Goal: Navigation & Orientation: Find specific page/section

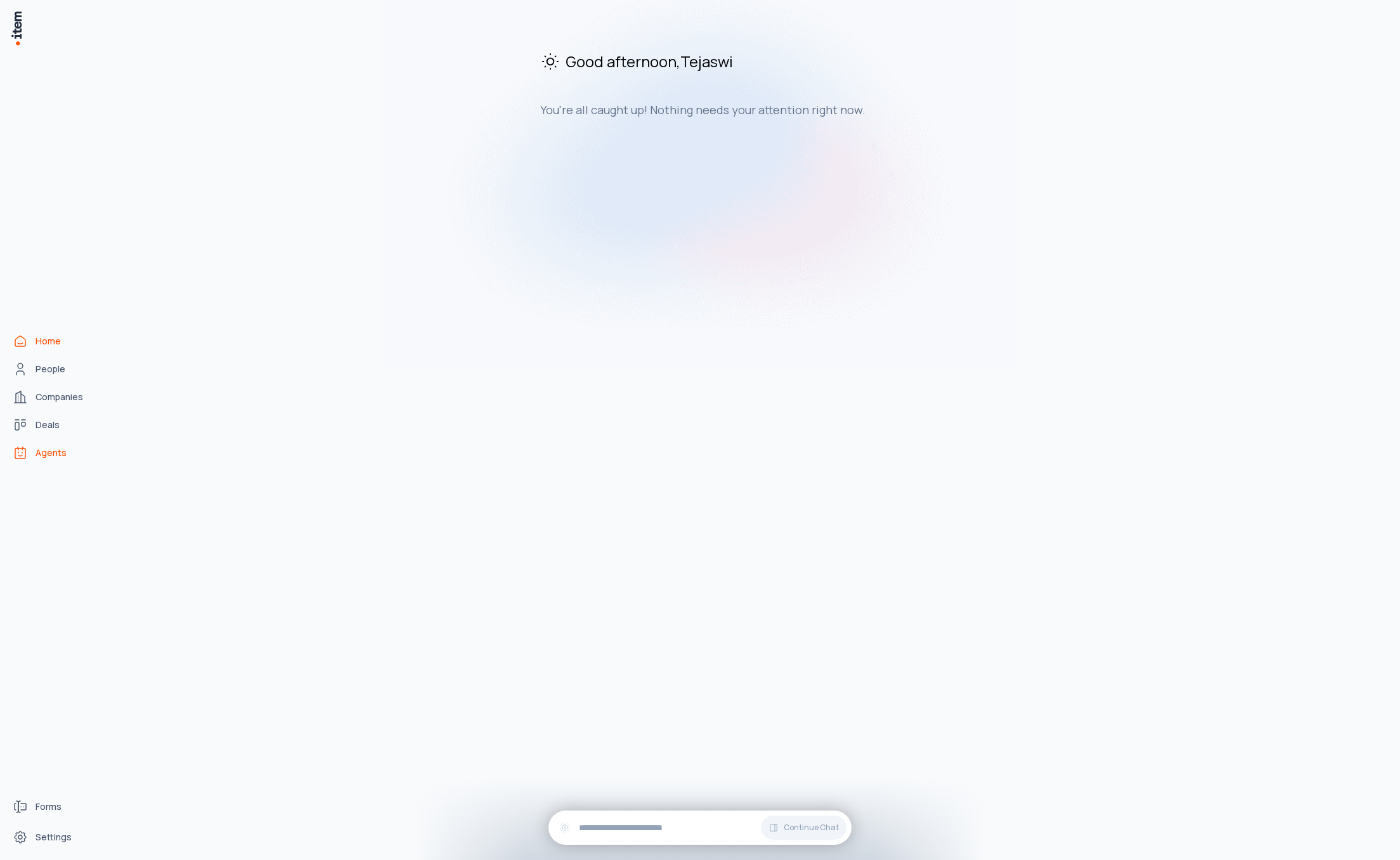
click at [50, 454] on span "Agents" at bounding box center [51, 453] width 31 height 13
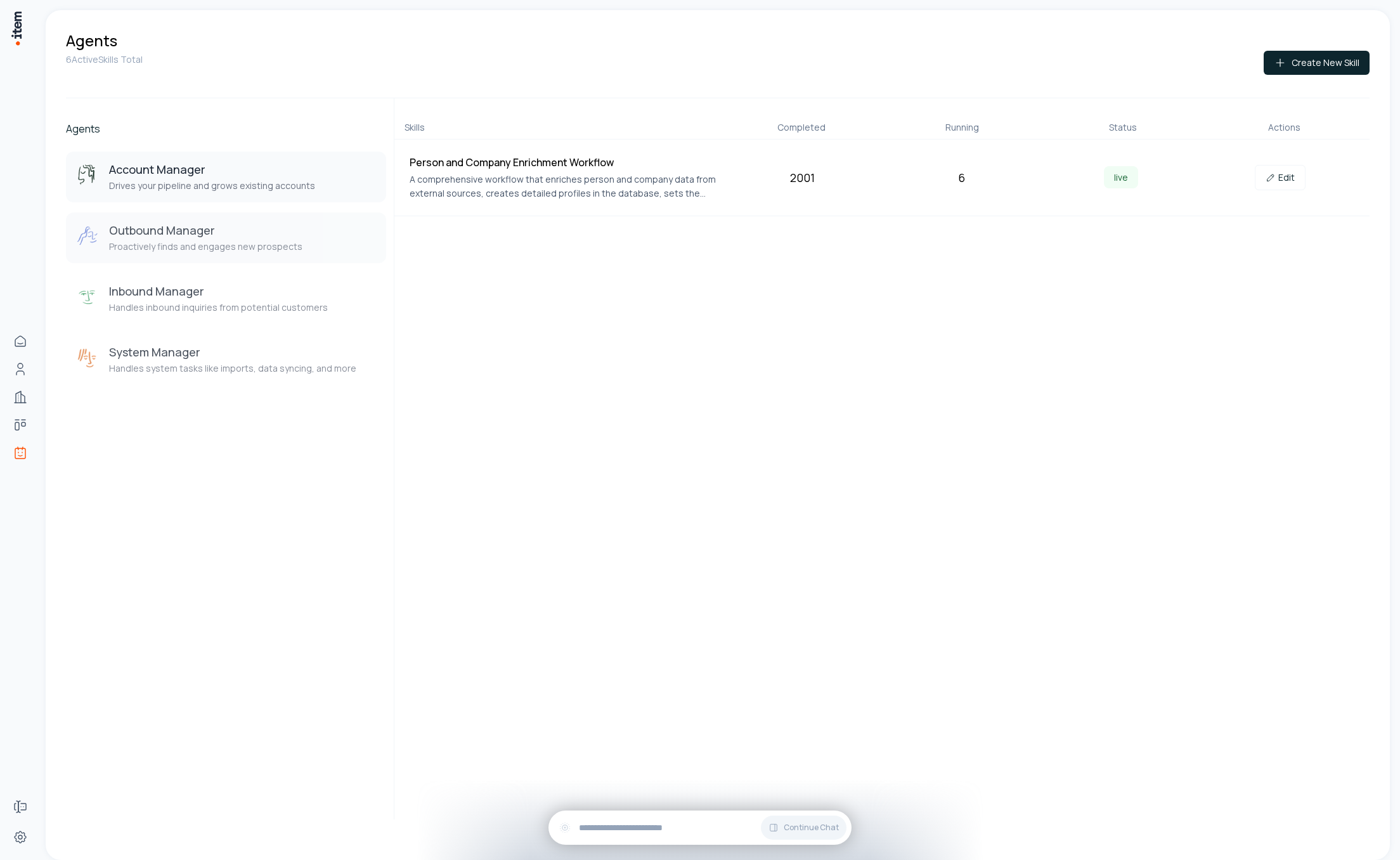
click at [152, 241] on p "Proactively finds and engages new prospects" at bounding box center [206, 247] width 193 height 13
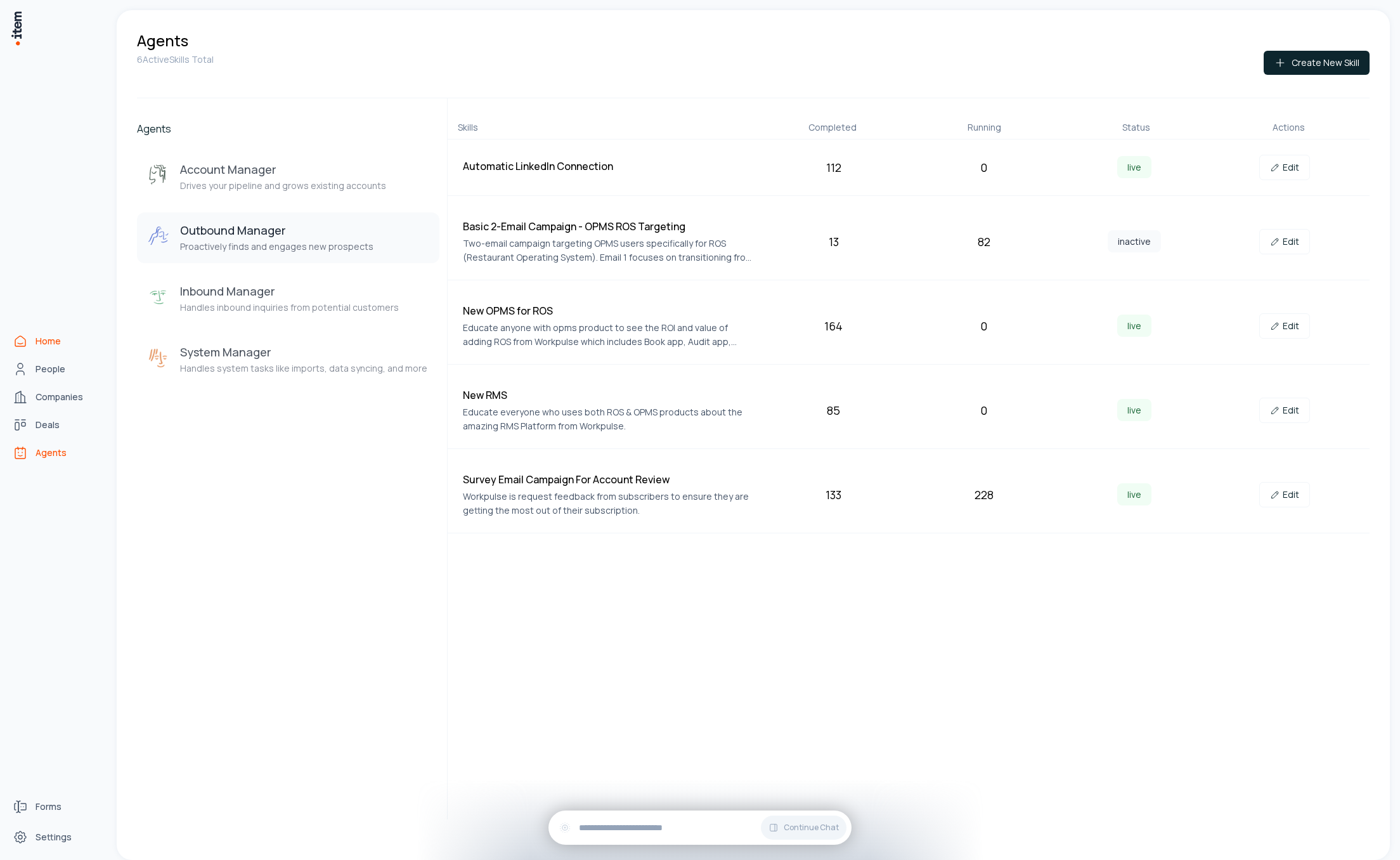
click at [38, 342] on span "Home" at bounding box center [48, 341] width 25 height 13
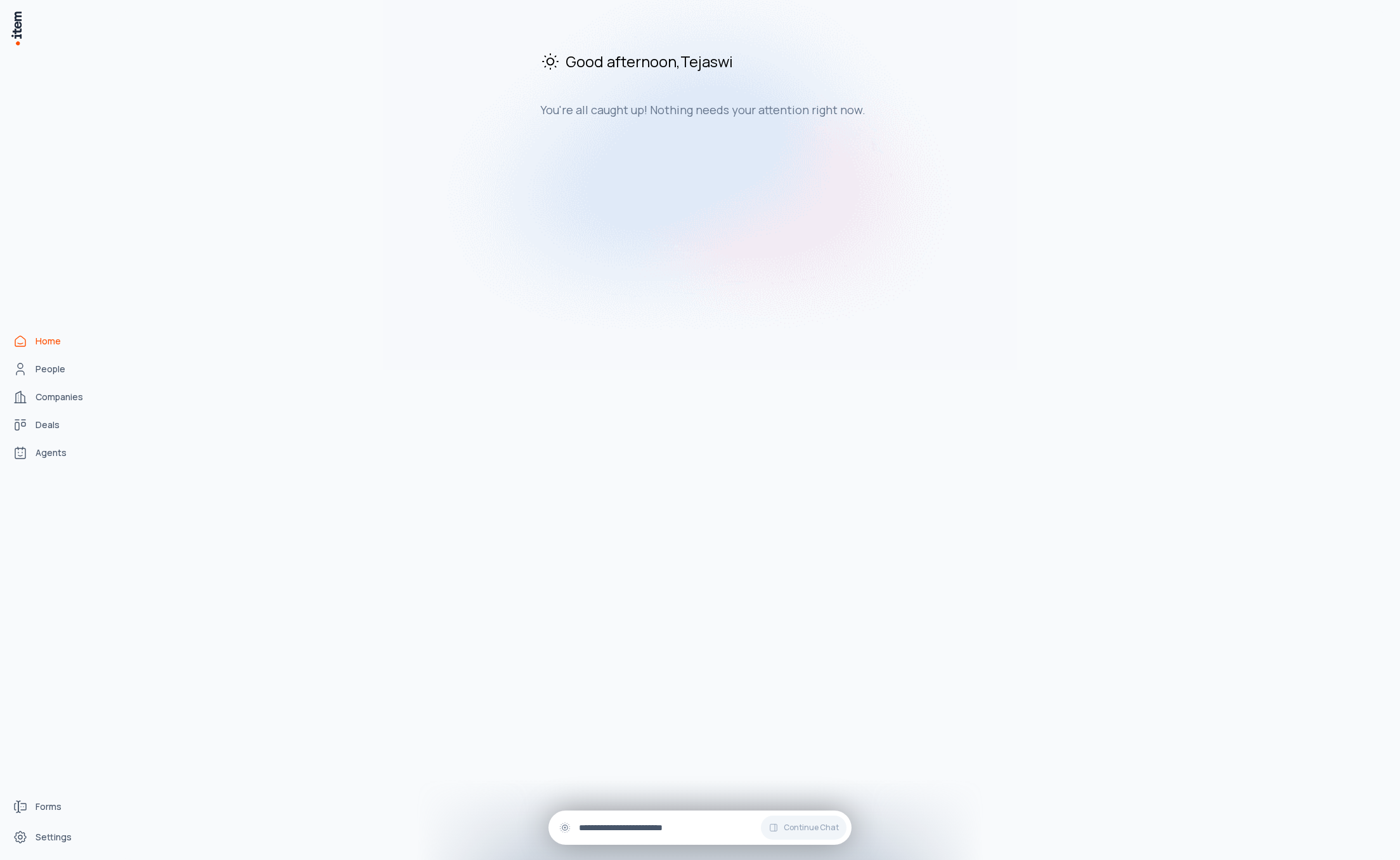
click at [700, 826] on input "text" at bounding box center [710, 827] width 263 height 14
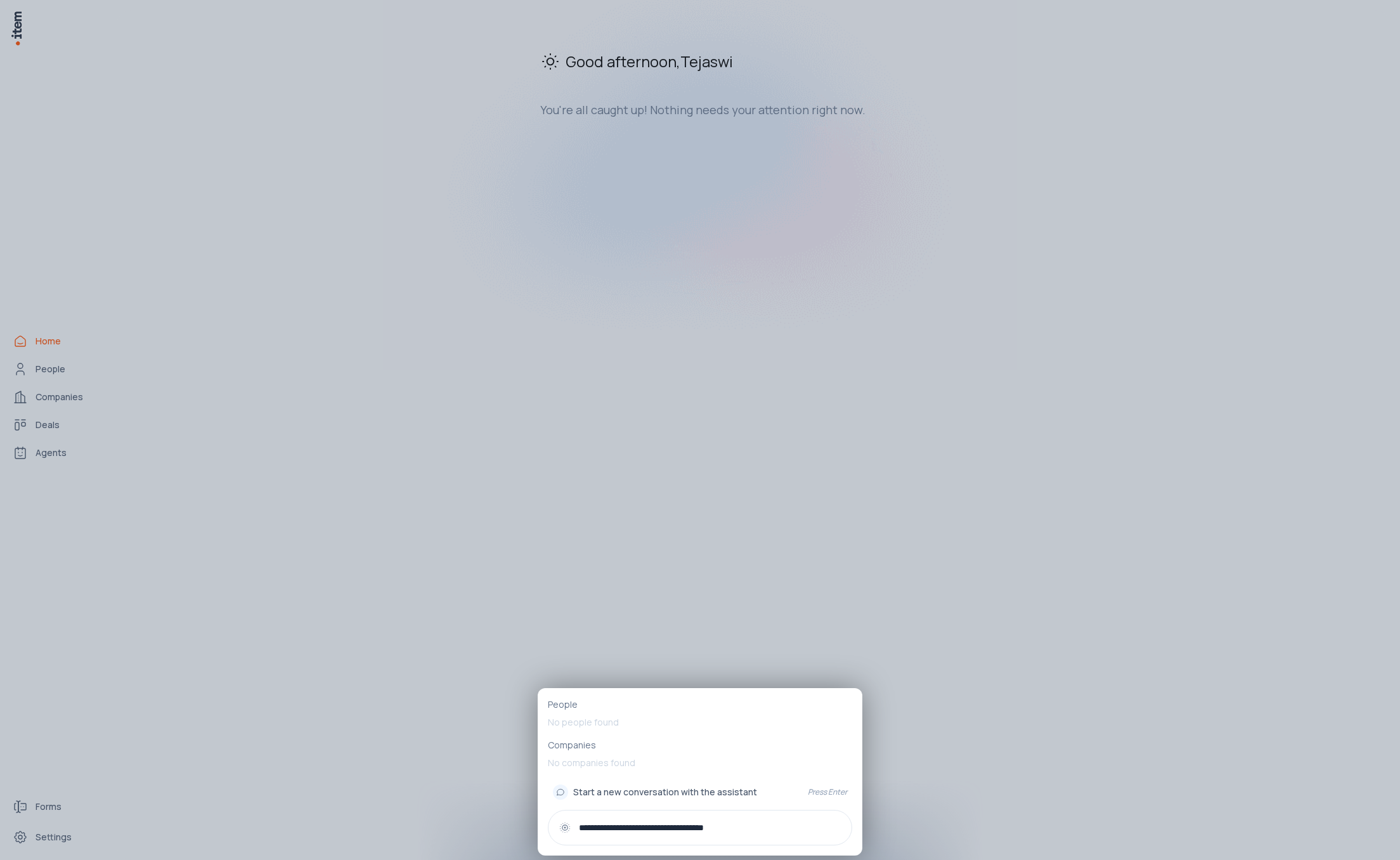
type input "**********"
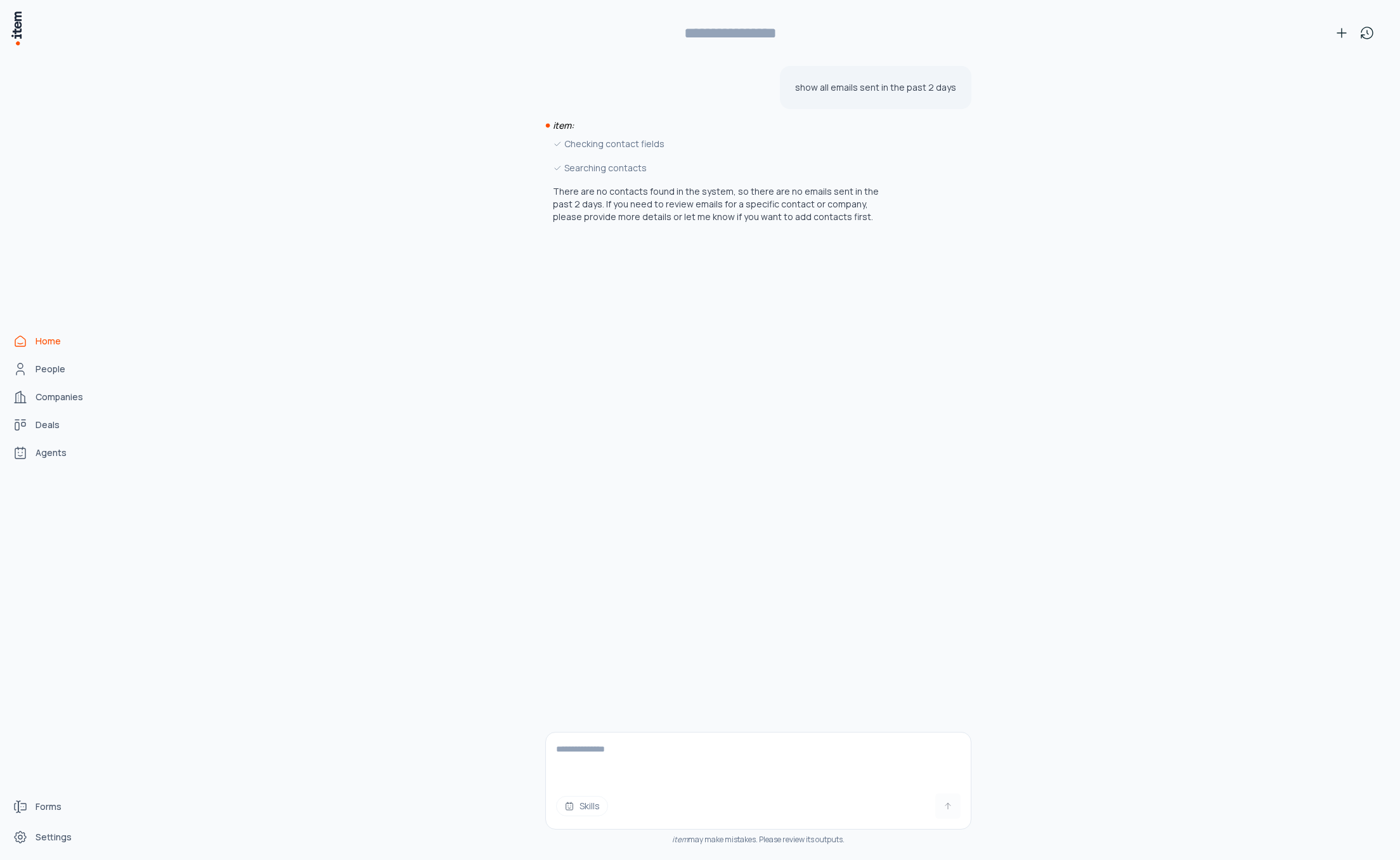
type input "**********"
click at [53, 809] on span "Forms" at bounding box center [48, 807] width 26 height 13
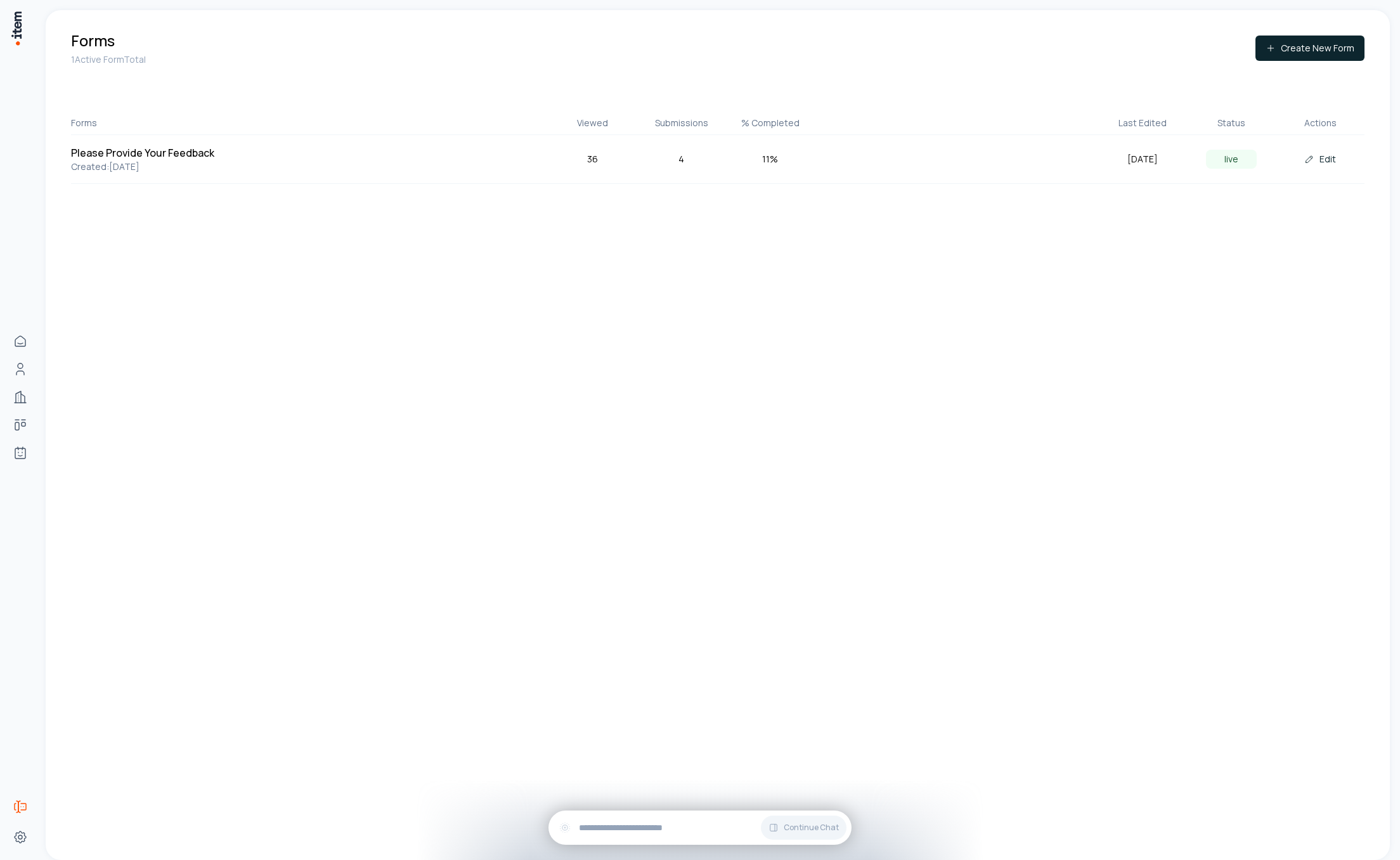
click at [590, 159] on div "36" at bounding box center [592, 159] width 89 height 14
click at [682, 157] on div "4" at bounding box center [681, 159] width 89 height 14
click at [146, 155] on h5 "Please Provide Your Feedback" at bounding box center [168, 153] width 193 height 15
click at [61, 838] on span "Settings" at bounding box center [53, 837] width 36 height 13
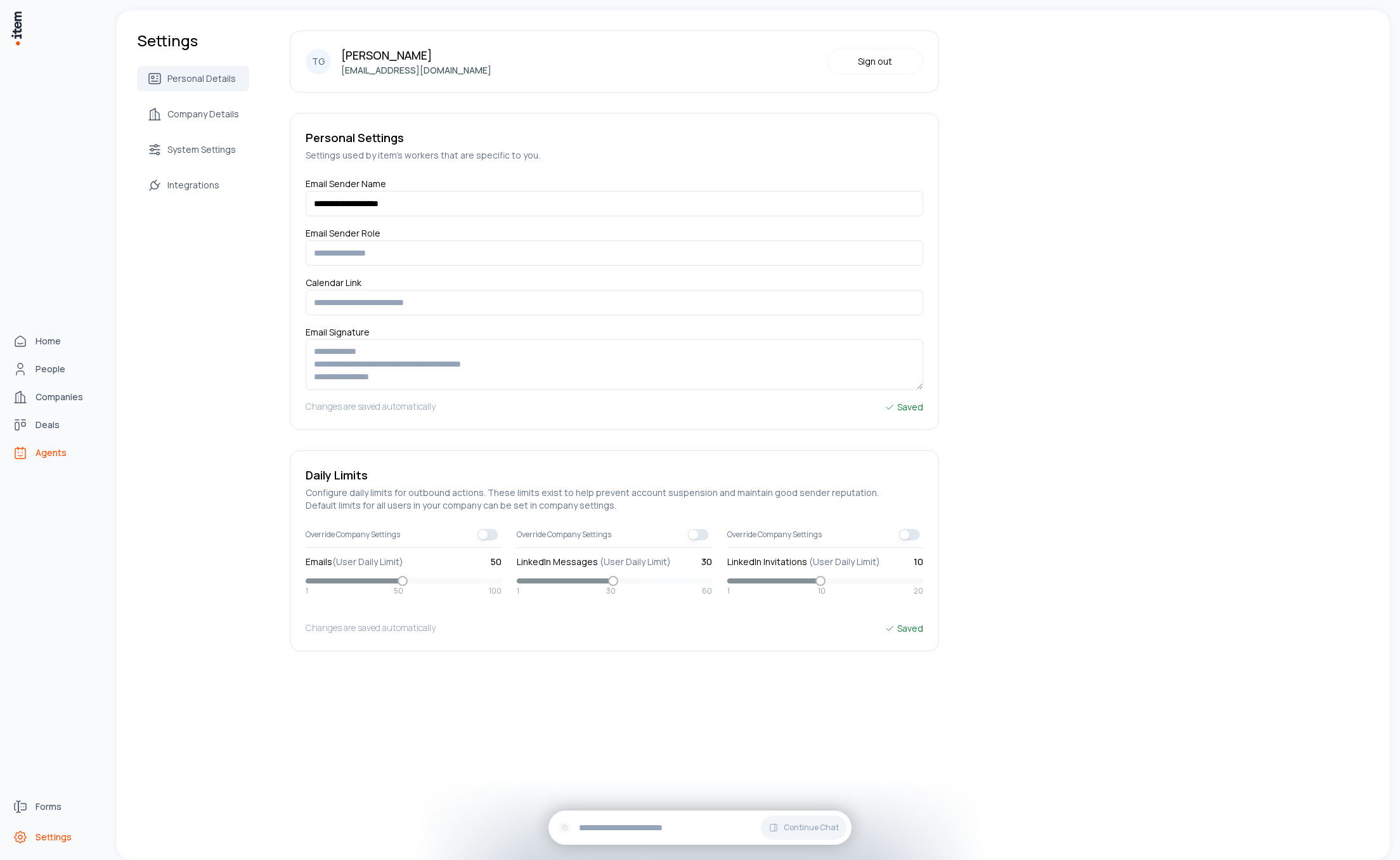
click at [52, 450] on span "Agents" at bounding box center [51, 453] width 31 height 13
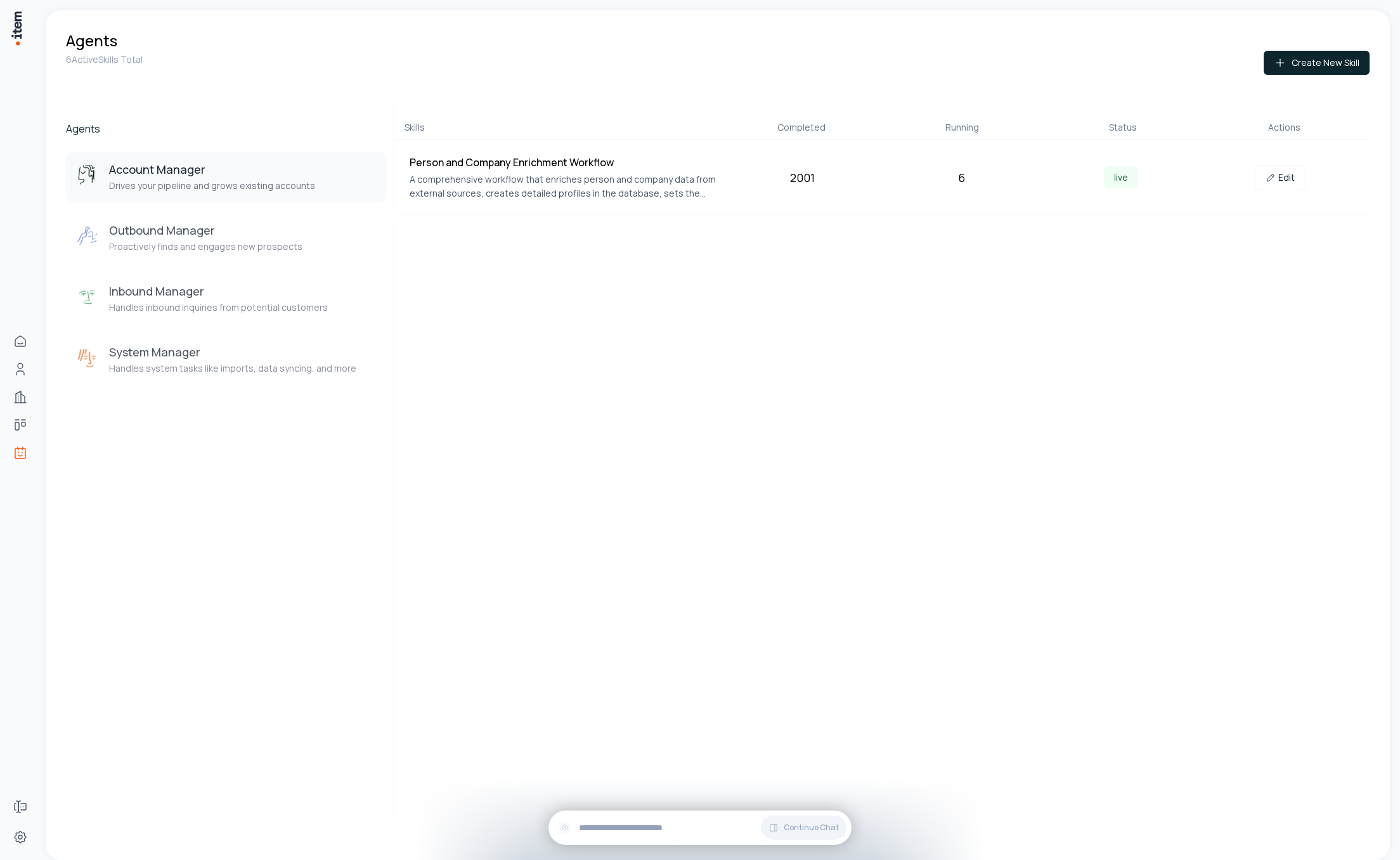
click at [193, 175] on h3 "Account Manager" at bounding box center [212, 169] width 206 height 15
click at [218, 245] on p "Proactively finds and engages new prospects" at bounding box center [206, 247] width 193 height 13
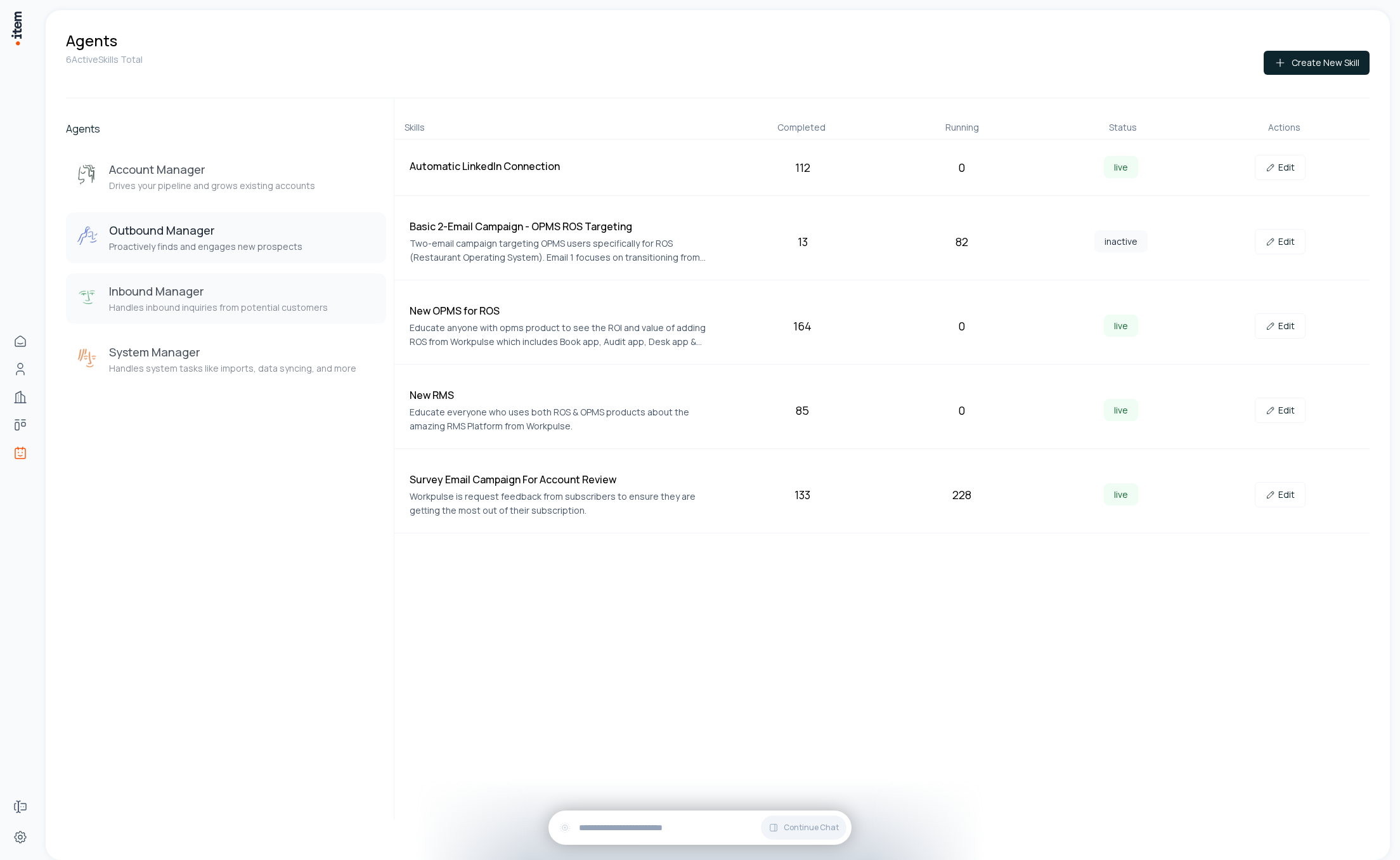
click at [134, 305] on p "Handles inbound inquiries from potential customers" at bounding box center [219, 307] width 219 height 13
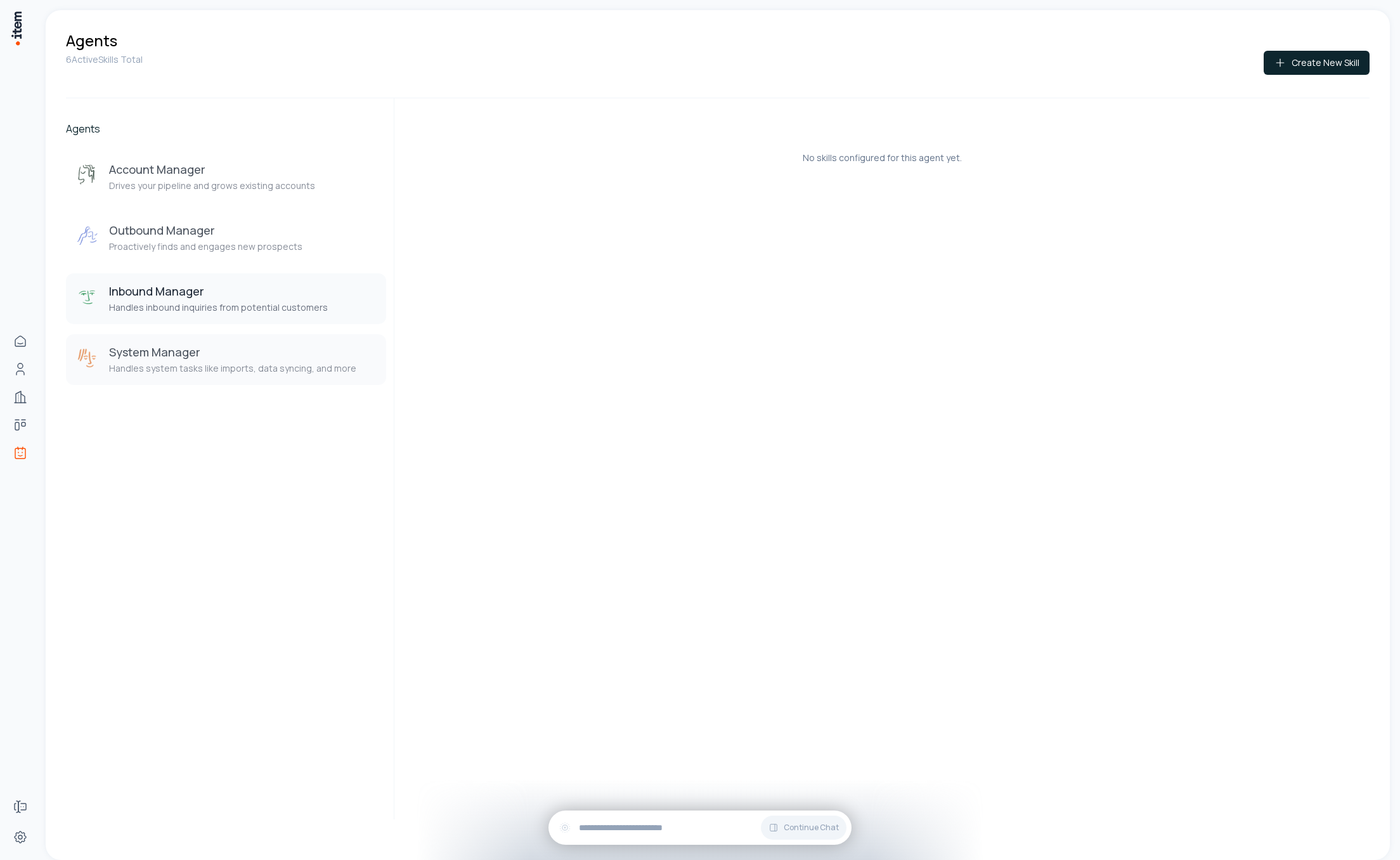
click at [134, 365] on p "Handles system tasks like imports, data syncing, and more" at bounding box center [233, 368] width 247 height 13
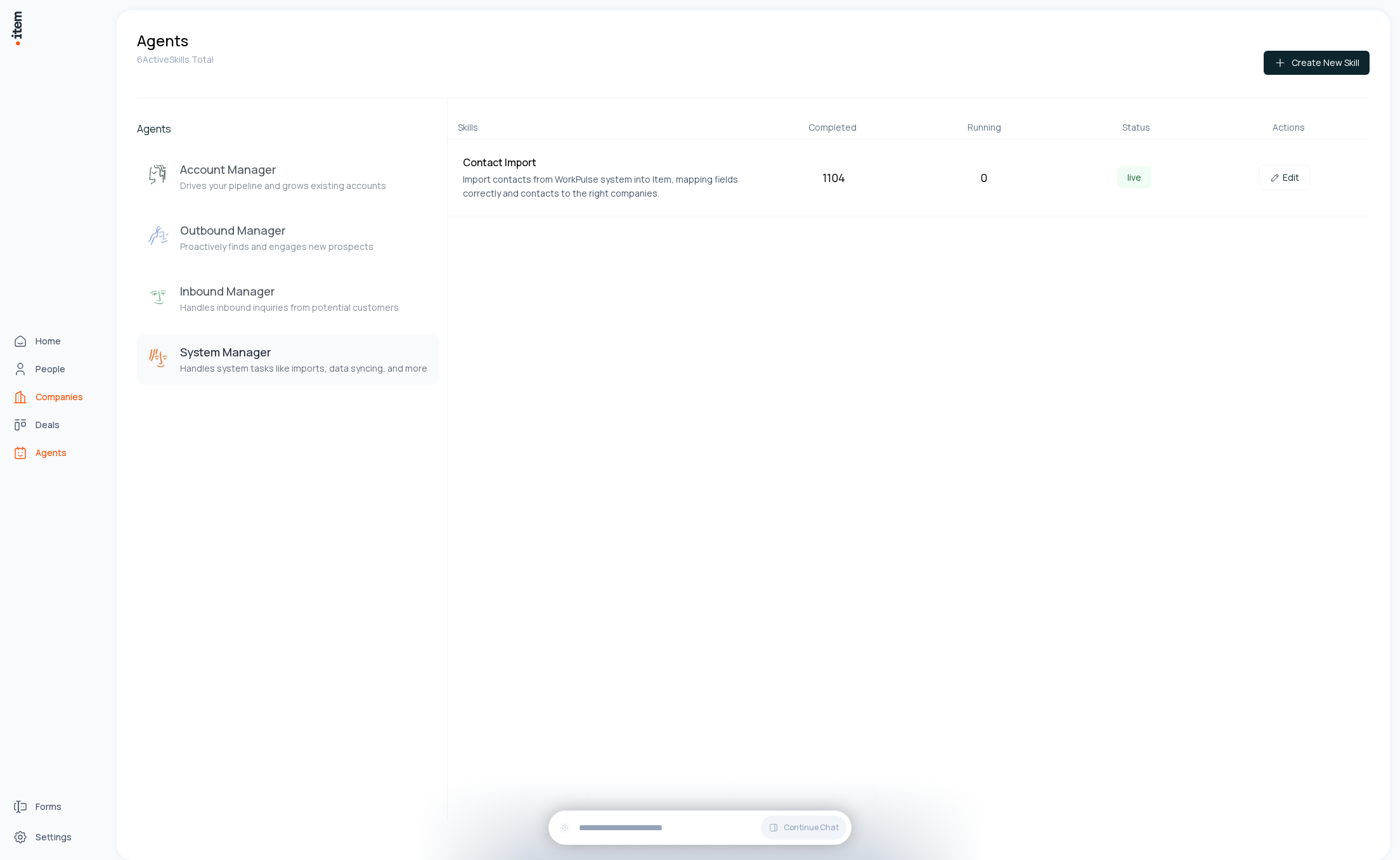
click at [58, 398] on span "Companies" at bounding box center [59, 397] width 47 height 13
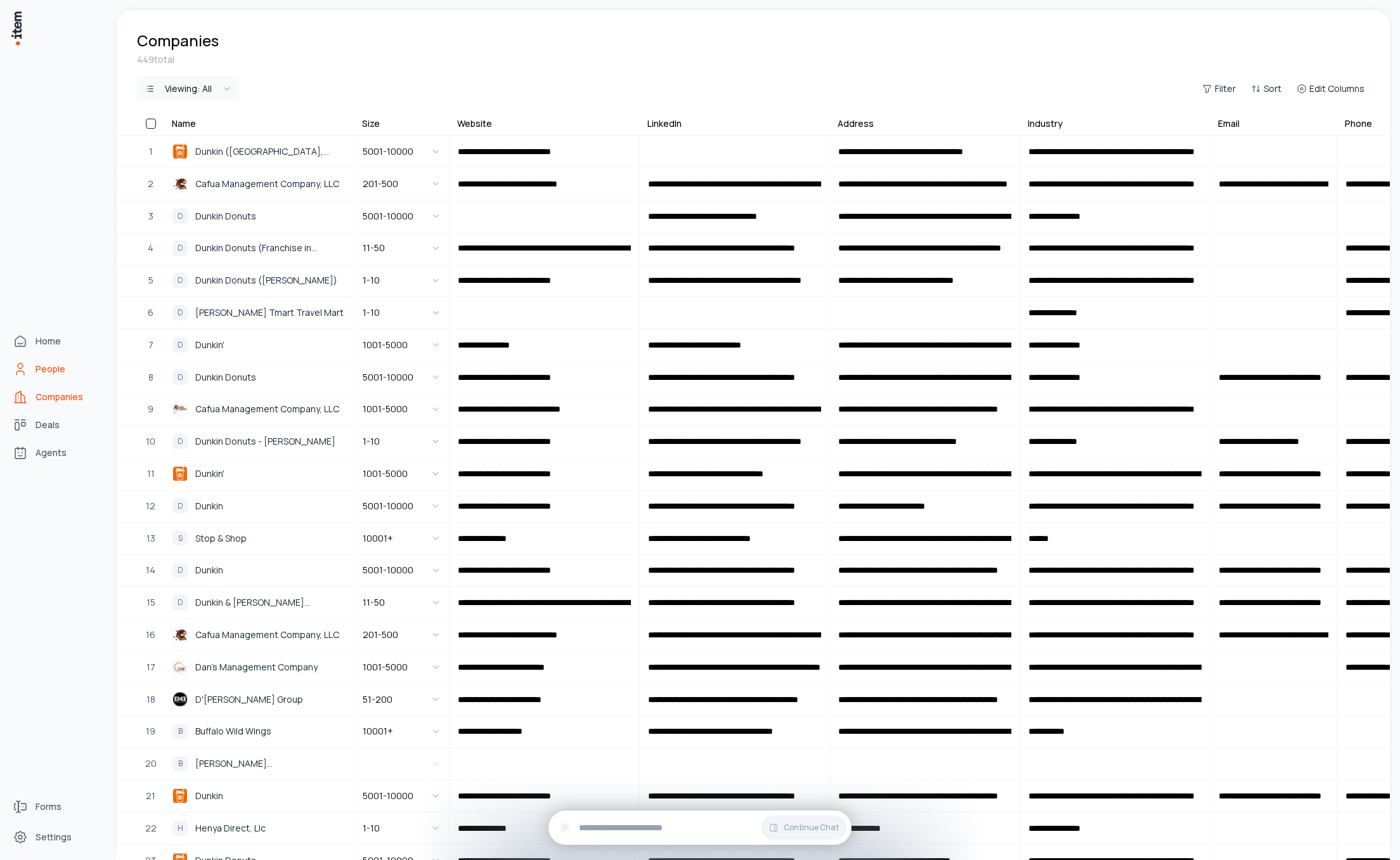
click at [47, 367] on span "People" at bounding box center [50, 369] width 30 height 13
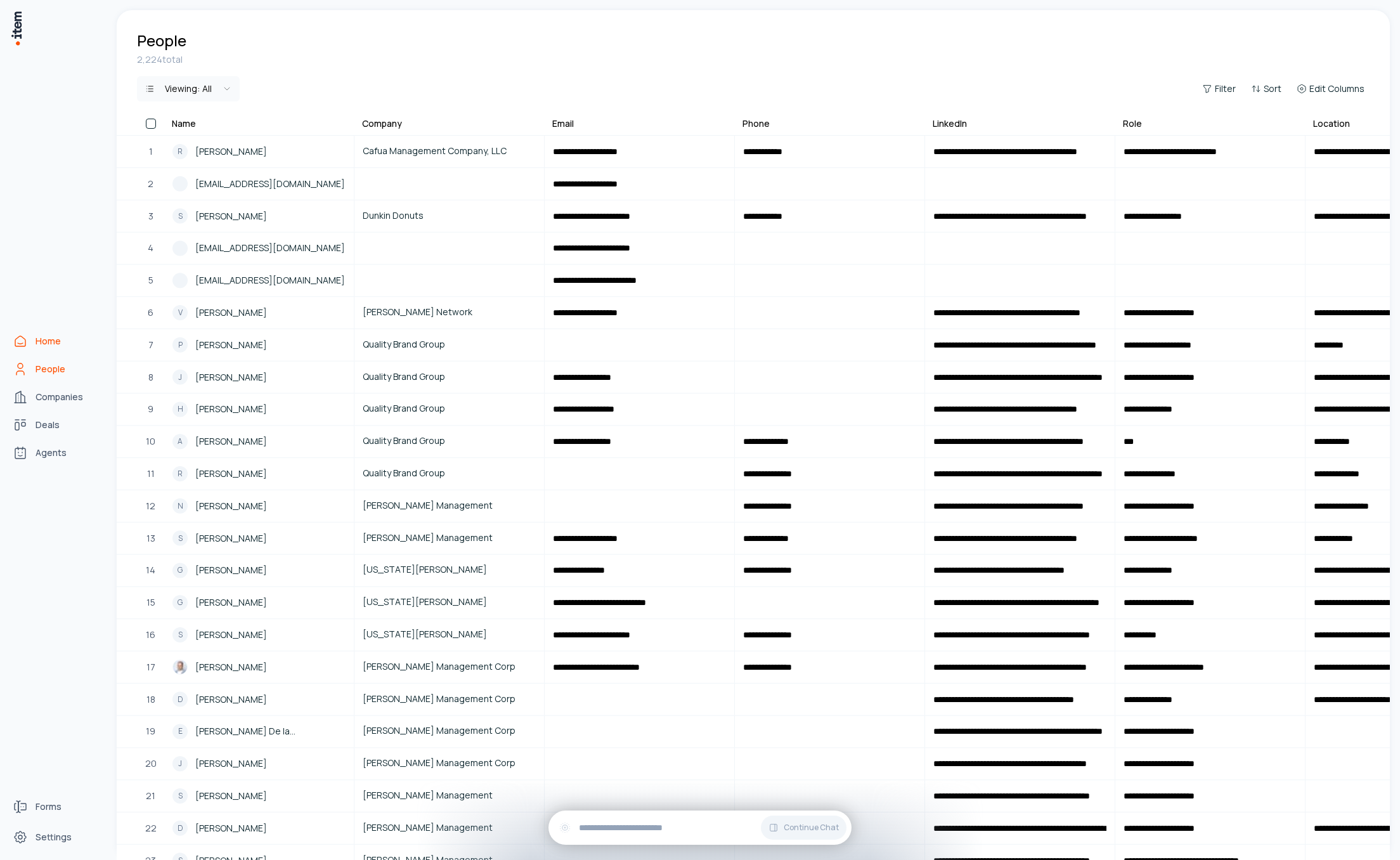
click at [59, 337] on span "Home" at bounding box center [48, 341] width 25 height 13
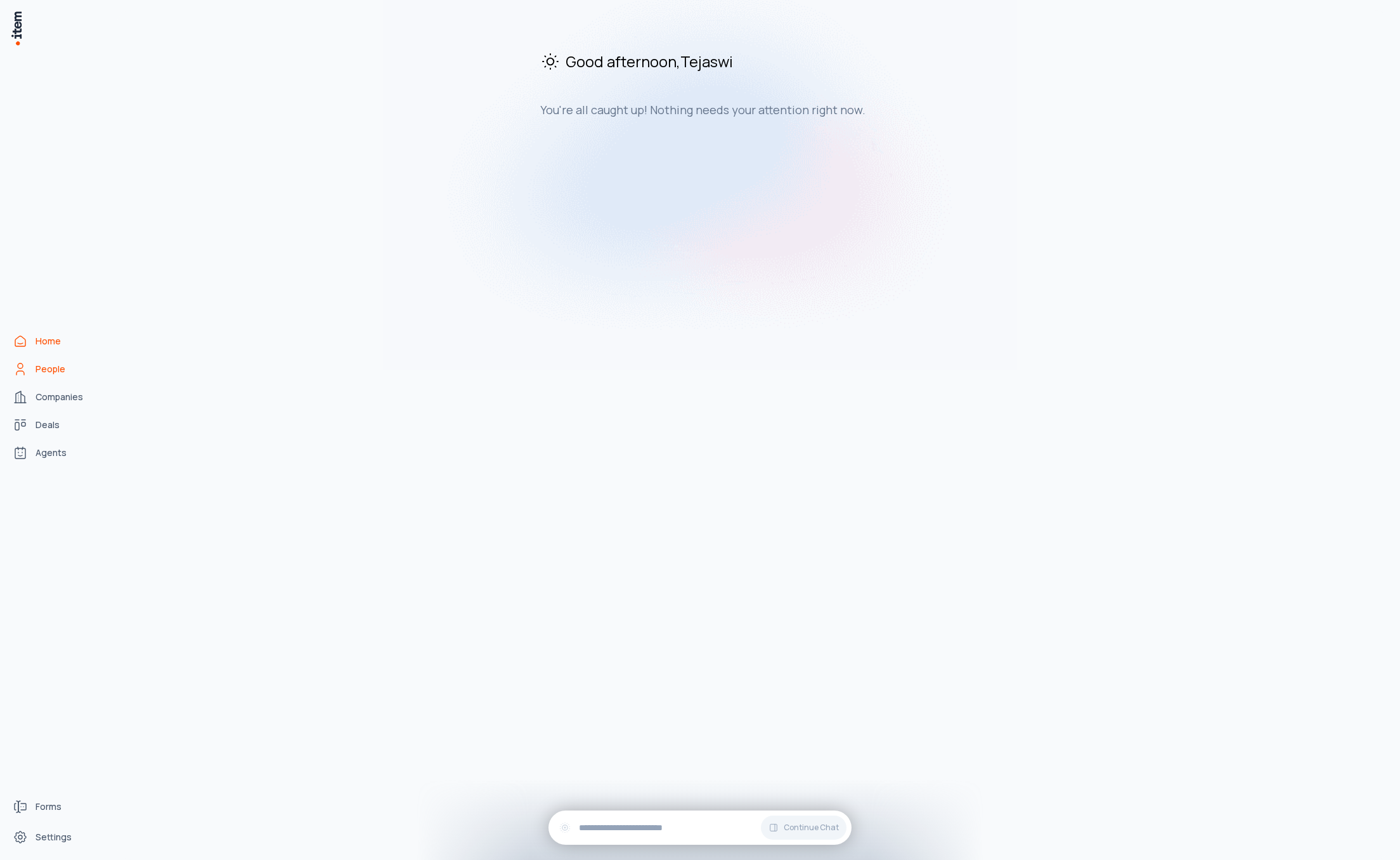
click at [53, 373] on span "People" at bounding box center [50, 369] width 30 height 13
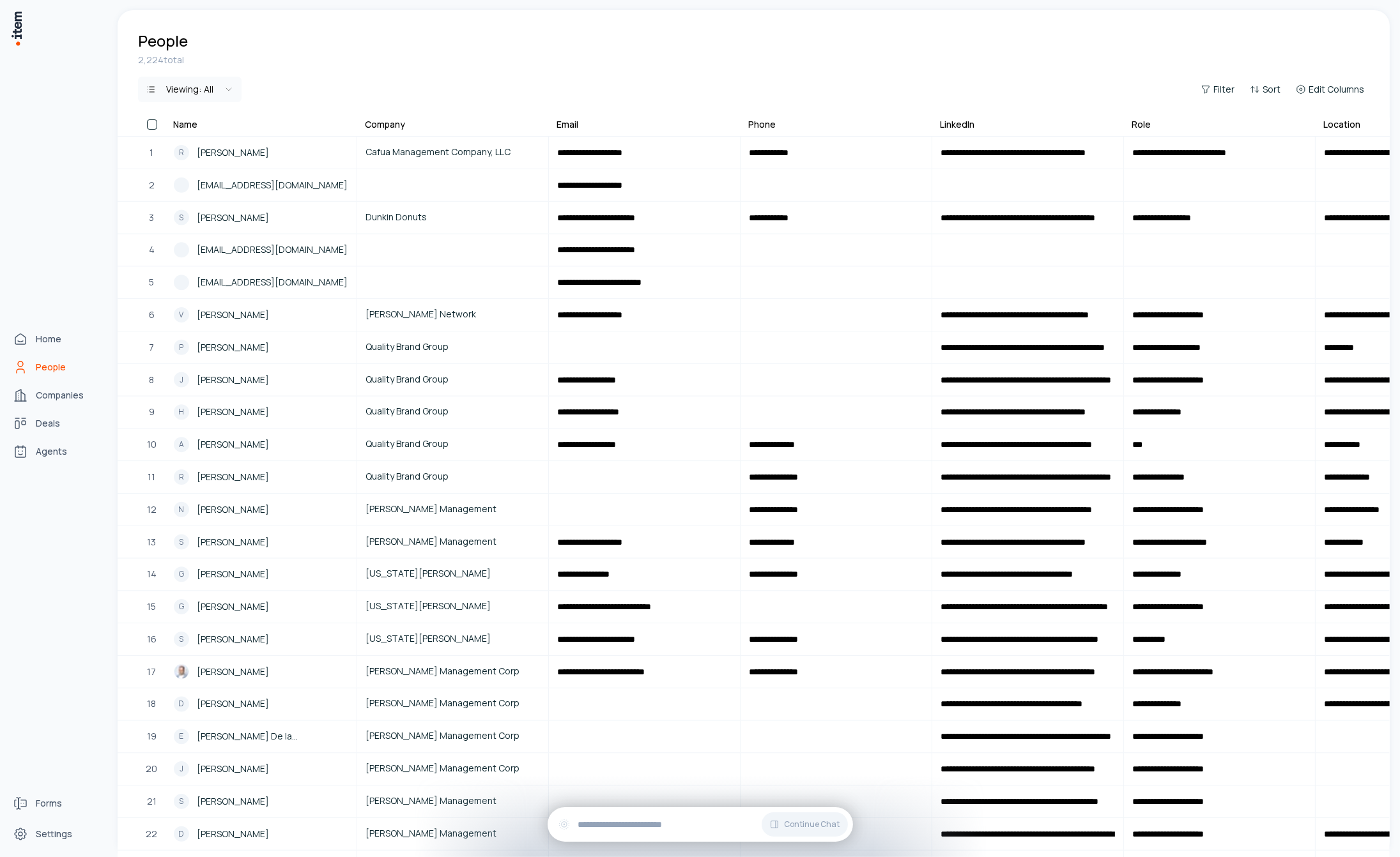
click at [17, 28] on img at bounding box center [16, 28] width 13 height 36
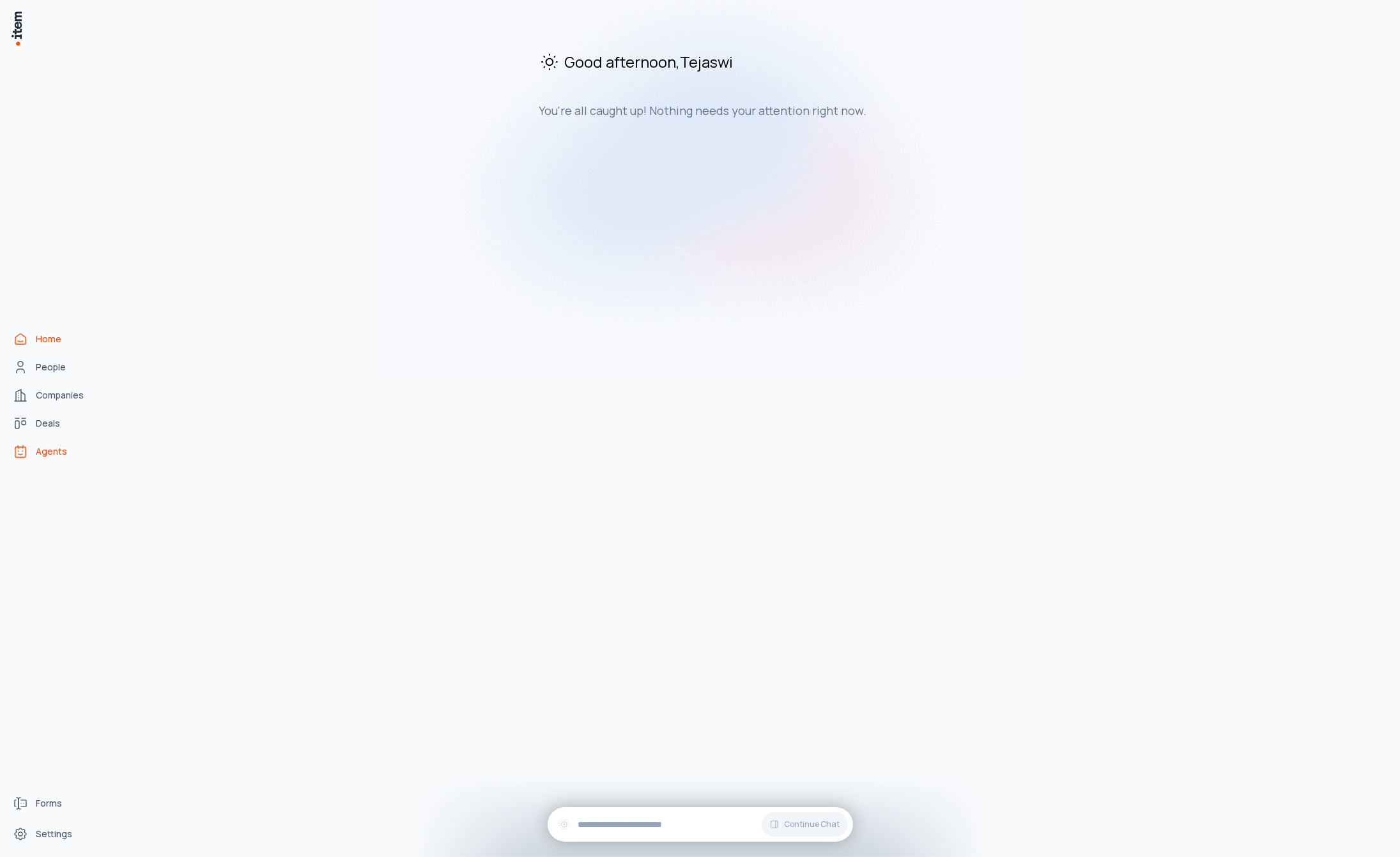
click at [54, 454] on span "Agents" at bounding box center [51, 451] width 32 height 13
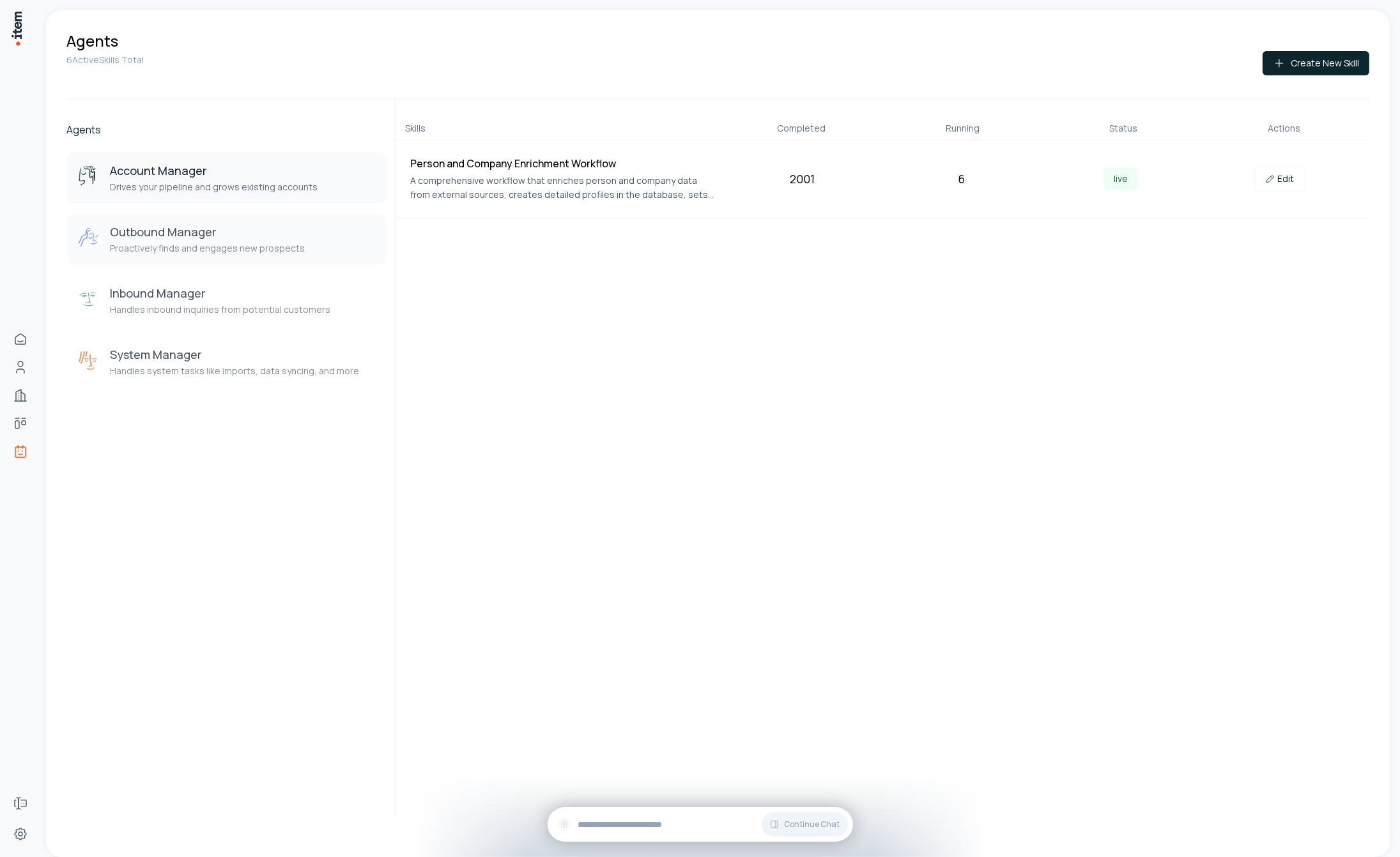
click at [184, 244] on p "Proactively finds and engages new prospects" at bounding box center [207, 248] width 195 height 13
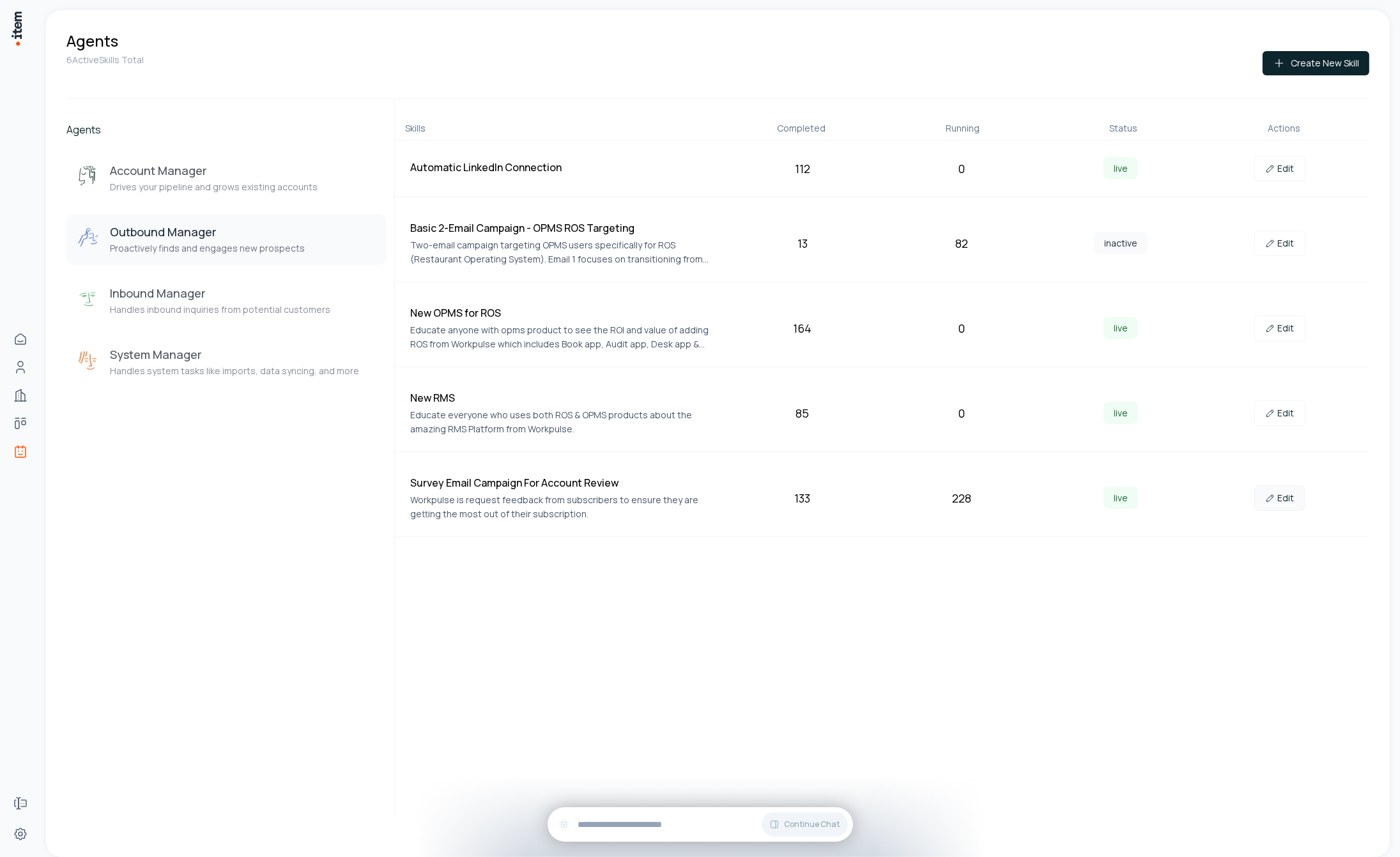
click at [1268, 498] on icon at bounding box center [1270, 499] width 7 height 7
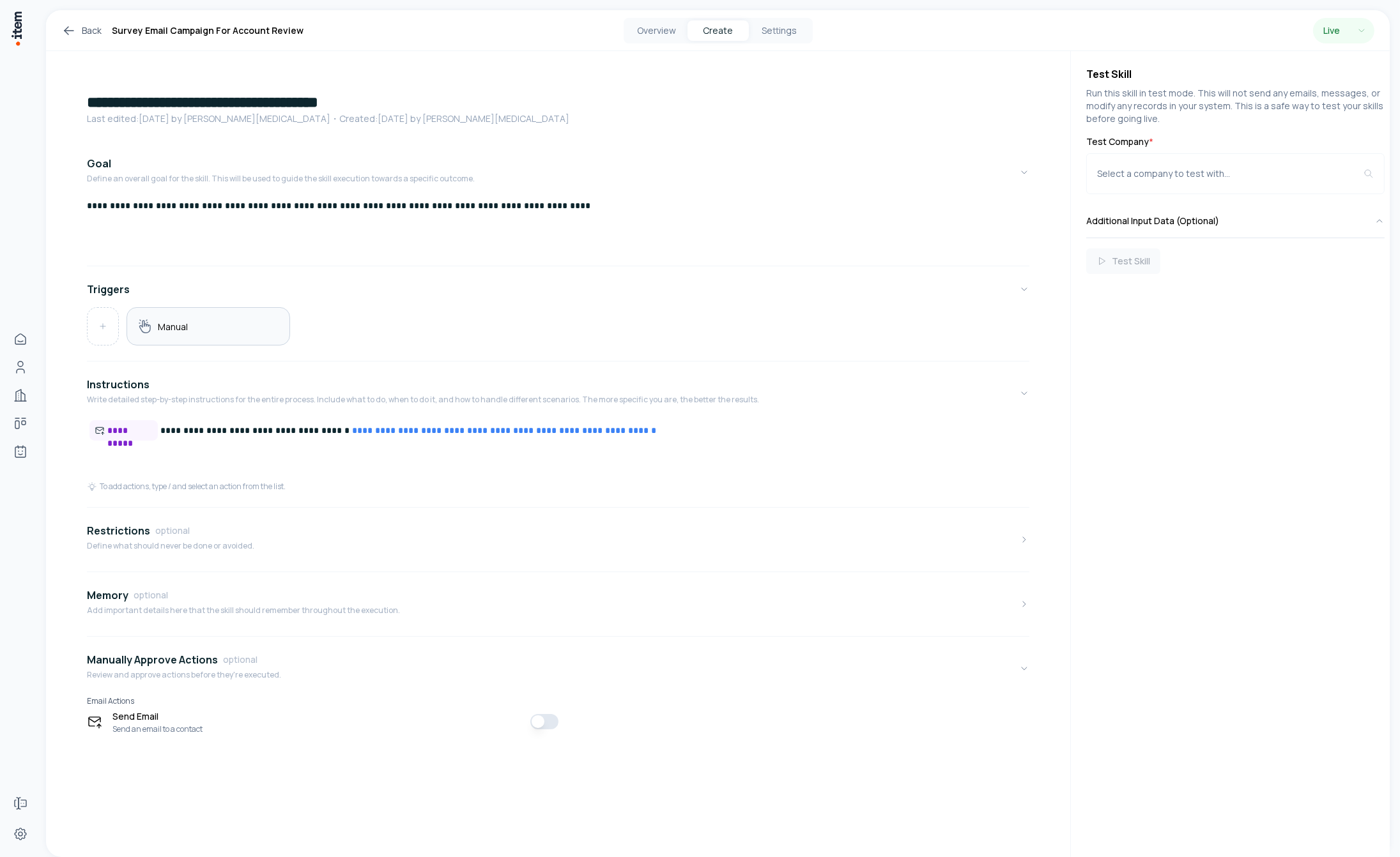
click at [204, 328] on div "Manual" at bounding box center [208, 326] width 142 height 17
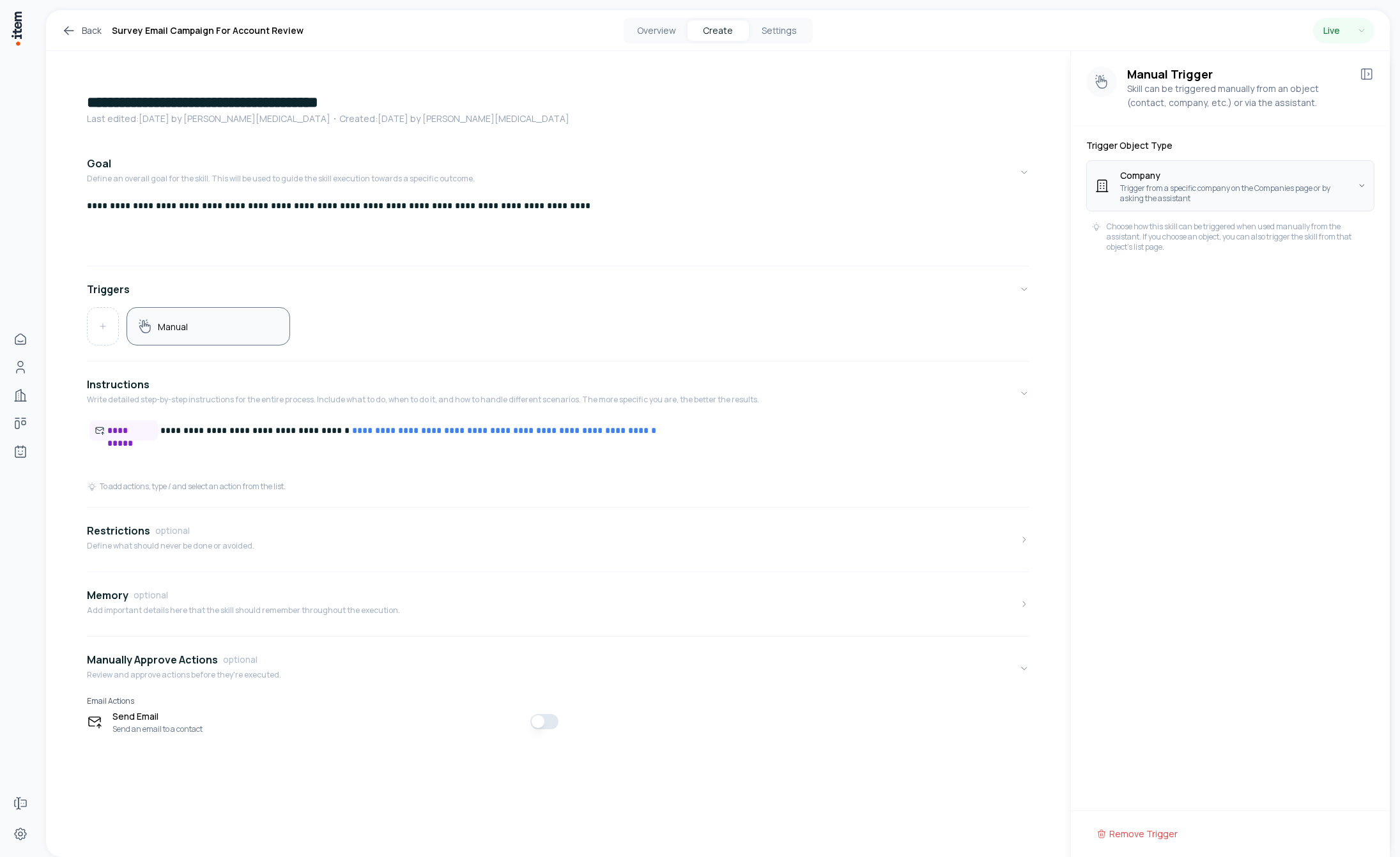
click at [1164, 187] on html "**********" at bounding box center [700, 428] width 1400 height 857
click at [100, 322] on icon at bounding box center [103, 326] width 9 height 9
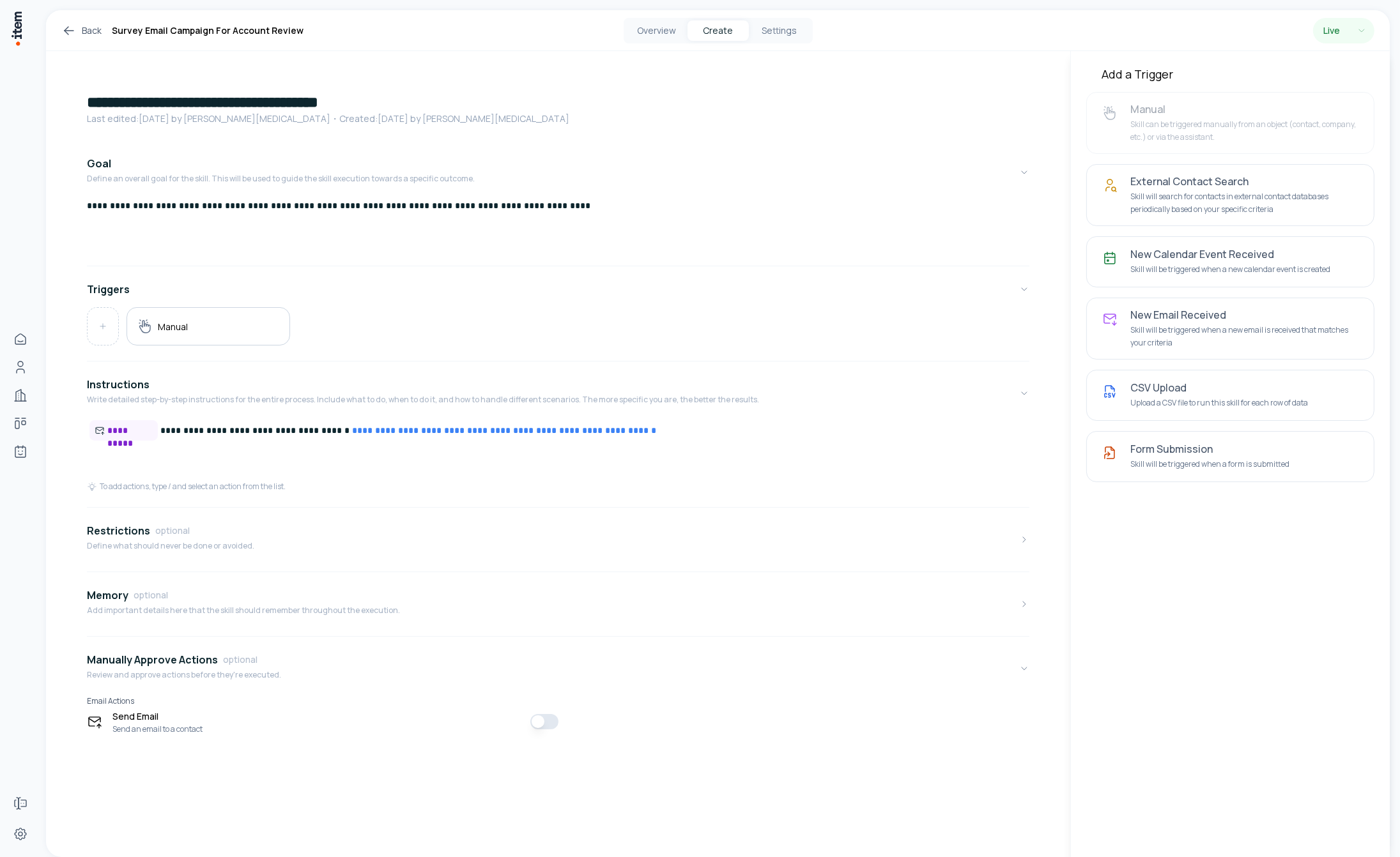
click at [907, 73] on div "**********" at bounding box center [559, 418] width 1025 height 734
click at [1364, 30] on html "**********" at bounding box center [700, 428] width 1400 height 857
click at [1365, 28] on html "**********" at bounding box center [700, 428] width 1400 height 857
click at [114, 528] on h4 "Restrictions" at bounding box center [118, 530] width 63 height 15
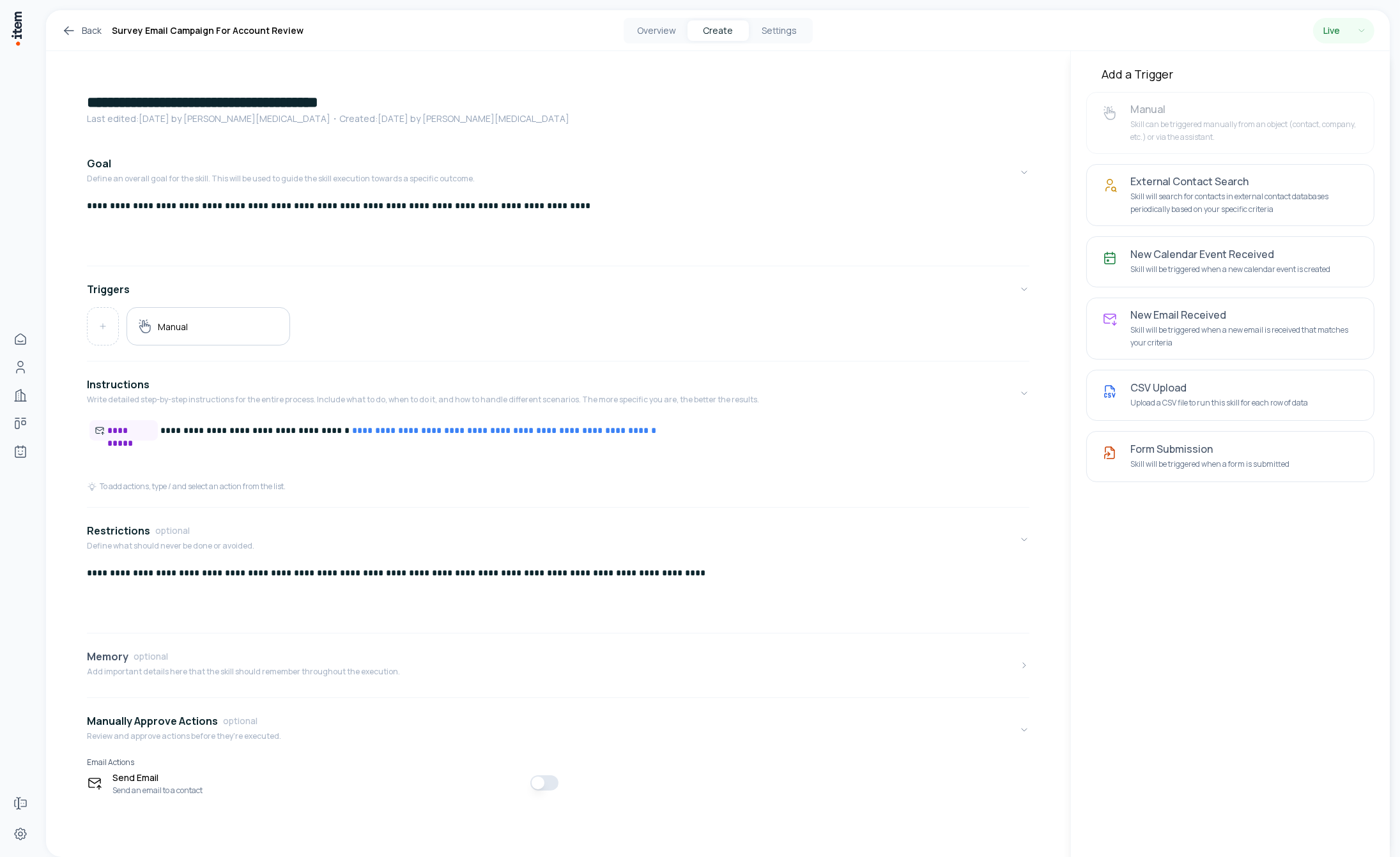
click at [115, 655] on h4 "Memory" at bounding box center [107, 656] width 42 height 15
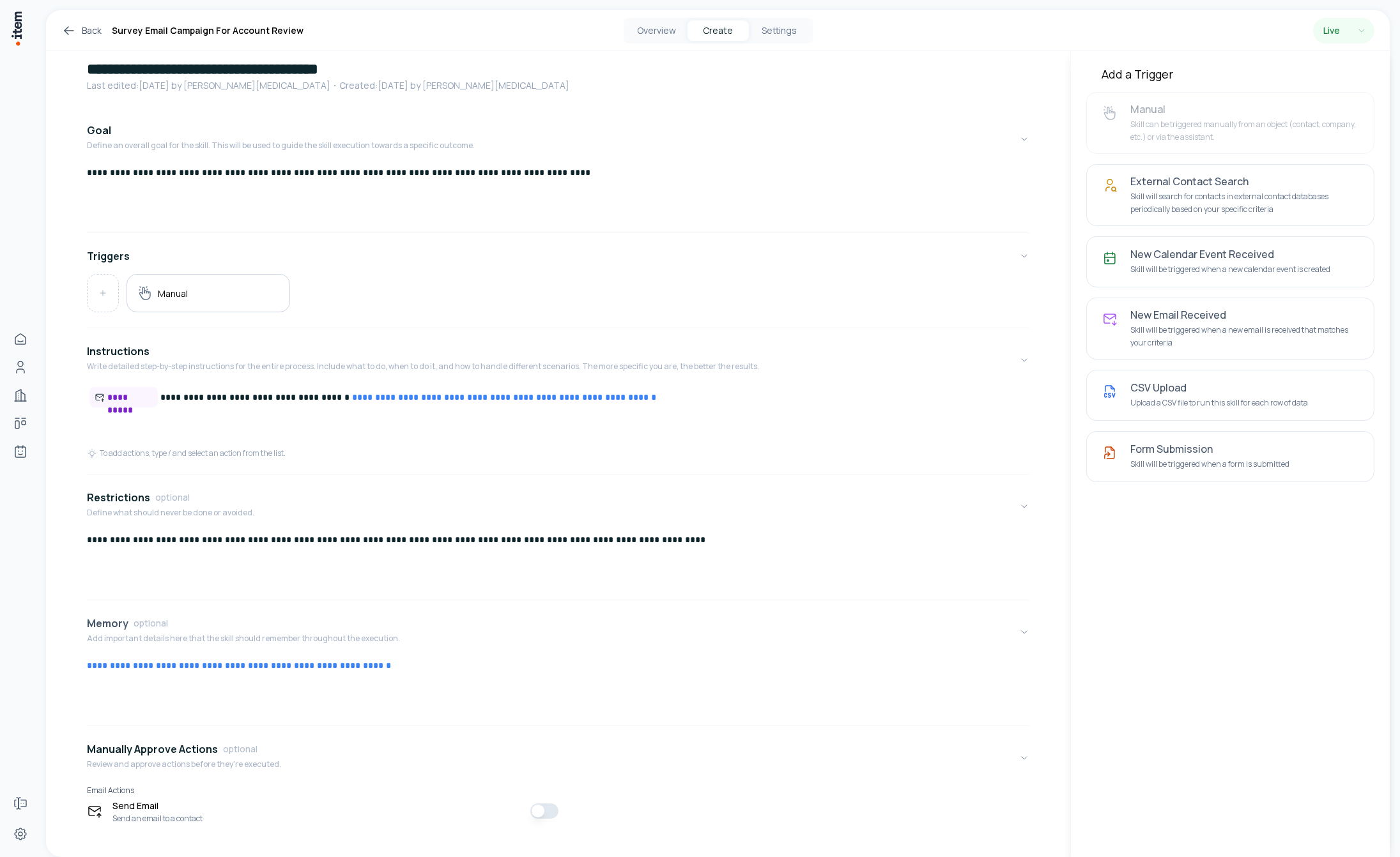
scroll to position [51, 0]
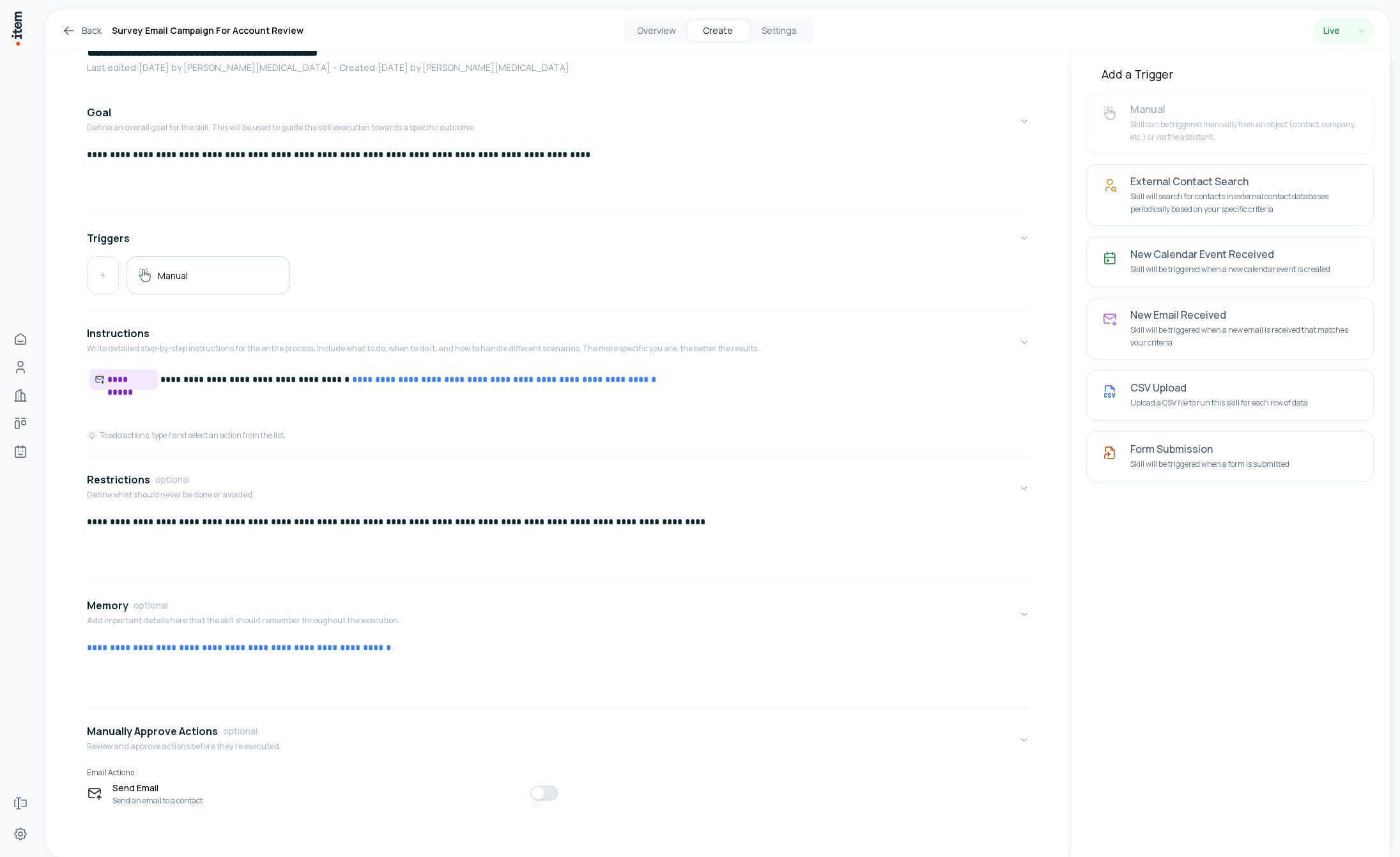
click at [138, 377] on span "**********" at bounding box center [130, 379] width 46 height 13
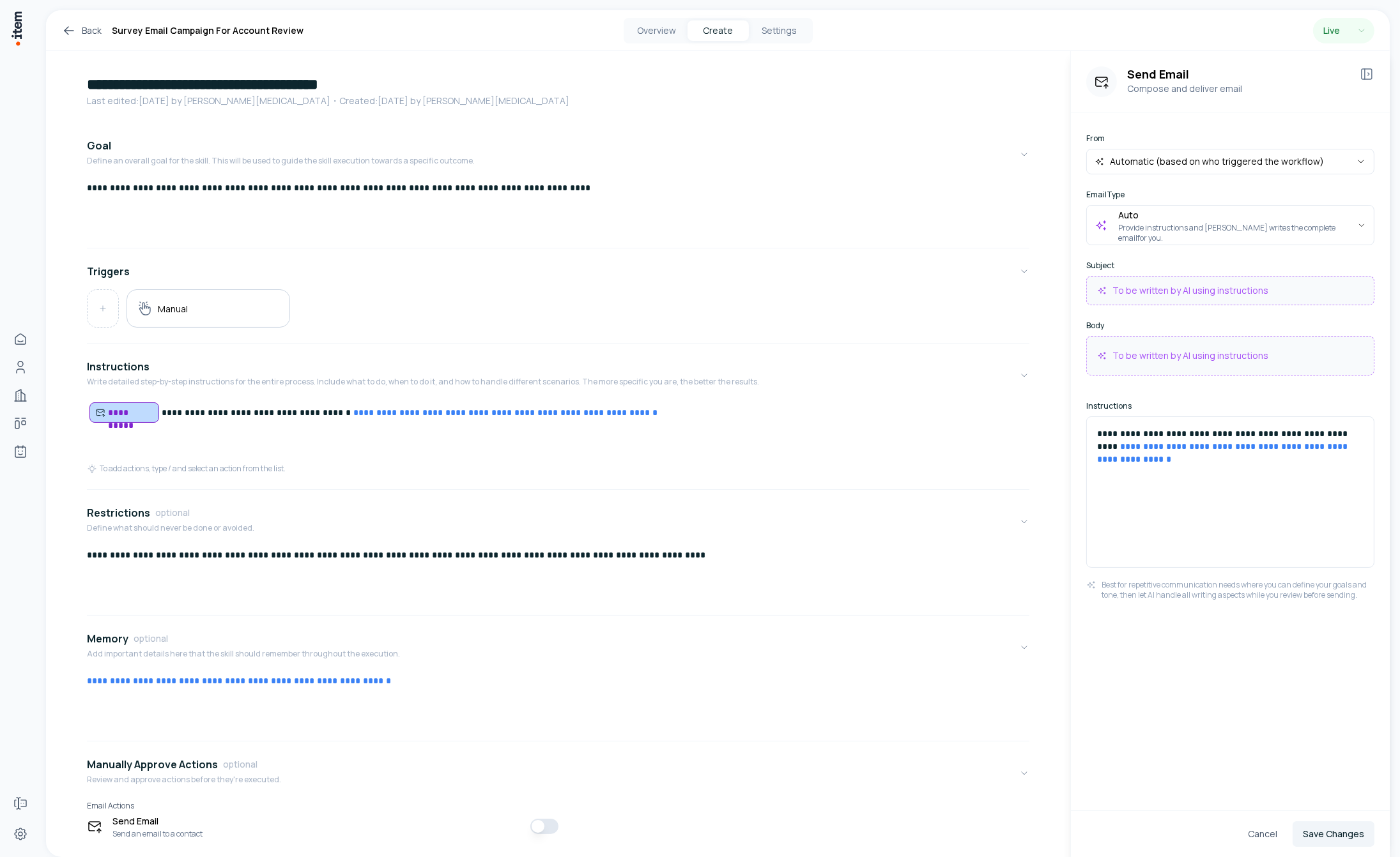
scroll to position [0, 0]
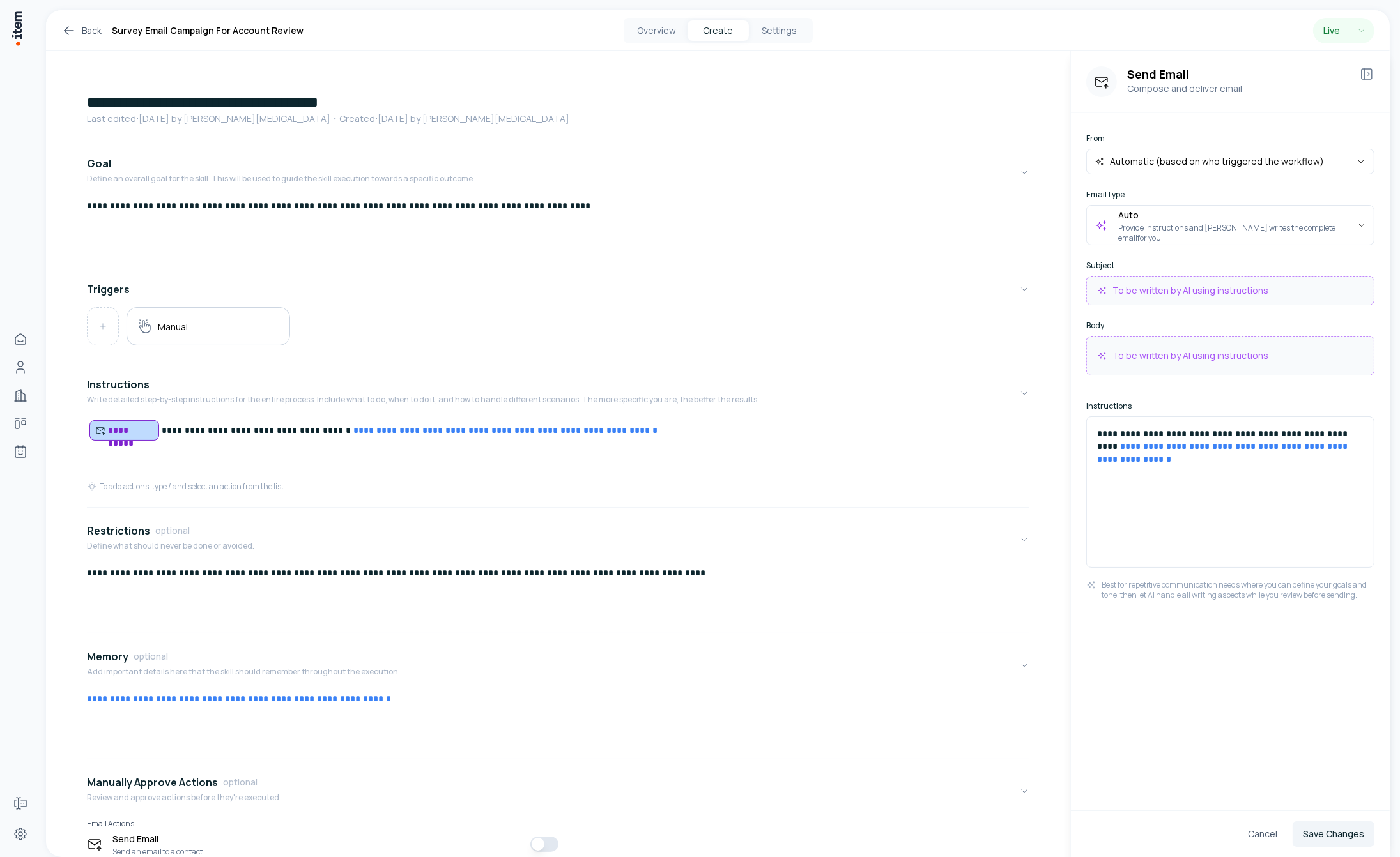
click at [89, 30] on link "Back" at bounding box center [81, 30] width 40 height 15
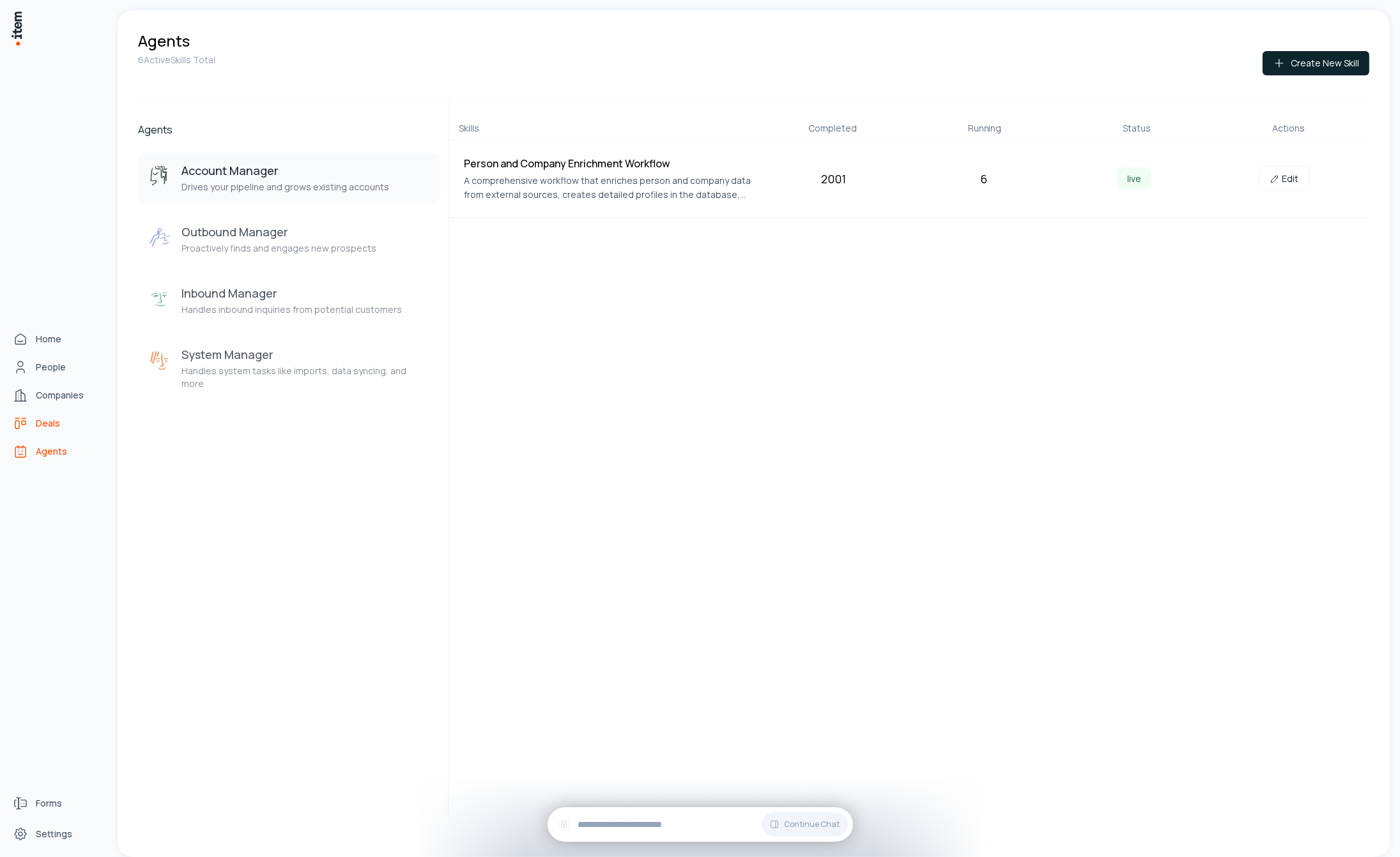
click at [48, 427] on span "Deals" at bounding box center [48, 423] width 24 height 13
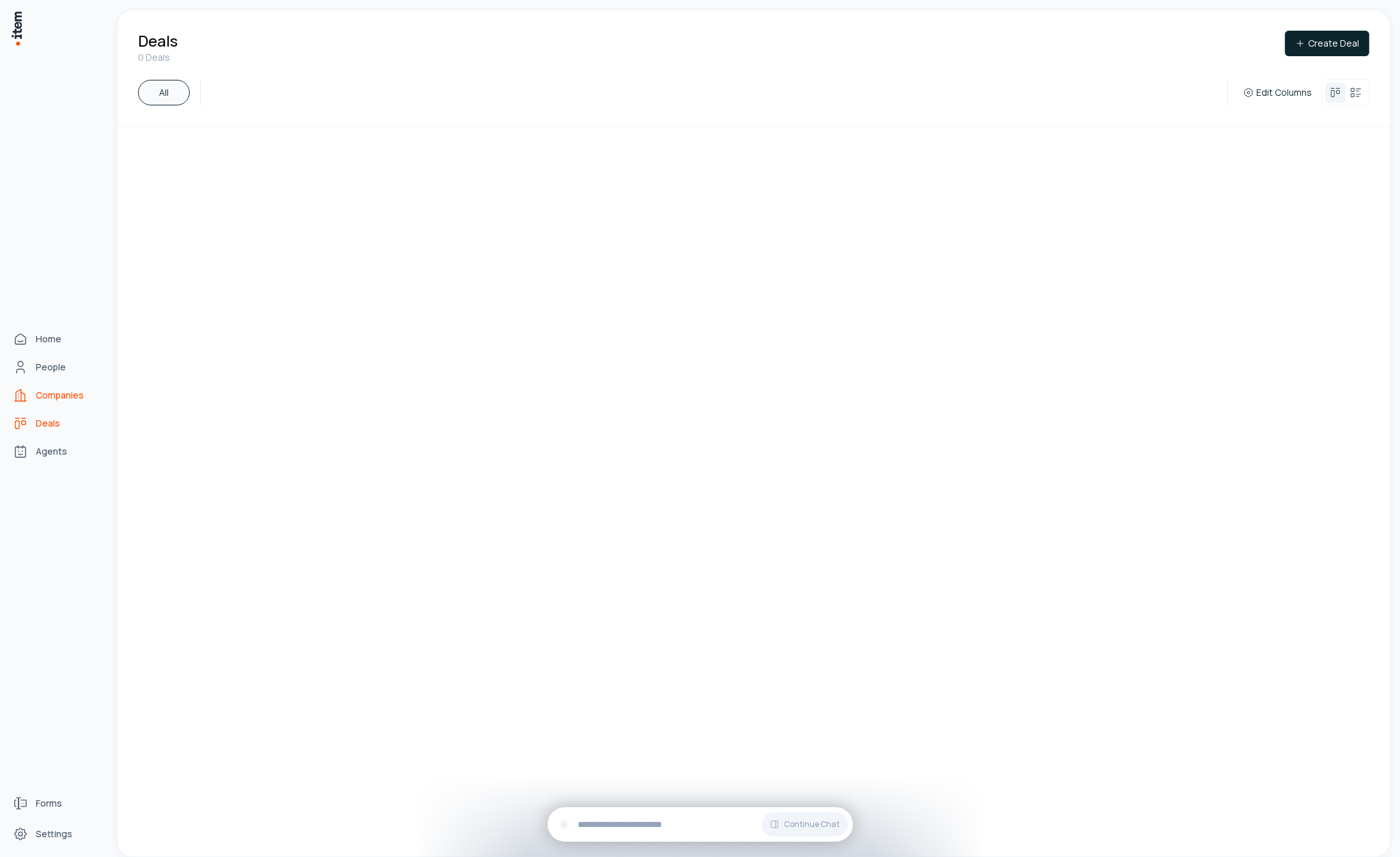
click at [54, 395] on span "Companies" at bounding box center [59, 395] width 48 height 13
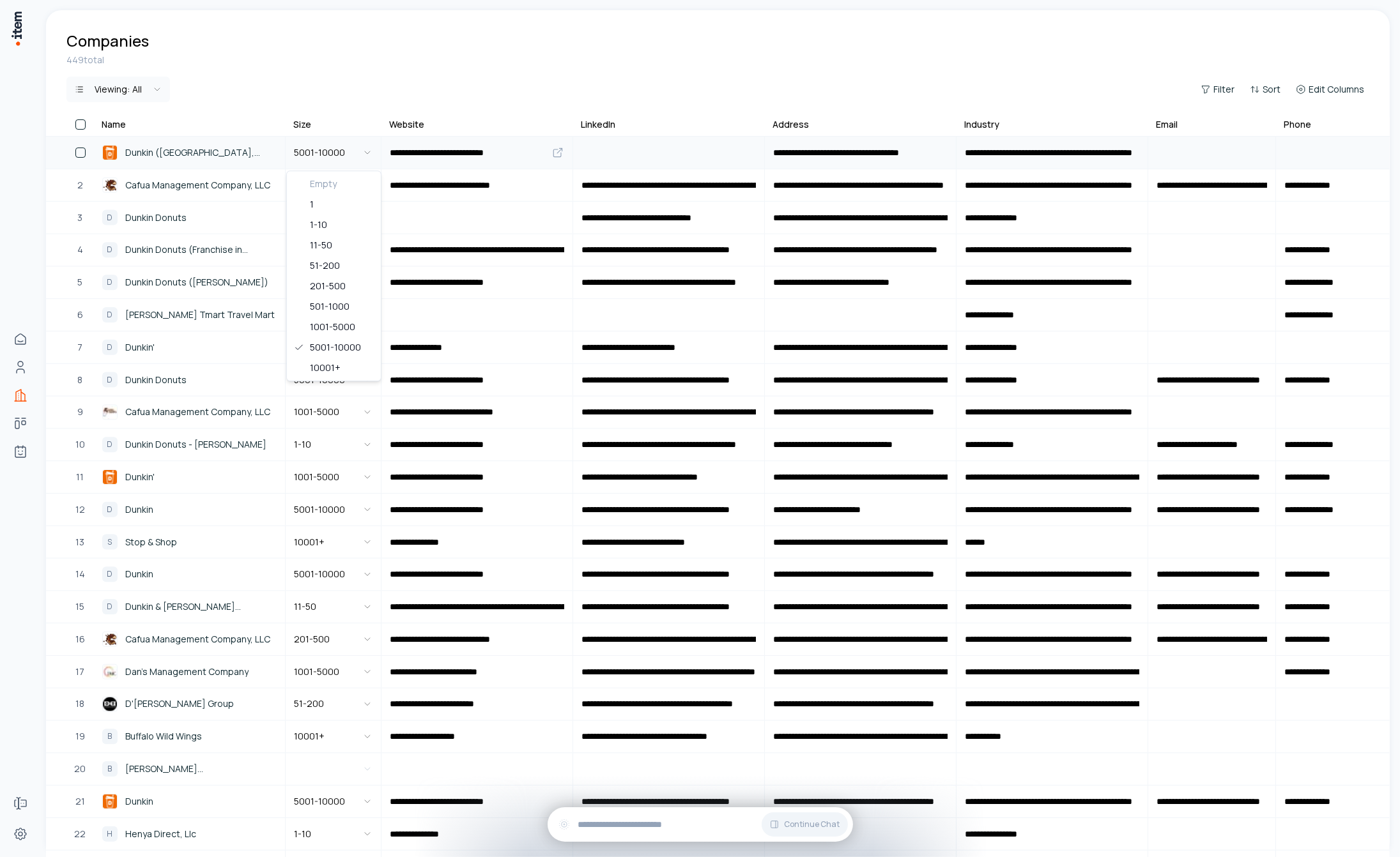
click at [367, 149] on html "**********" at bounding box center [700, 428] width 1400 height 857
click at [197, 186] on span "Cafua Management Company, LLC" at bounding box center [198, 185] width 145 height 14
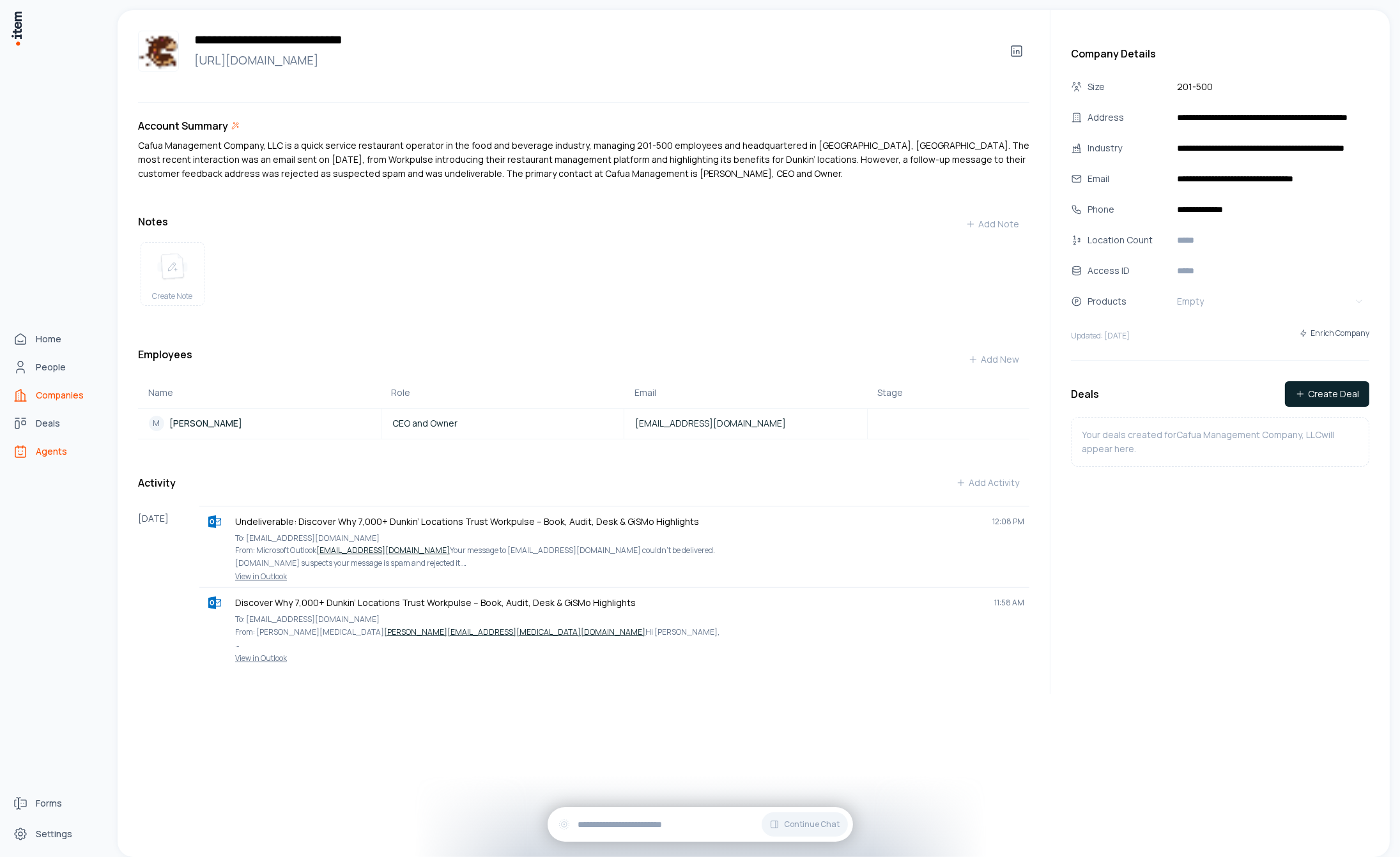
click at [58, 451] on span "Agents" at bounding box center [51, 451] width 32 height 13
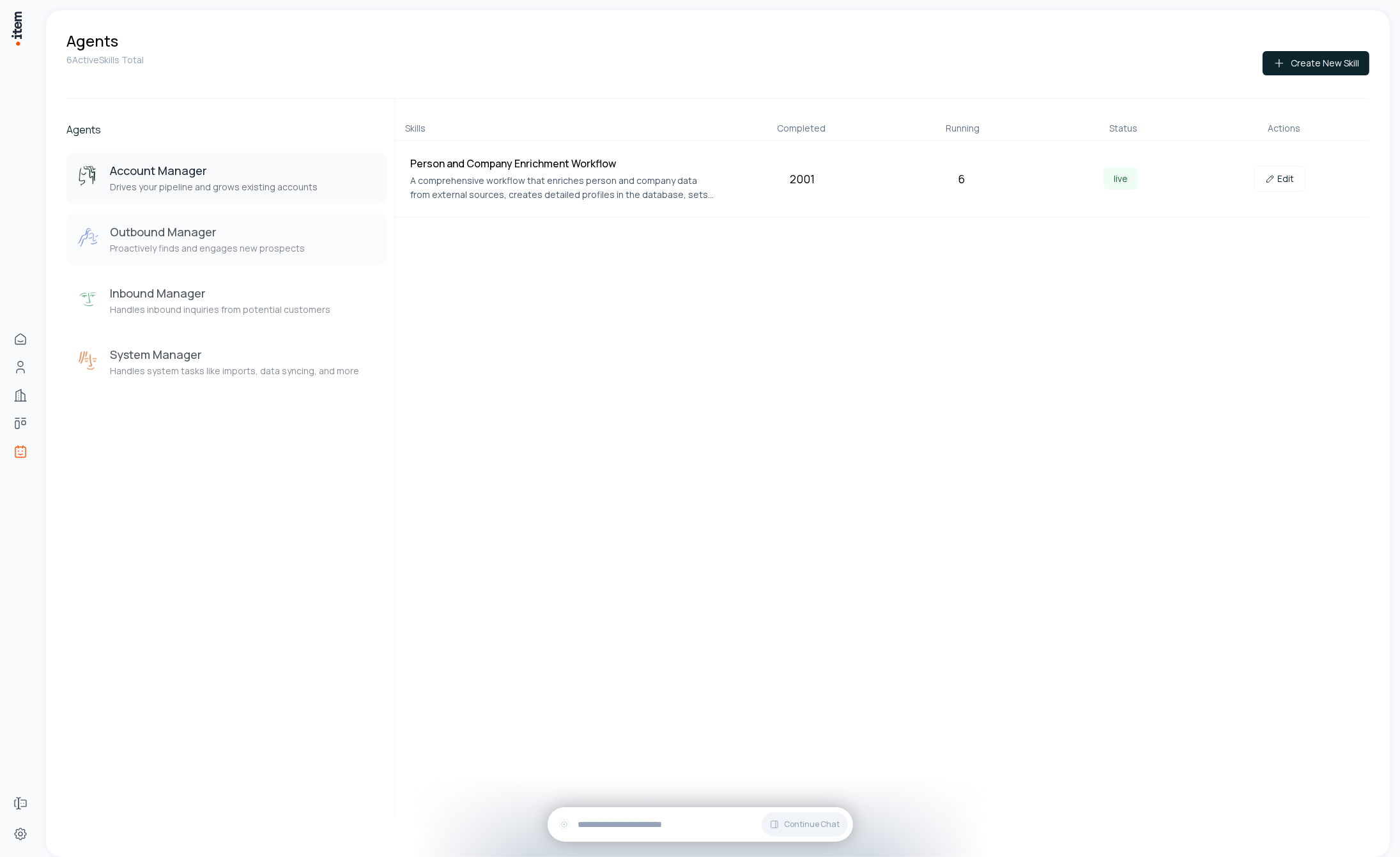
click at [143, 244] on p "Proactively finds and engages new prospects" at bounding box center [207, 248] width 195 height 13
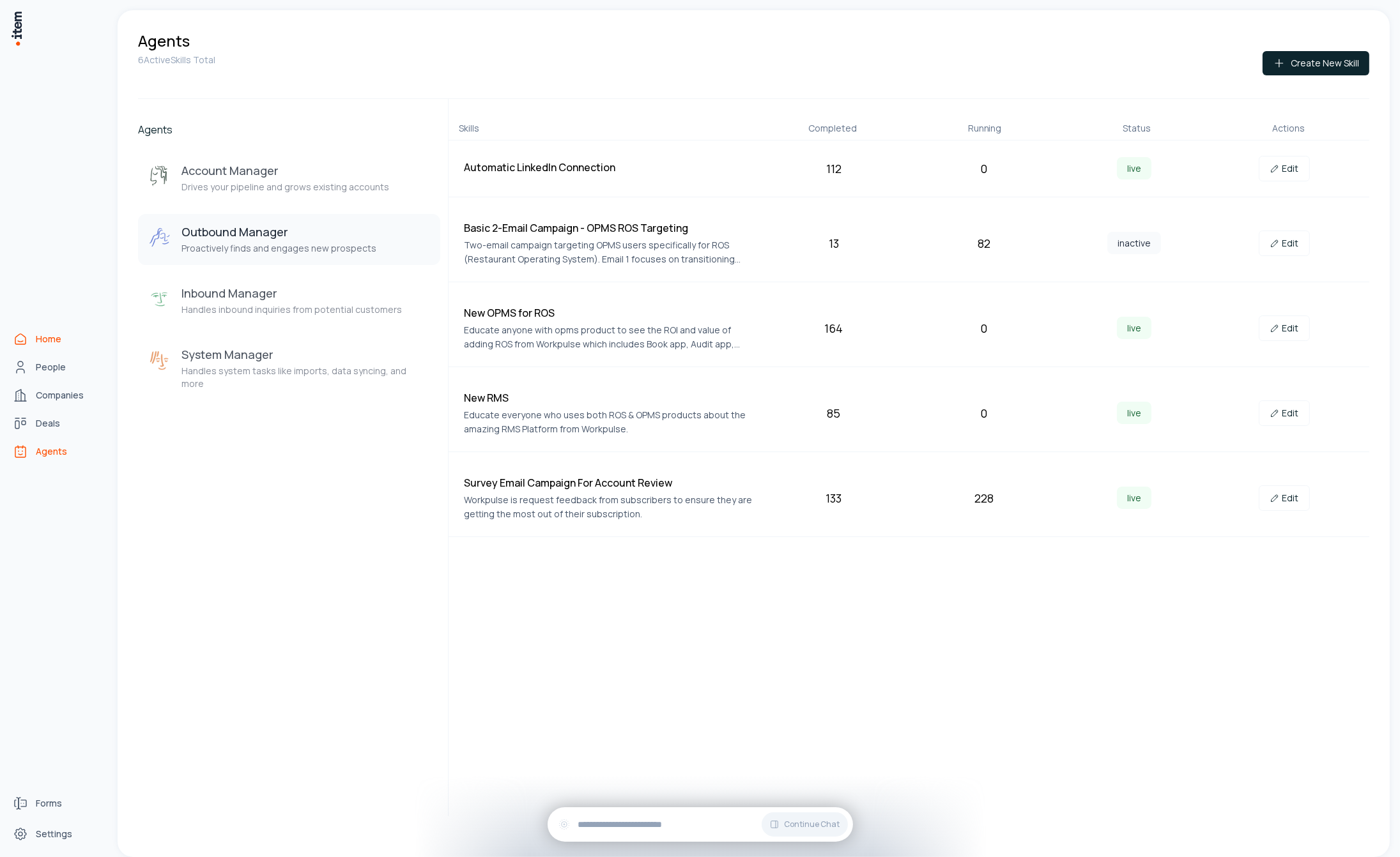
click at [25, 342] on icon "Home" at bounding box center [20, 339] width 15 height 15
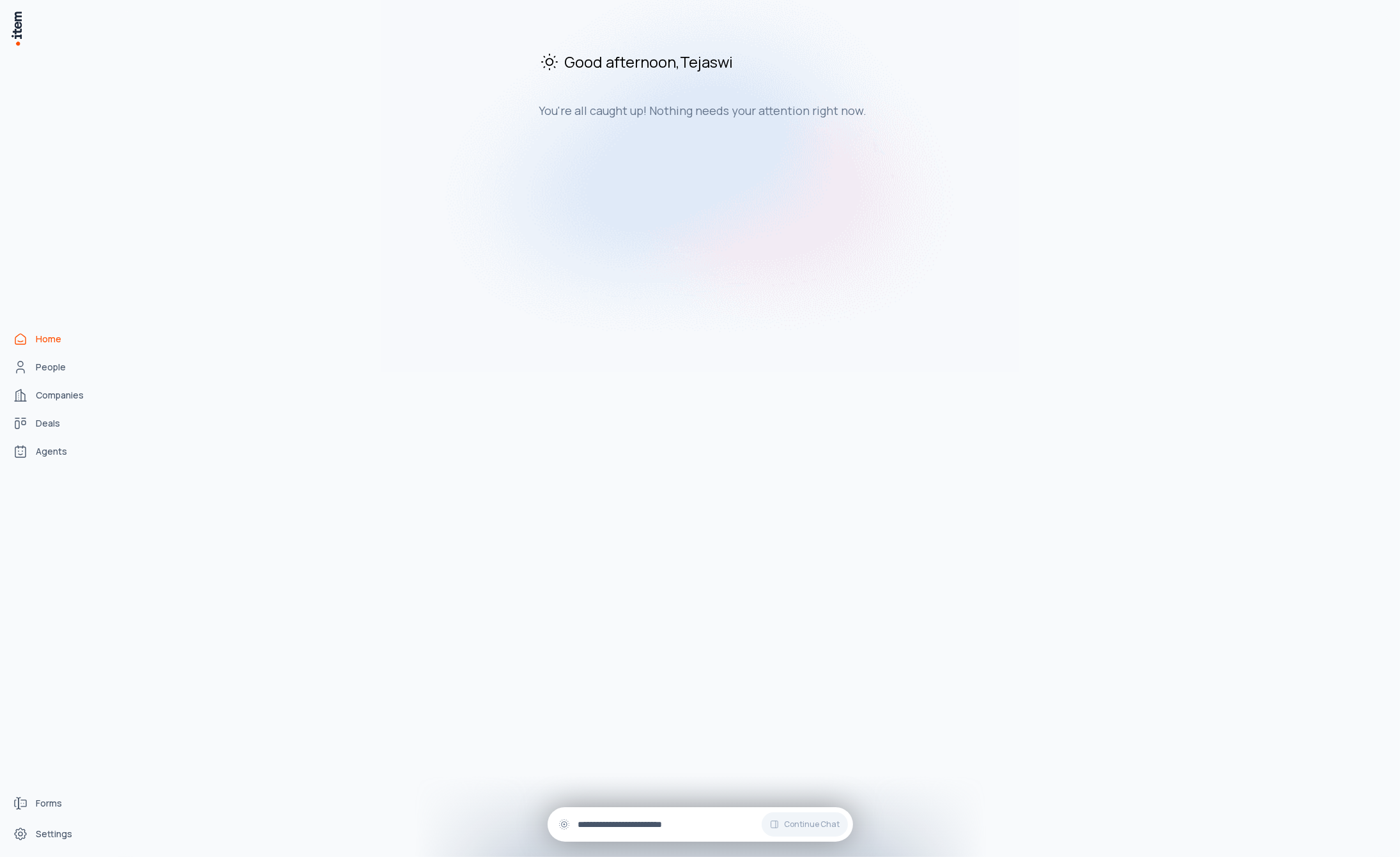
click at [563, 824] on icon at bounding box center [564, 825] width 1 height 1
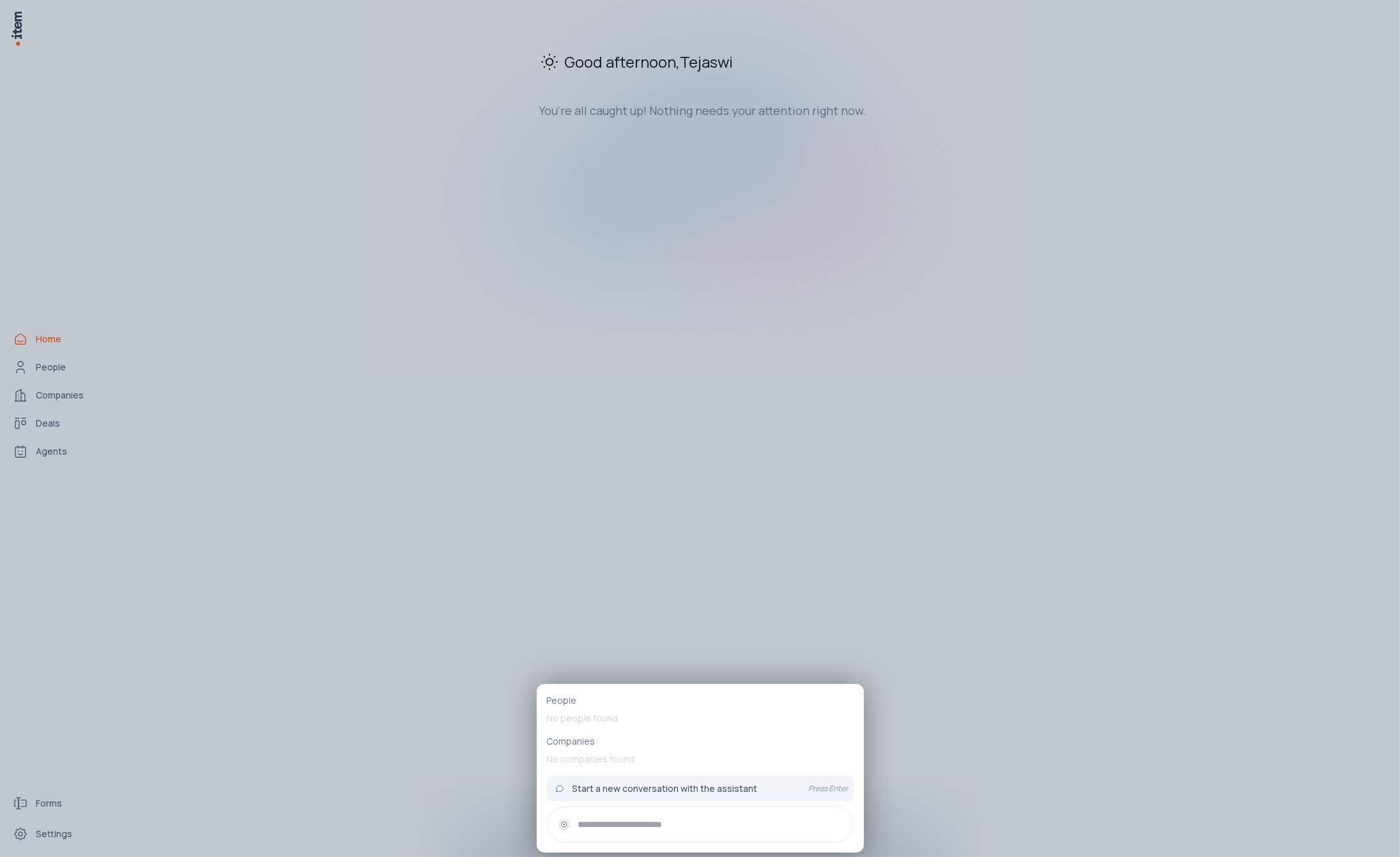
click at [579, 746] on p "Companies" at bounding box center [700, 741] width 307 height 13
click at [573, 740] on p "Companies" at bounding box center [700, 741] width 307 height 13
click at [455, 705] on div at bounding box center [700, 428] width 1400 height 857
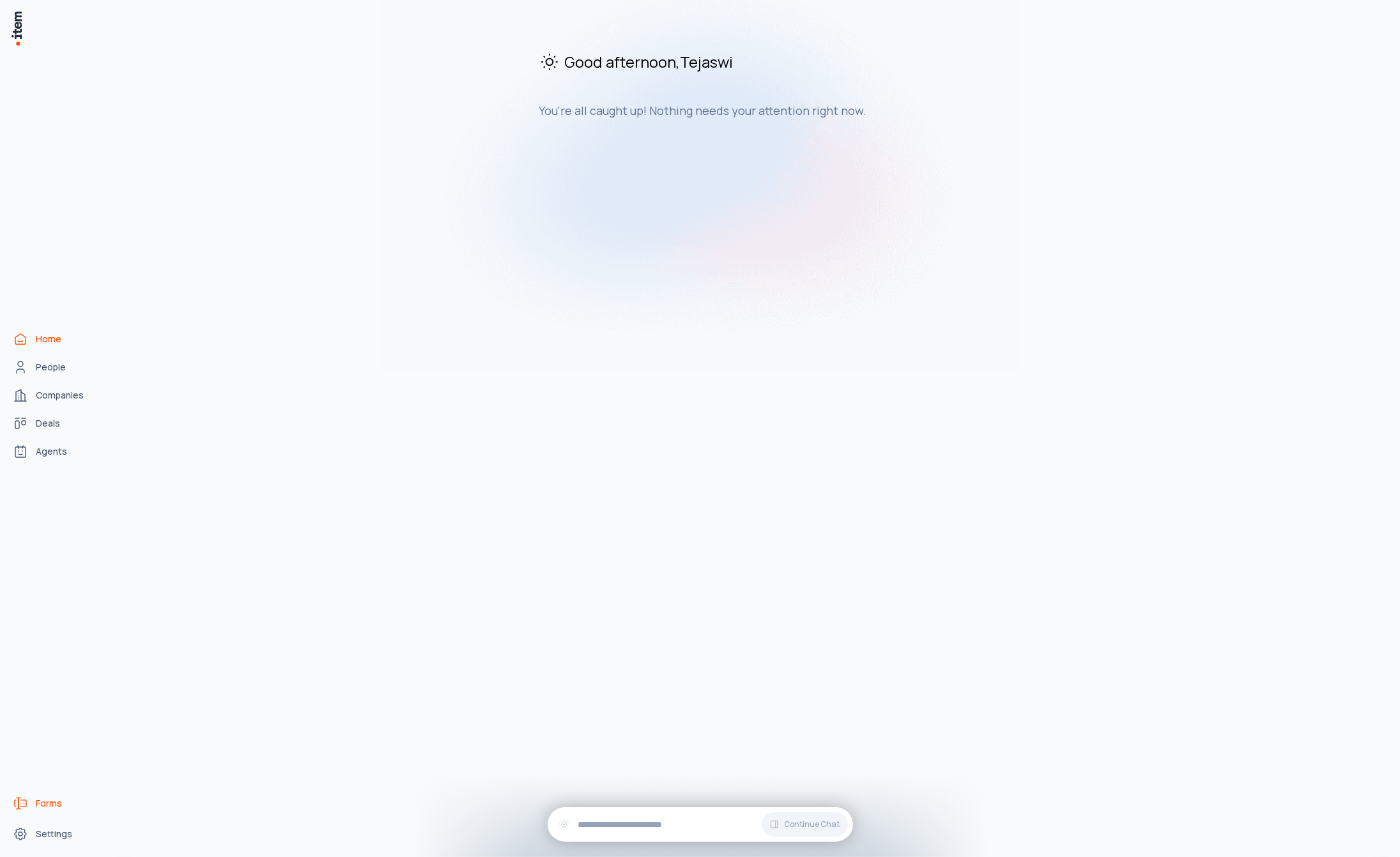
click at [51, 808] on span "Forms" at bounding box center [48, 803] width 26 height 13
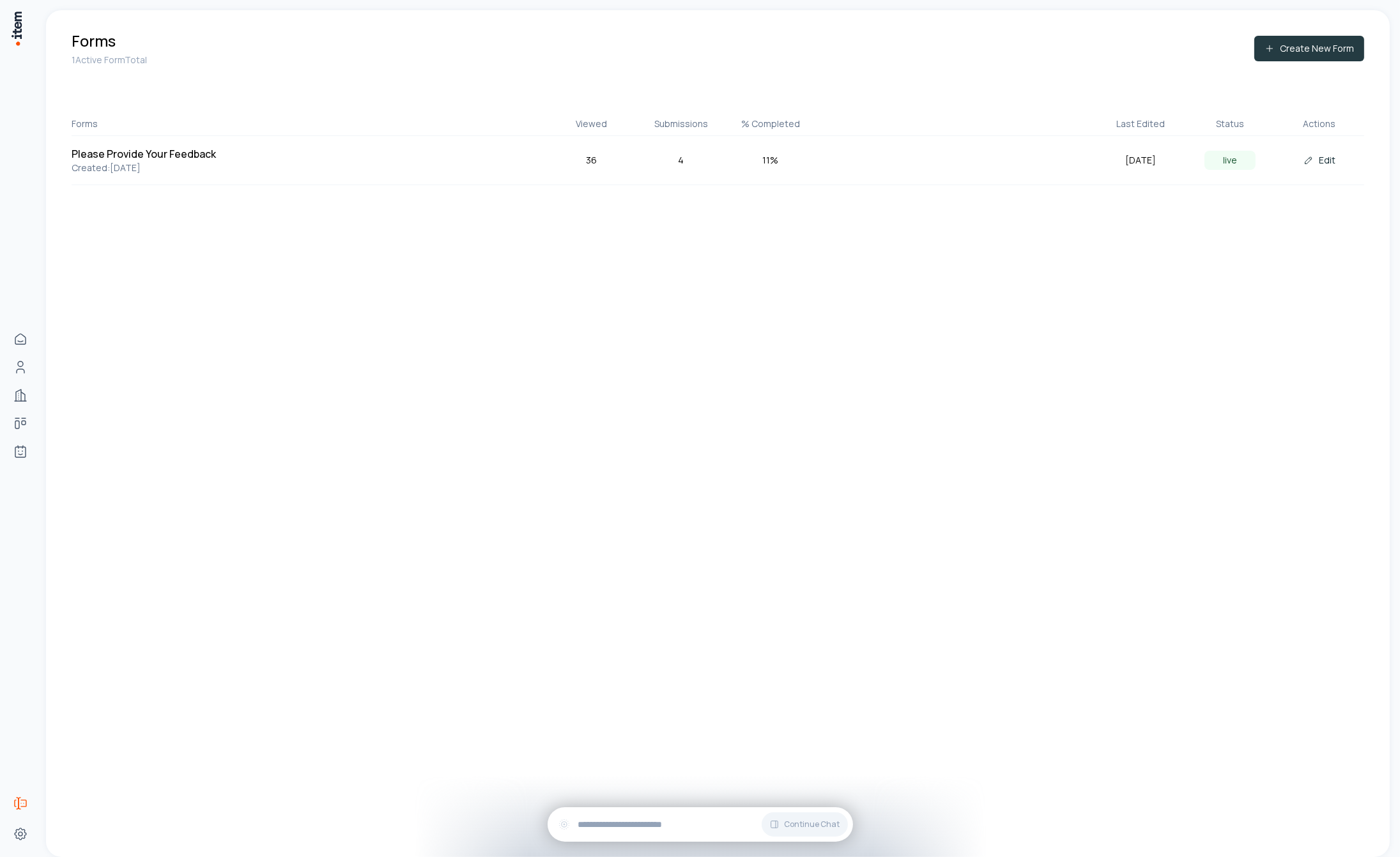
click at [1275, 52] on icon at bounding box center [1269, 48] width 10 height 10
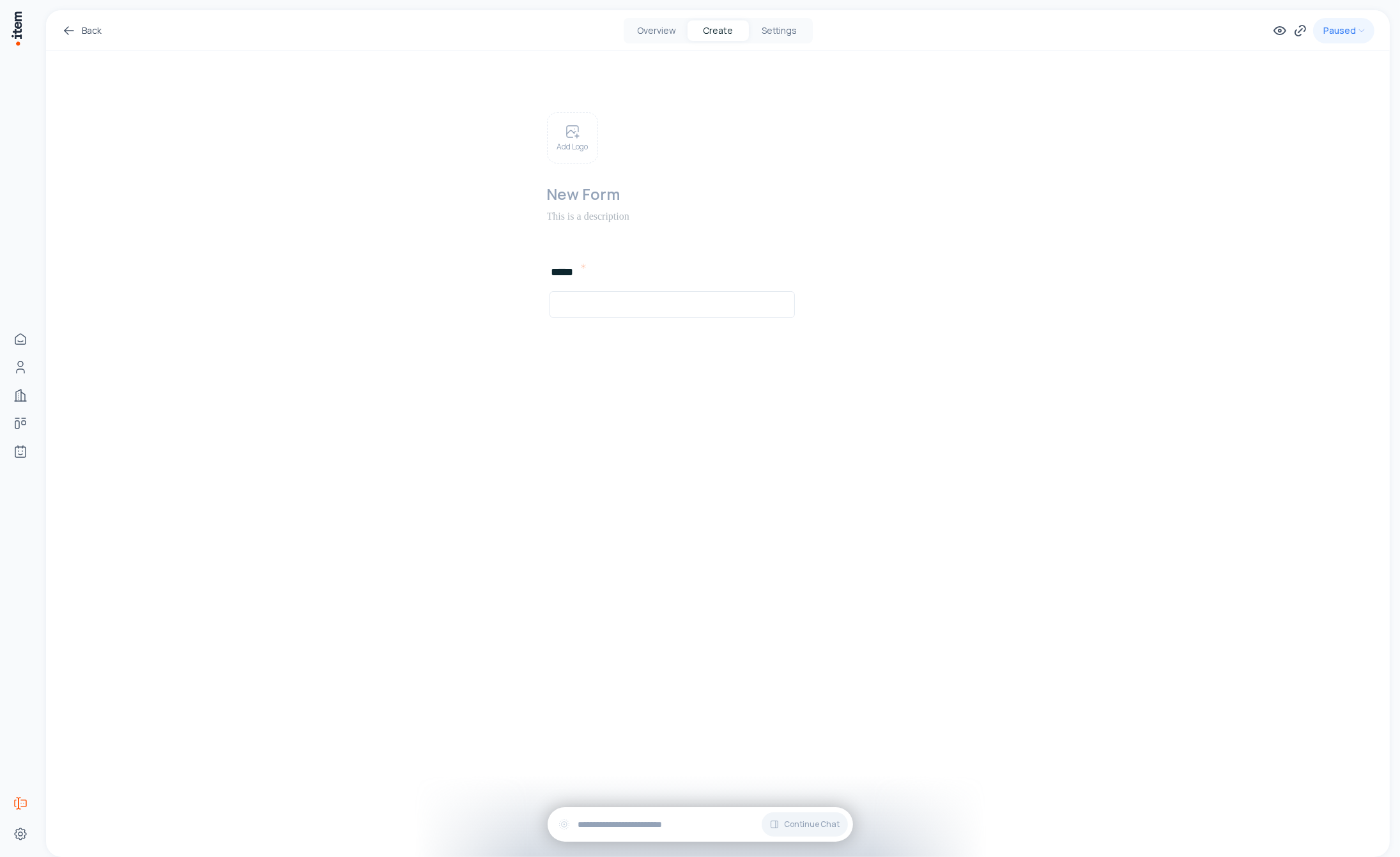
click at [92, 30] on link "Back" at bounding box center [81, 30] width 40 height 15
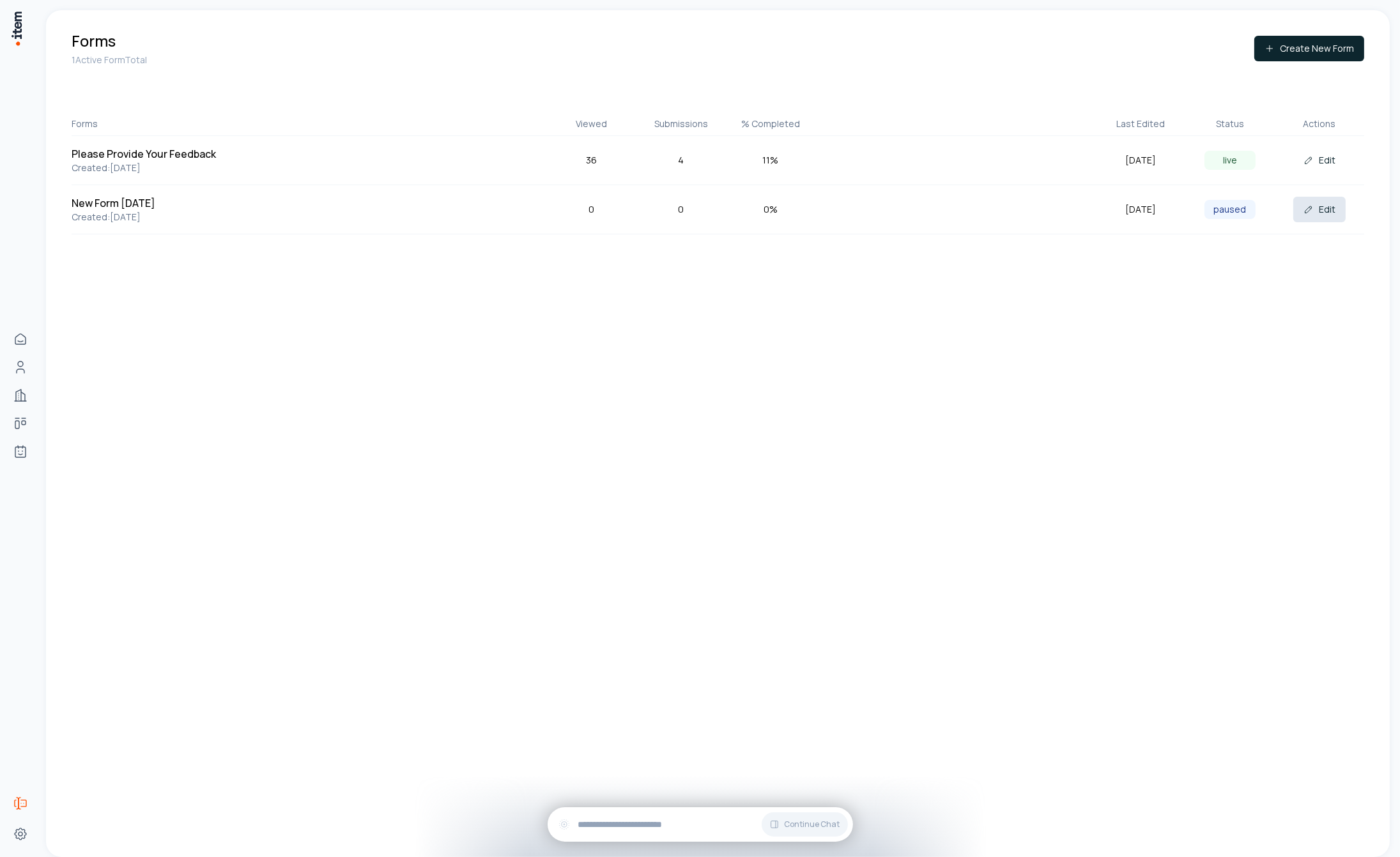
click at [1309, 207] on icon at bounding box center [1309, 209] width 7 height 7
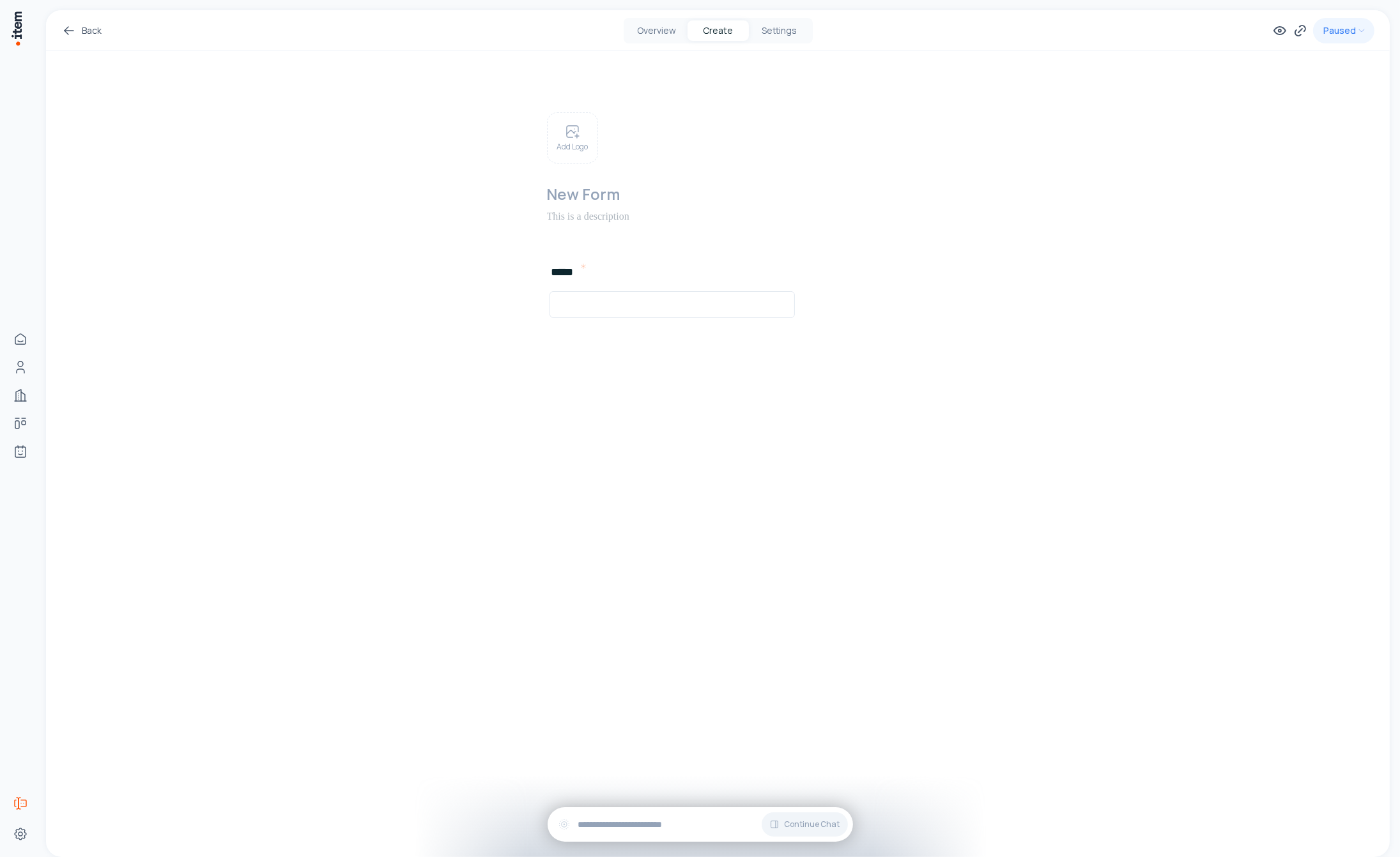
click at [95, 33] on link "Back" at bounding box center [81, 30] width 40 height 15
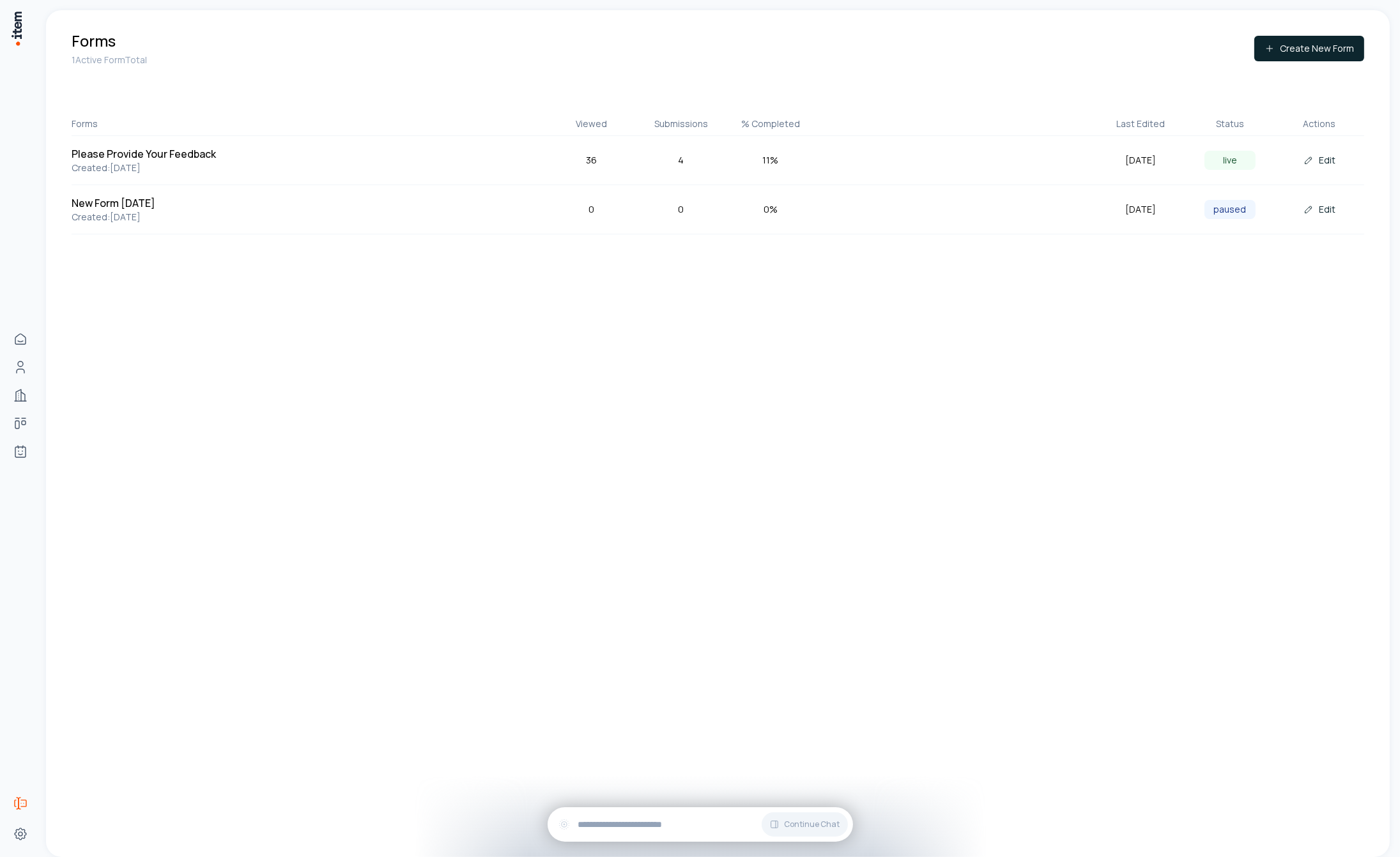
click at [1242, 212] on div "paused" at bounding box center [1230, 209] width 51 height 19
click at [1242, 211] on div "paused" at bounding box center [1230, 209] width 51 height 19
click at [77, 201] on h5 "New Form [DATE]" at bounding box center [169, 203] width 195 height 15
click at [1329, 209] on button "Edit" at bounding box center [1319, 209] width 52 height 26
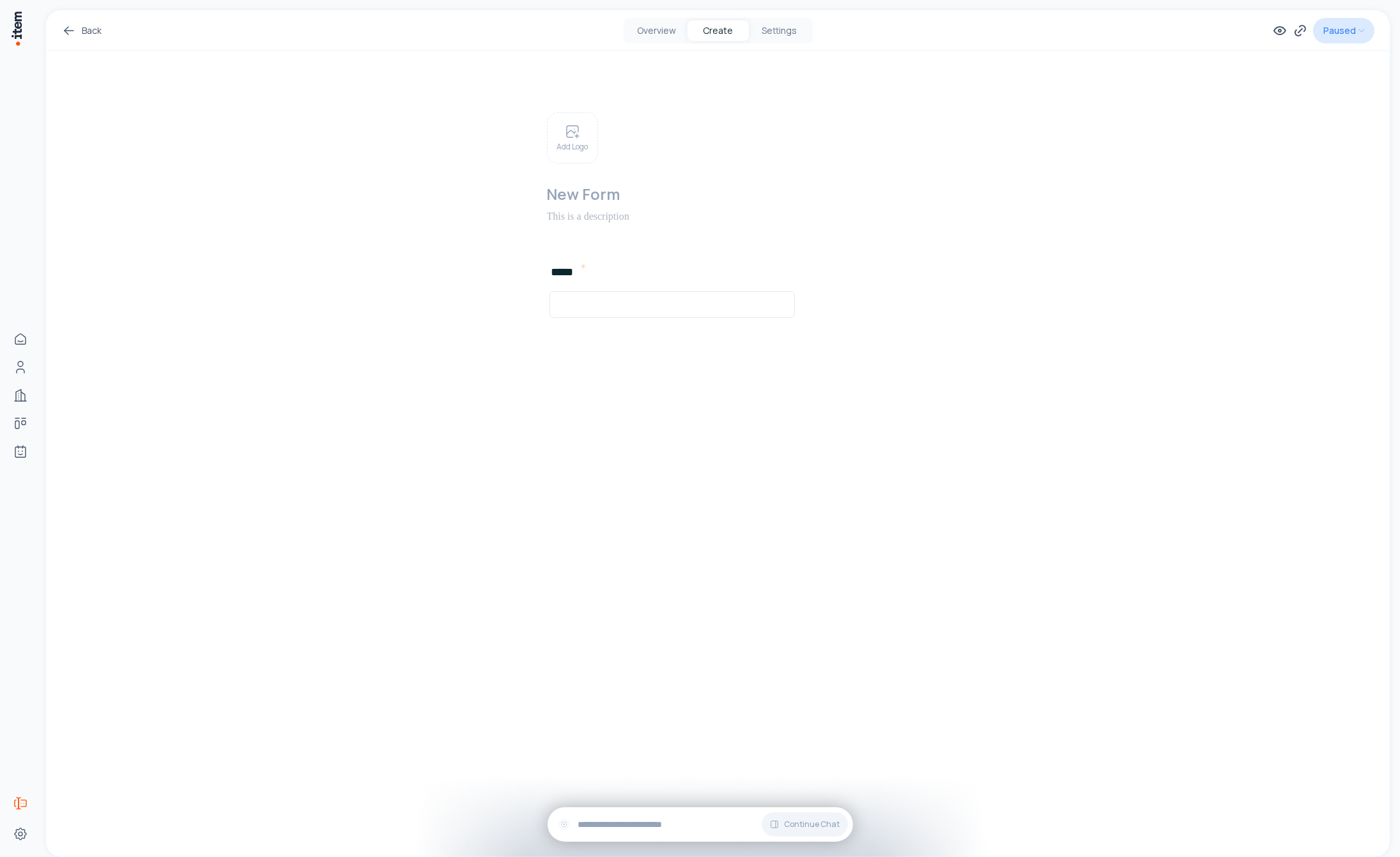
click at [1358, 28] on html "Home People Companies Deals Agents Forms Settings Back Overview Create Settings…" at bounding box center [700, 428] width 1400 height 857
click at [1192, 308] on html "Home People Companies Deals Agents Forms Settings Back Overview Create Settings…" at bounding box center [700, 428] width 1400 height 857
click at [772, 30] on button "Settings" at bounding box center [779, 30] width 61 height 20
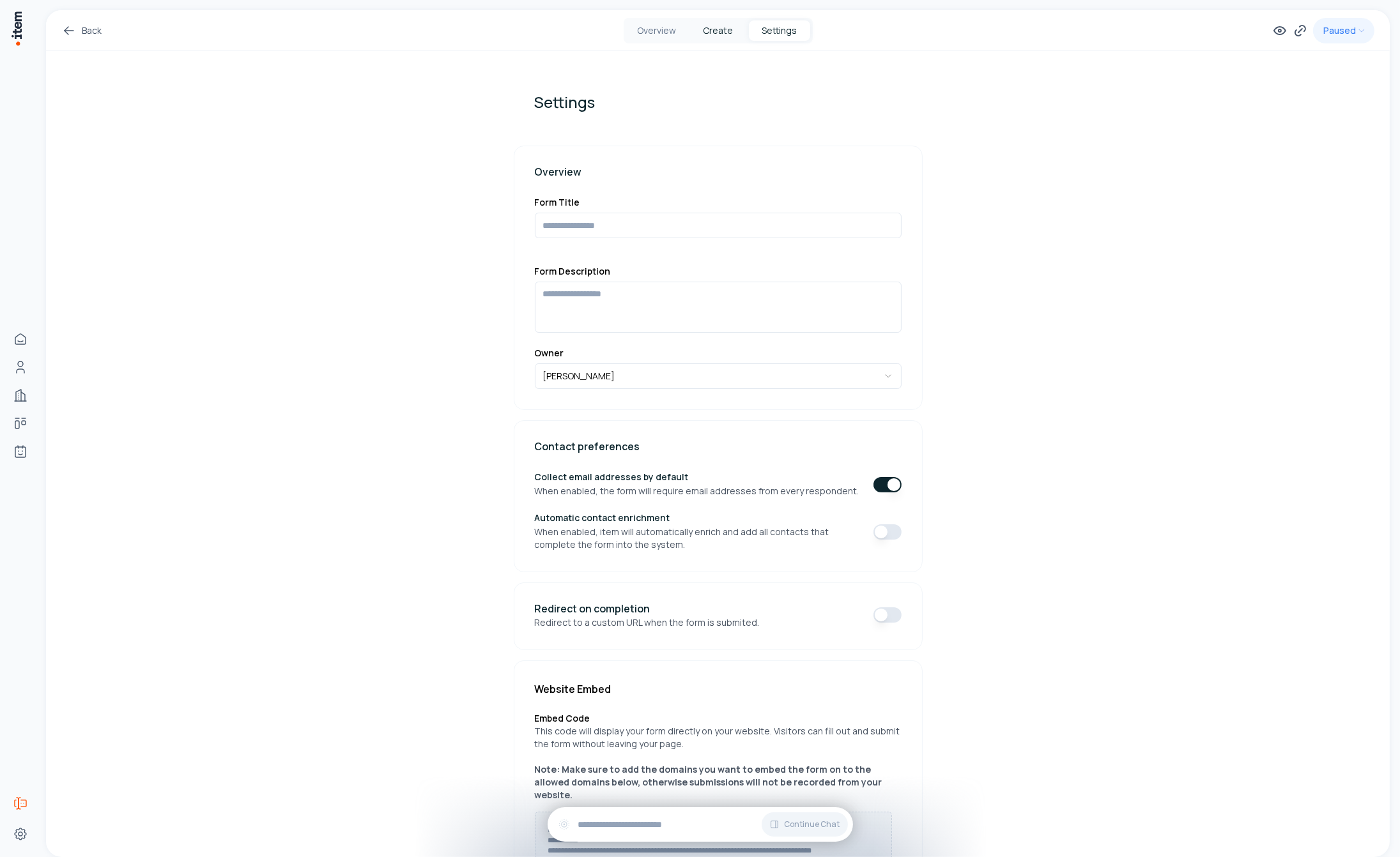
click at [721, 31] on button "Create" at bounding box center [718, 30] width 61 height 20
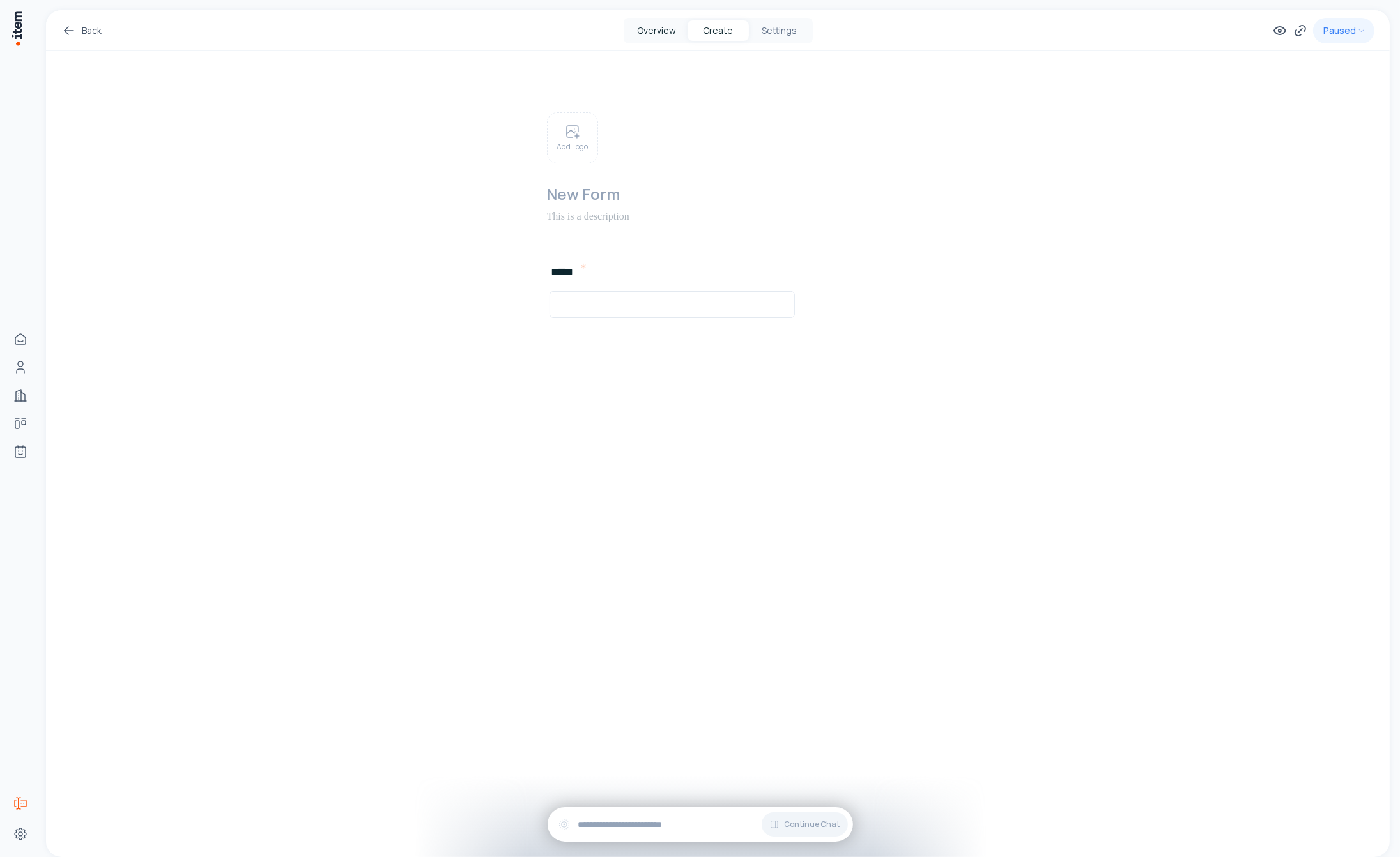
click at [652, 30] on button "Overview" at bounding box center [657, 30] width 61 height 20
click at [706, 28] on button "Create" at bounding box center [718, 30] width 61 height 20
click at [1303, 30] on icon at bounding box center [1300, 30] width 15 height 15
click at [759, 278] on div "***** Add New Element" at bounding box center [718, 303] width 430 height 81
click at [1343, 30] on html "Home People Companies Deals Agents Forms Settings Back Overview Create Settings…" at bounding box center [700, 428] width 1400 height 857
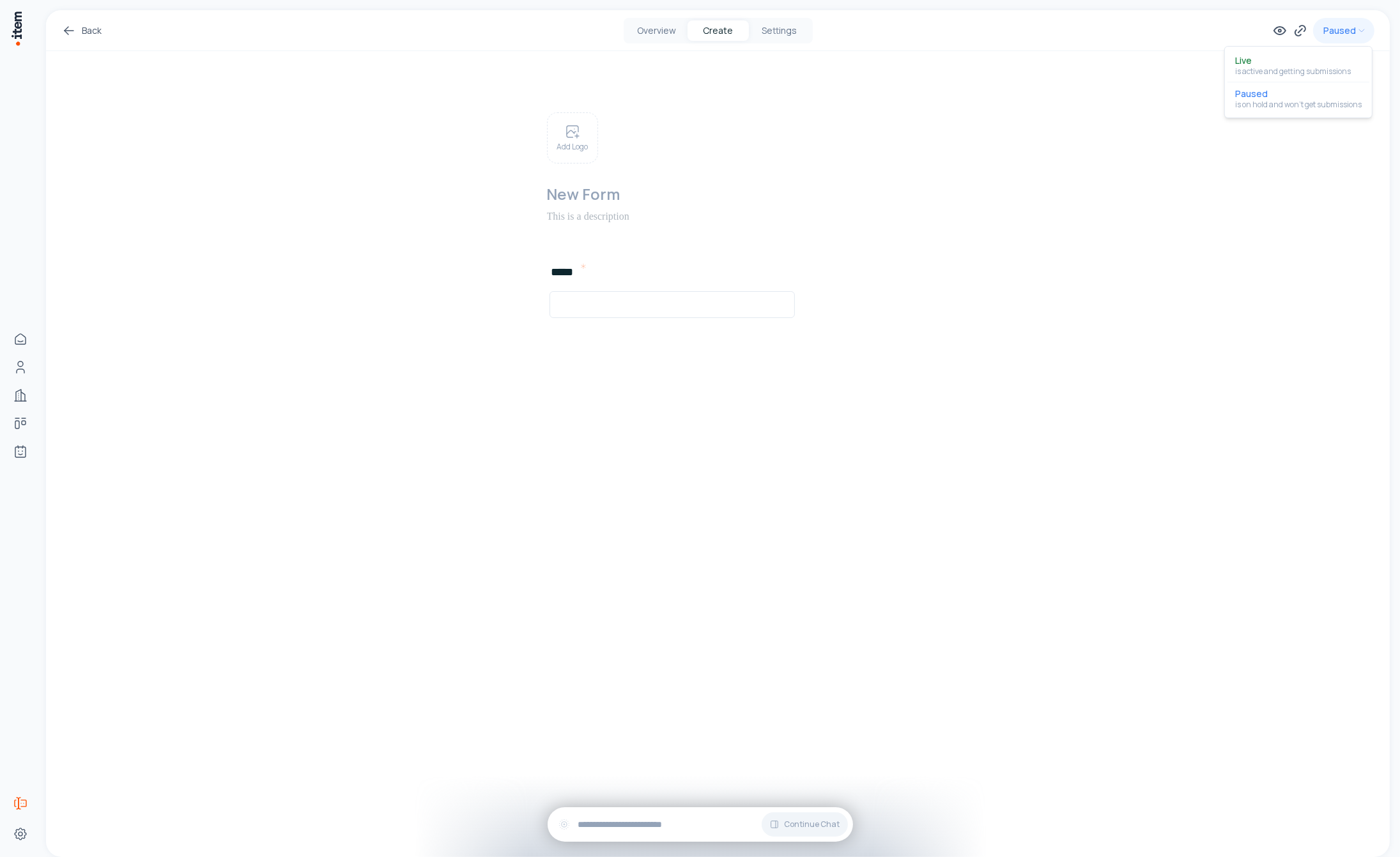
click at [1343, 28] on html "Home People Companies Deals Agents Forms Settings Back Overview Create Settings…" at bounding box center [700, 428] width 1400 height 857
click at [97, 26] on link "Back" at bounding box center [81, 30] width 40 height 15
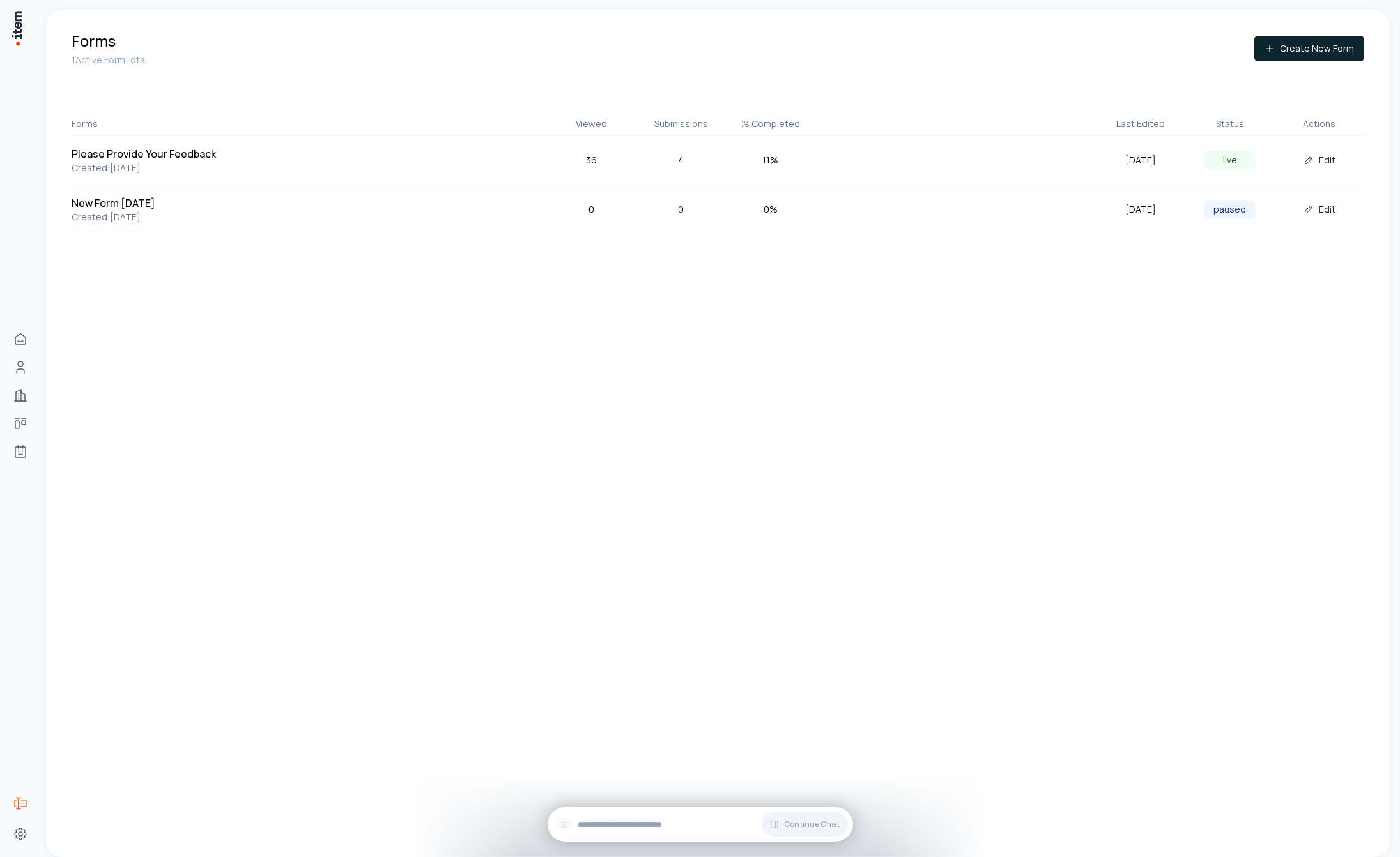
drag, startPoint x: 1356, startPoint y: 216, endPoint x: 987, endPoint y: 201, distance: 369.3
click at [987, 201] on div "New Form [DATE] Created: [DATE] 0 0 0 % [DATE] paused Edit" at bounding box center [718, 209] width 1293 height 49
drag, startPoint x: 978, startPoint y: 213, endPoint x: 969, endPoint y: 212, distance: 9.1
click at [978, 212] on div "New Form [DATE] Created: [DATE] 0 0 0 % [DATE] paused Edit" at bounding box center [718, 209] width 1293 height 49
click at [180, 217] on p "Created: [DATE]" at bounding box center [169, 217] width 195 height 13
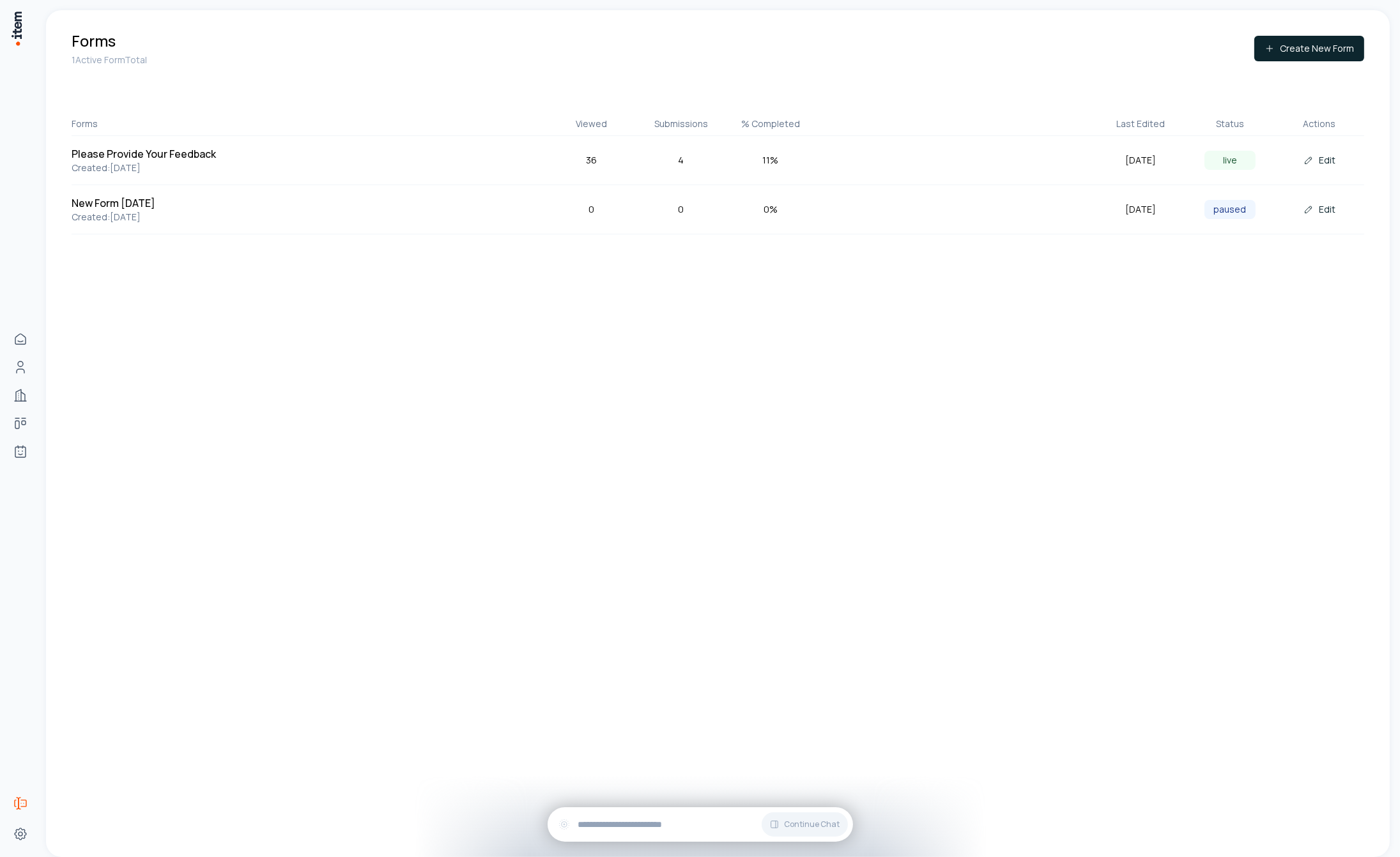
click at [180, 216] on p "Created: [DATE]" at bounding box center [169, 217] width 195 height 13
click at [103, 206] on h5 "New Form [DATE]" at bounding box center [169, 203] width 195 height 15
click at [105, 203] on h5 "New Form [DATE]" at bounding box center [169, 203] width 195 height 15
click at [105, 201] on h5 "New Form [DATE]" at bounding box center [169, 203] width 195 height 15
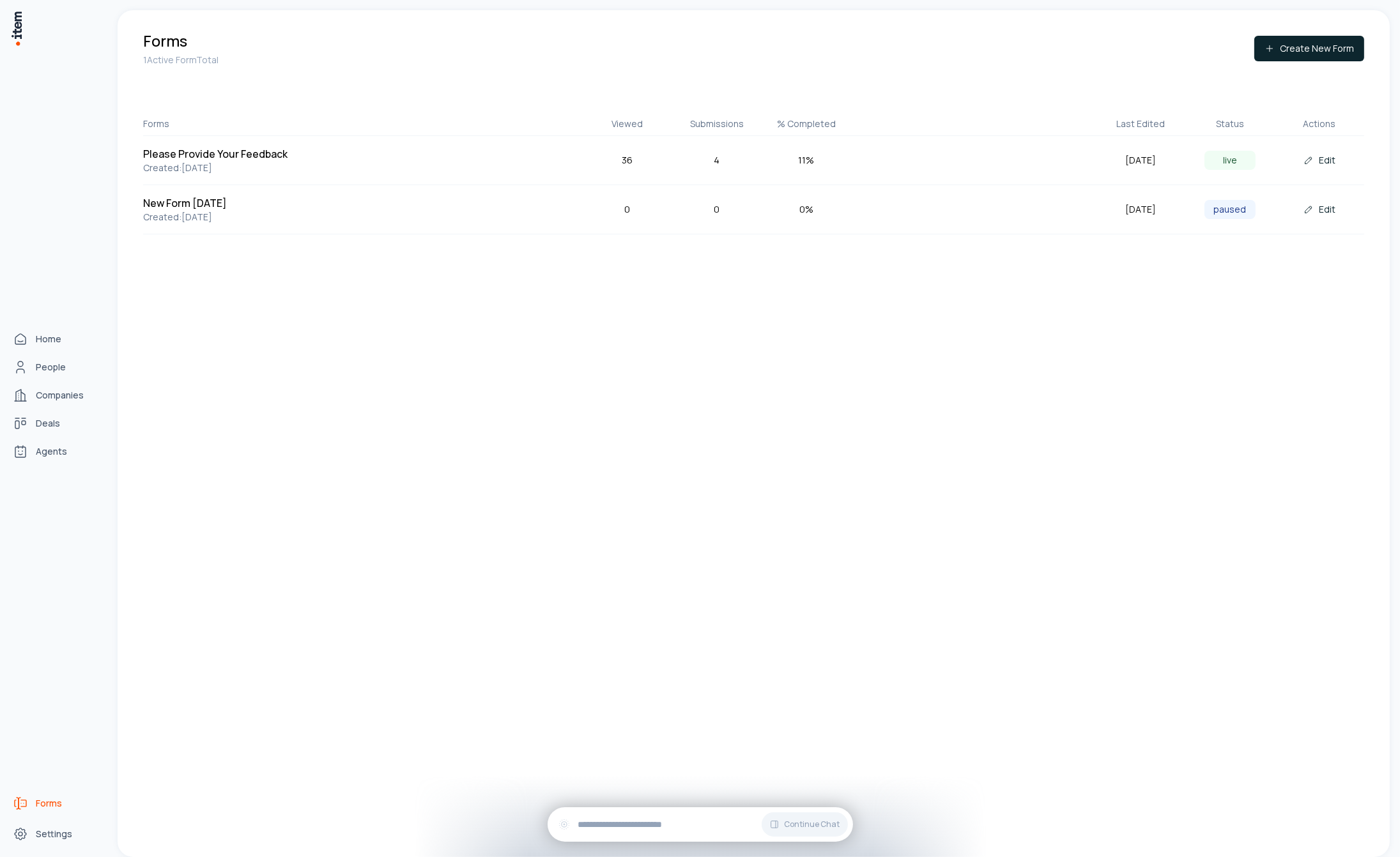
click at [25, 801] on icon "Forms" at bounding box center [20, 803] width 15 height 15
click at [17, 337] on icon "Home" at bounding box center [20, 339] width 15 height 15
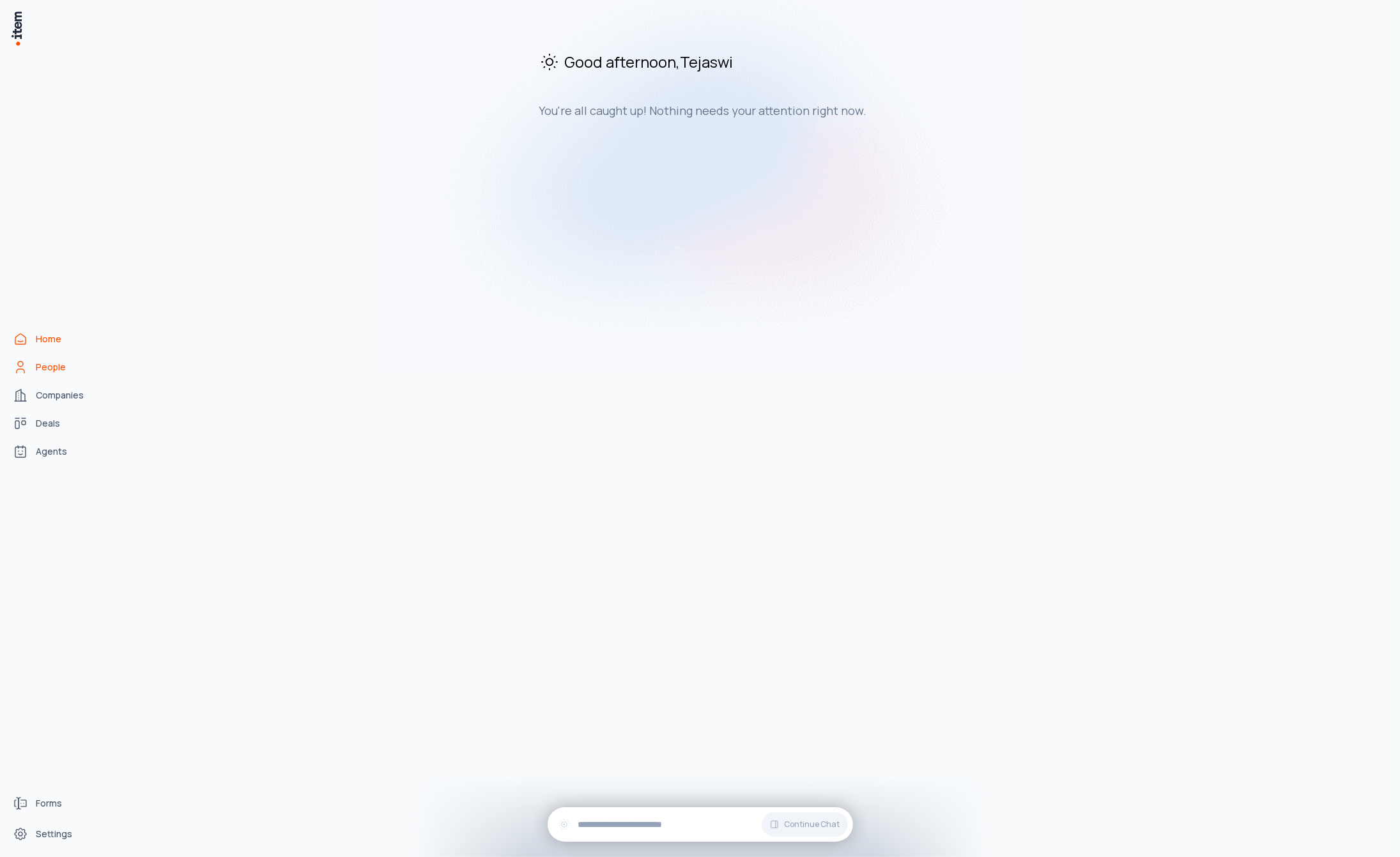
click at [48, 368] on span "People" at bounding box center [50, 367] width 30 height 13
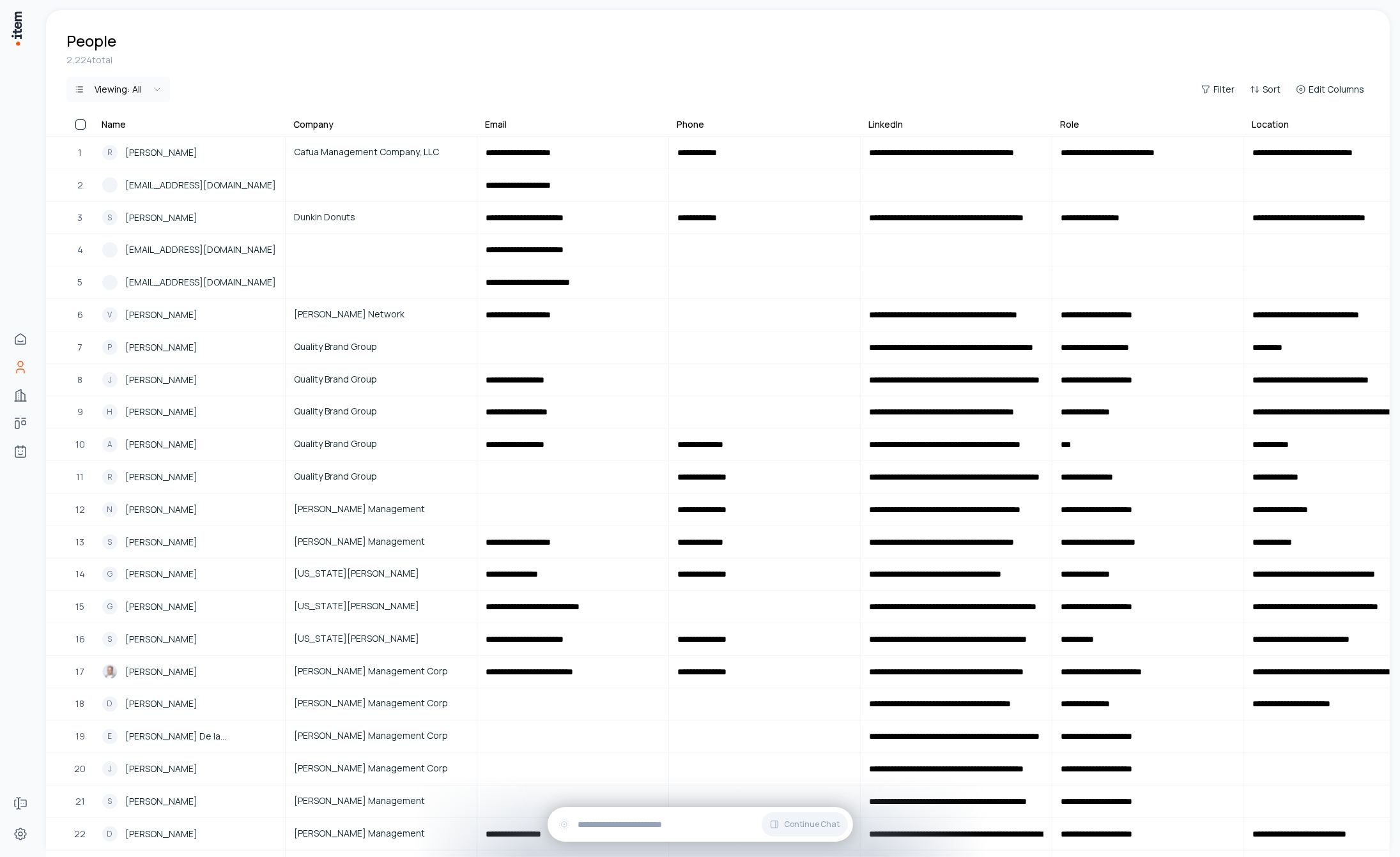
click at [150, 87] on html "**********" at bounding box center [700, 428] width 1400 height 857
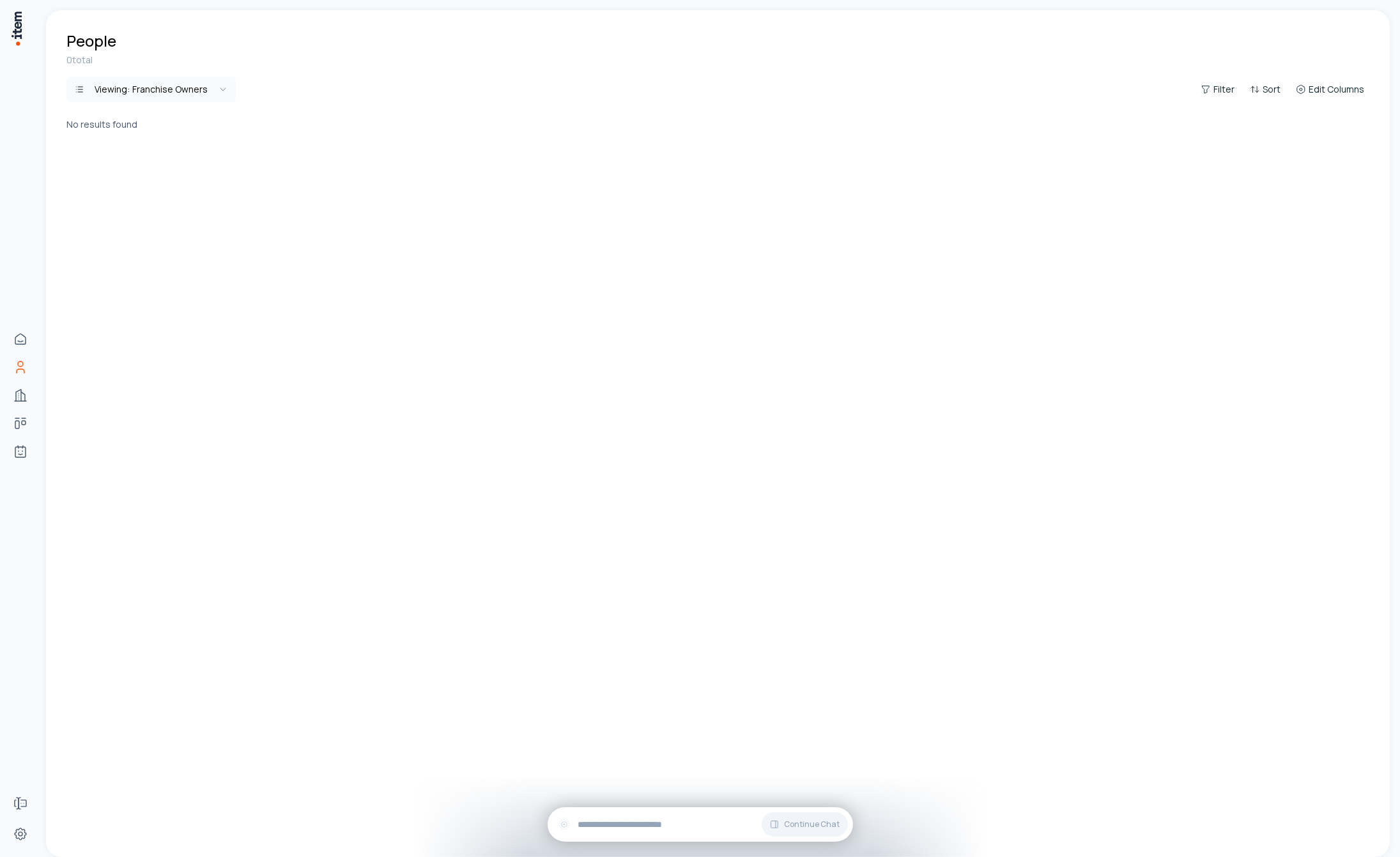
click at [189, 89] on html "Home People Companies Deals Agents Forms Settings People 0 total Viewing: Franc…" at bounding box center [700, 428] width 1400 height 857
click at [191, 83] on html "**********" at bounding box center [700, 428] width 1400 height 857
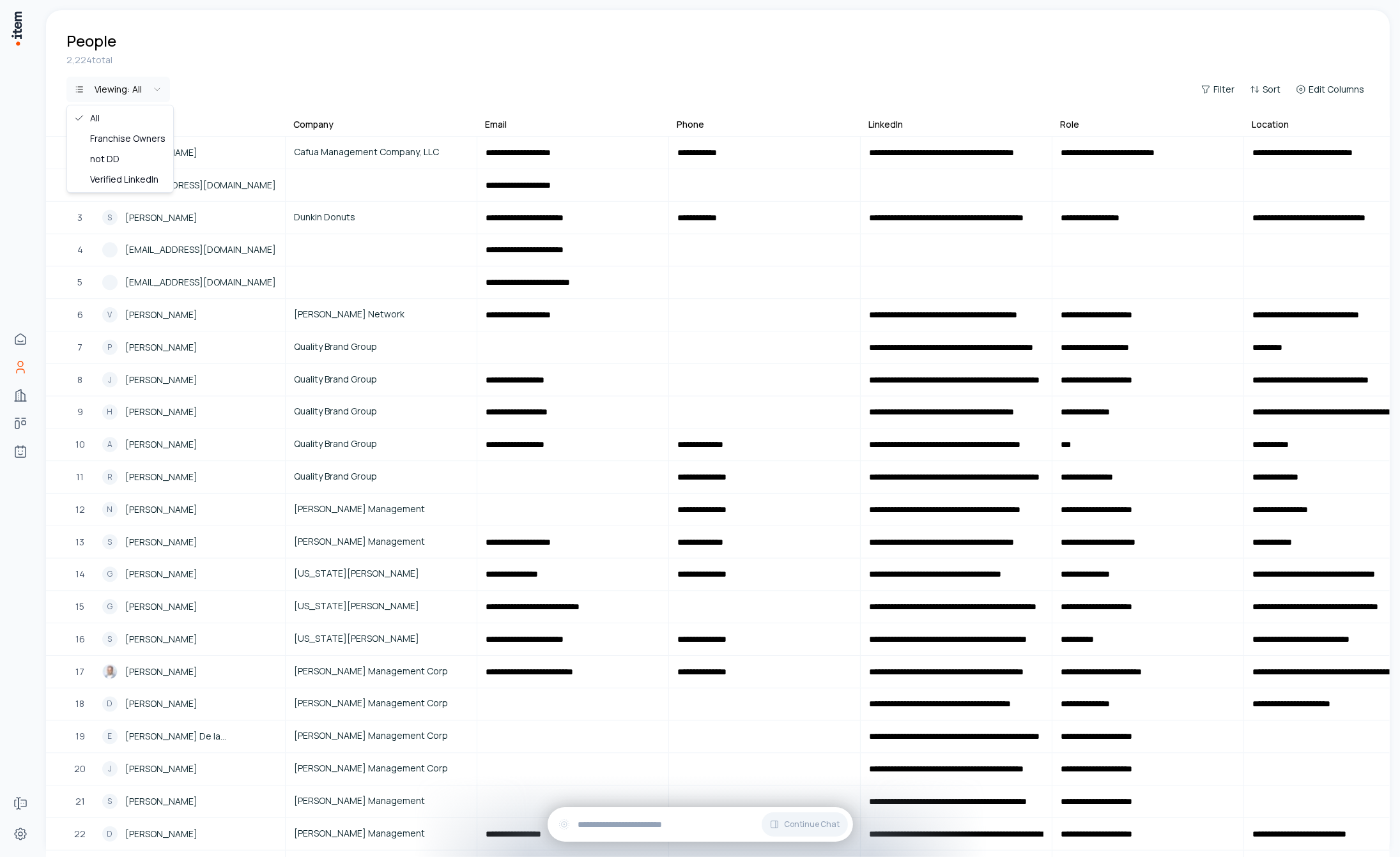
click at [151, 89] on html "**********" at bounding box center [700, 428] width 1400 height 857
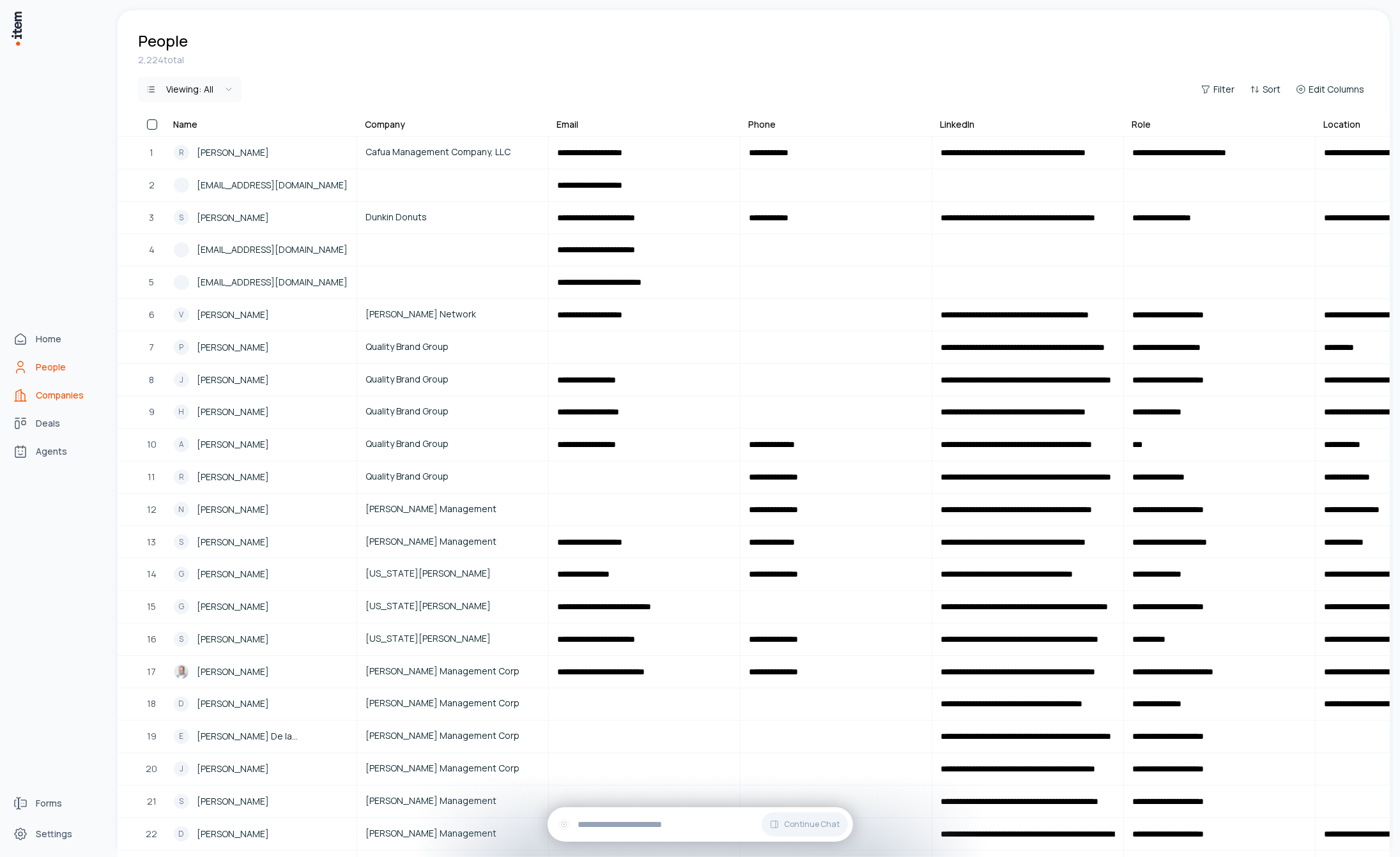
click at [60, 395] on span "Companies" at bounding box center [59, 395] width 48 height 13
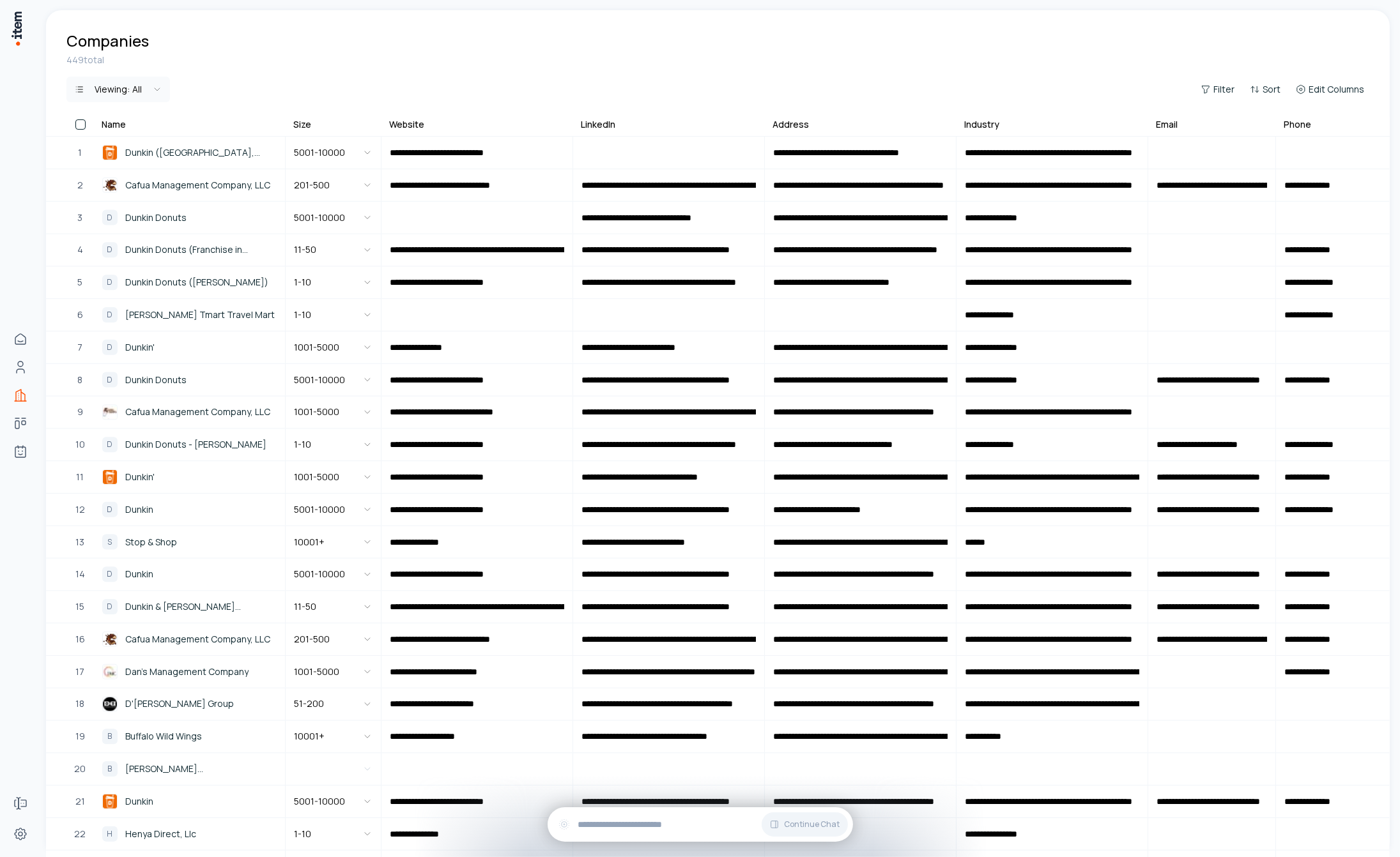
click at [158, 88] on html "**********" at bounding box center [700, 428] width 1400 height 857
click at [158, 87] on html "**********" at bounding box center [700, 428] width 1400 height 857
click at [156, 92] on html "**********" at bounding box center [700, 428] width 1400 height 857
click at [83, 150] on button "button" at bounding box center [80, 152] width 10 height 10
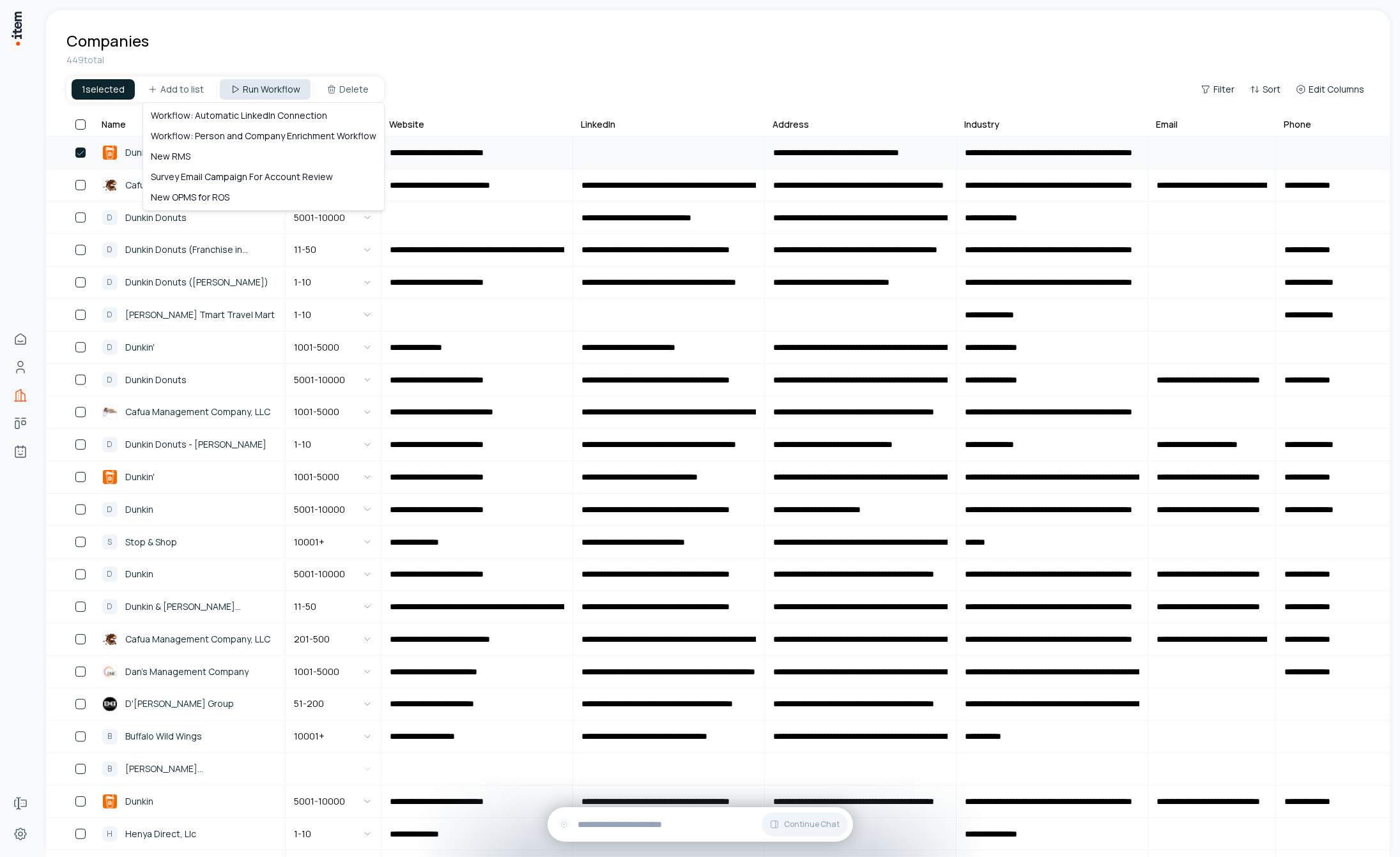
click at [246, 84] on html "**********" at bounding box center [700, 428] width 1400 height 857
click at [512, 58] on html "**********" at bounding box center [700, 428] width 1400 height 857
click at [82, 157] on button "button" at bounding box center [80, 152] width 10 height 10
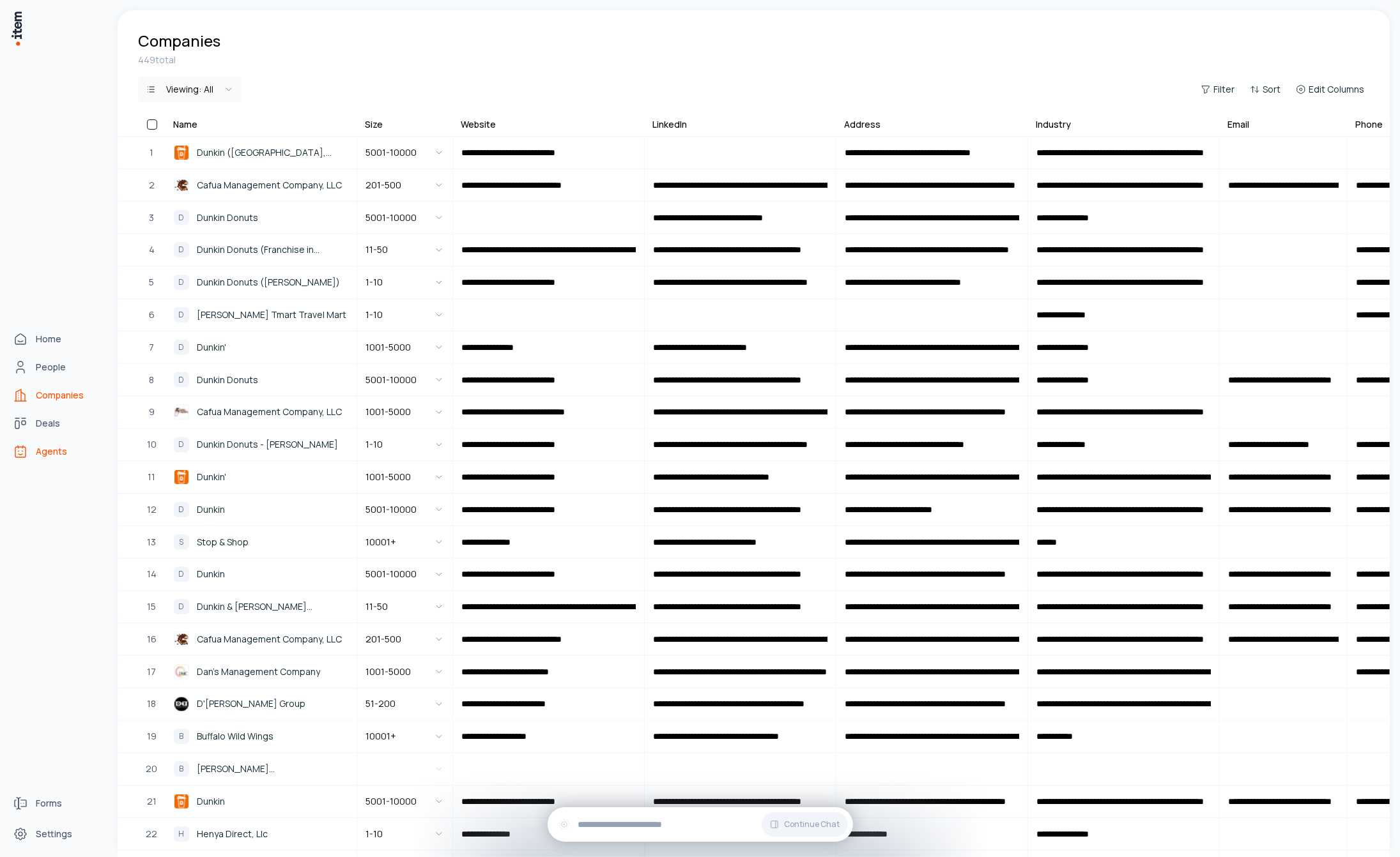
click at [53, 455] on span "Agents" at bounding box center [51, 451] width 32 height 13
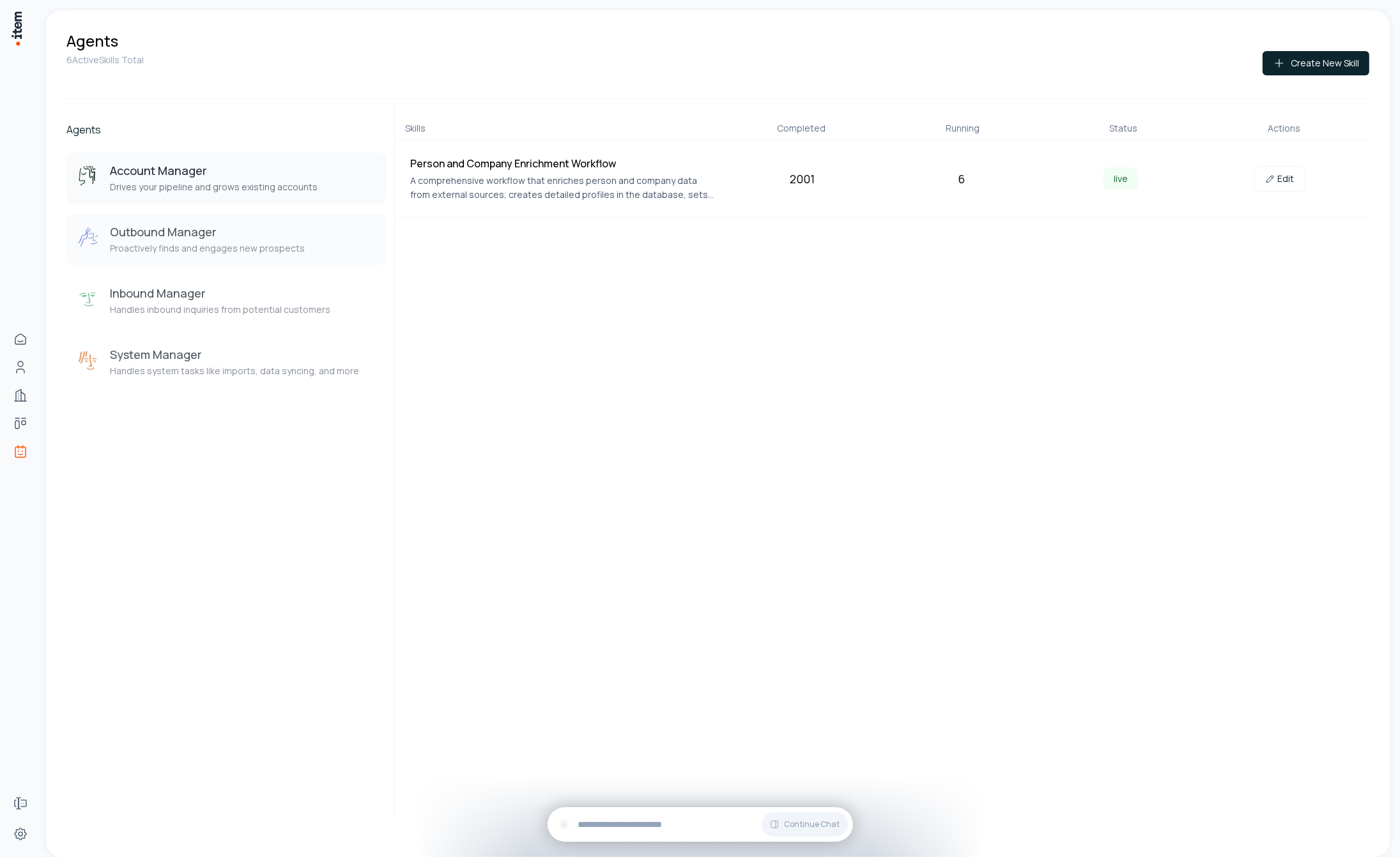
click at [235, 244] on p "Proactively finds and engages new prospects" at bounding box center [207, 248] width 195 height 13
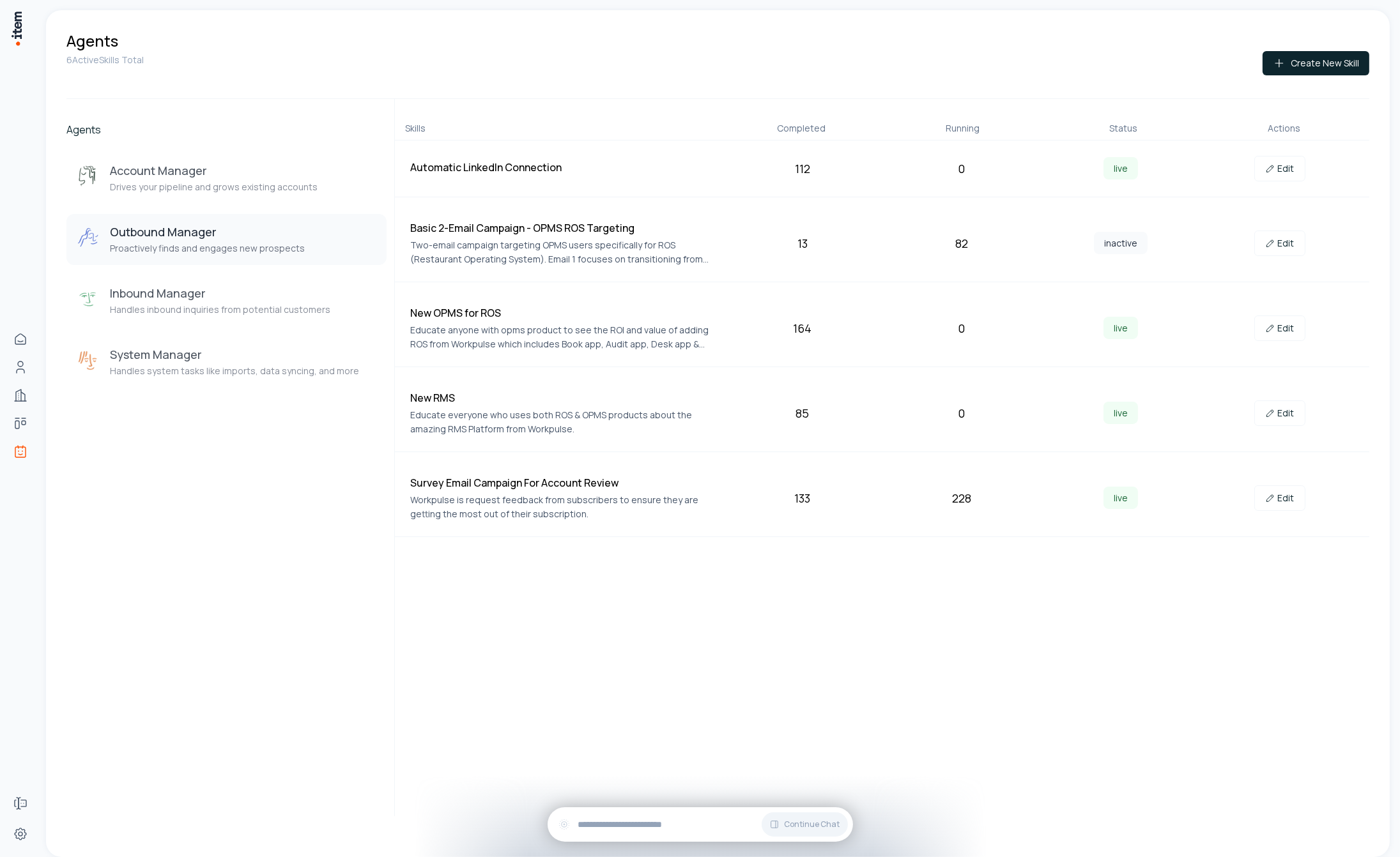
click at [492, 244] on p "Two-email campaign targeting OPMS users specifically for ROS (Restaurant Operat…" at bounding box center [564, 252] width 308 height 28
click at [482, 244] on p "Two-email campaign targeting OPMS users specifically for ROS (Restaurant Operat…" at bounding box center [564, 252] width 308 height 28
click at [1282, 245] on link "Edit" at bounding box center [1280, 244] width 51 height 26
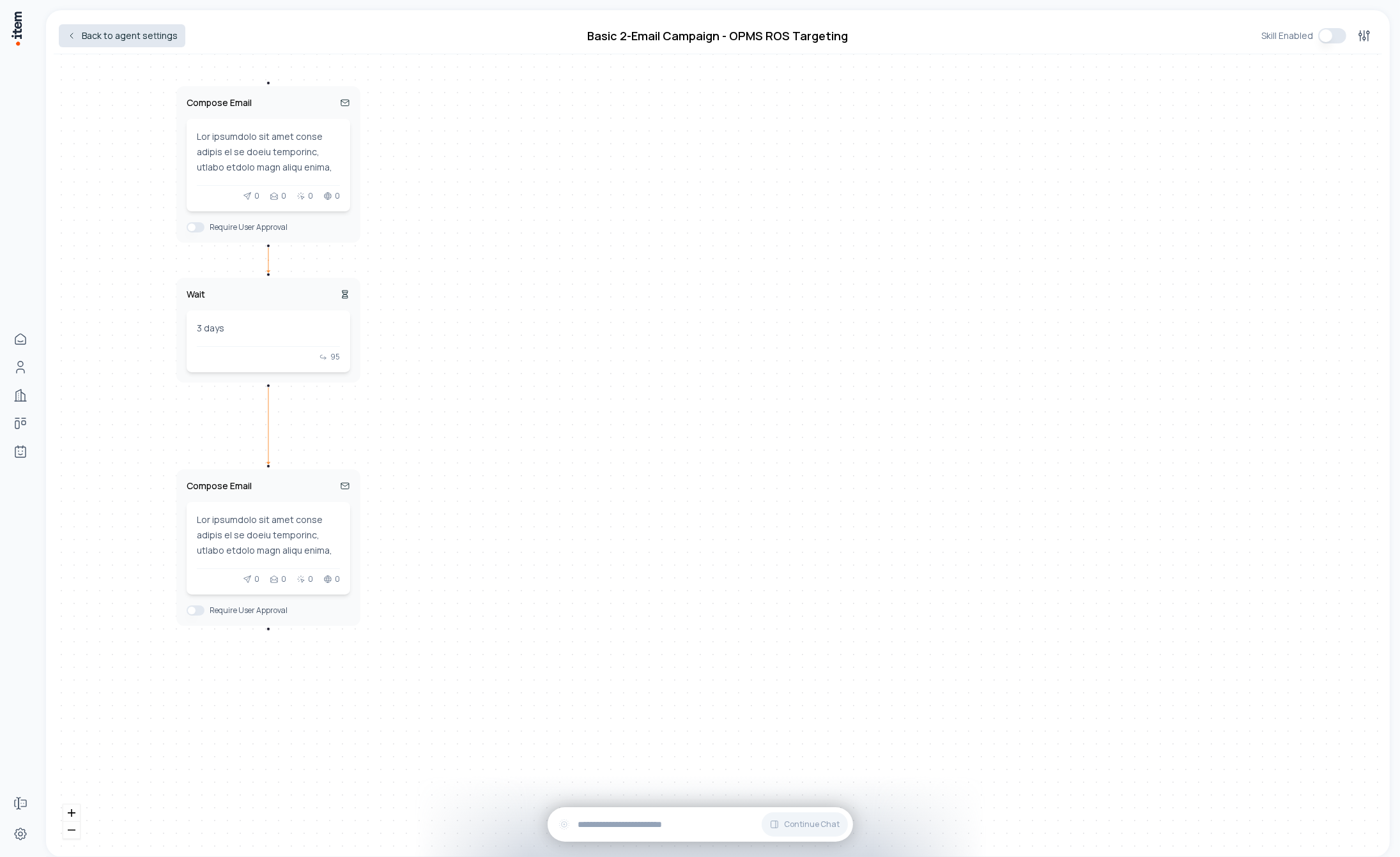
click at [133, 37] on link "Back to agent settings" at bounding box center [122, 36] width 126 height 23
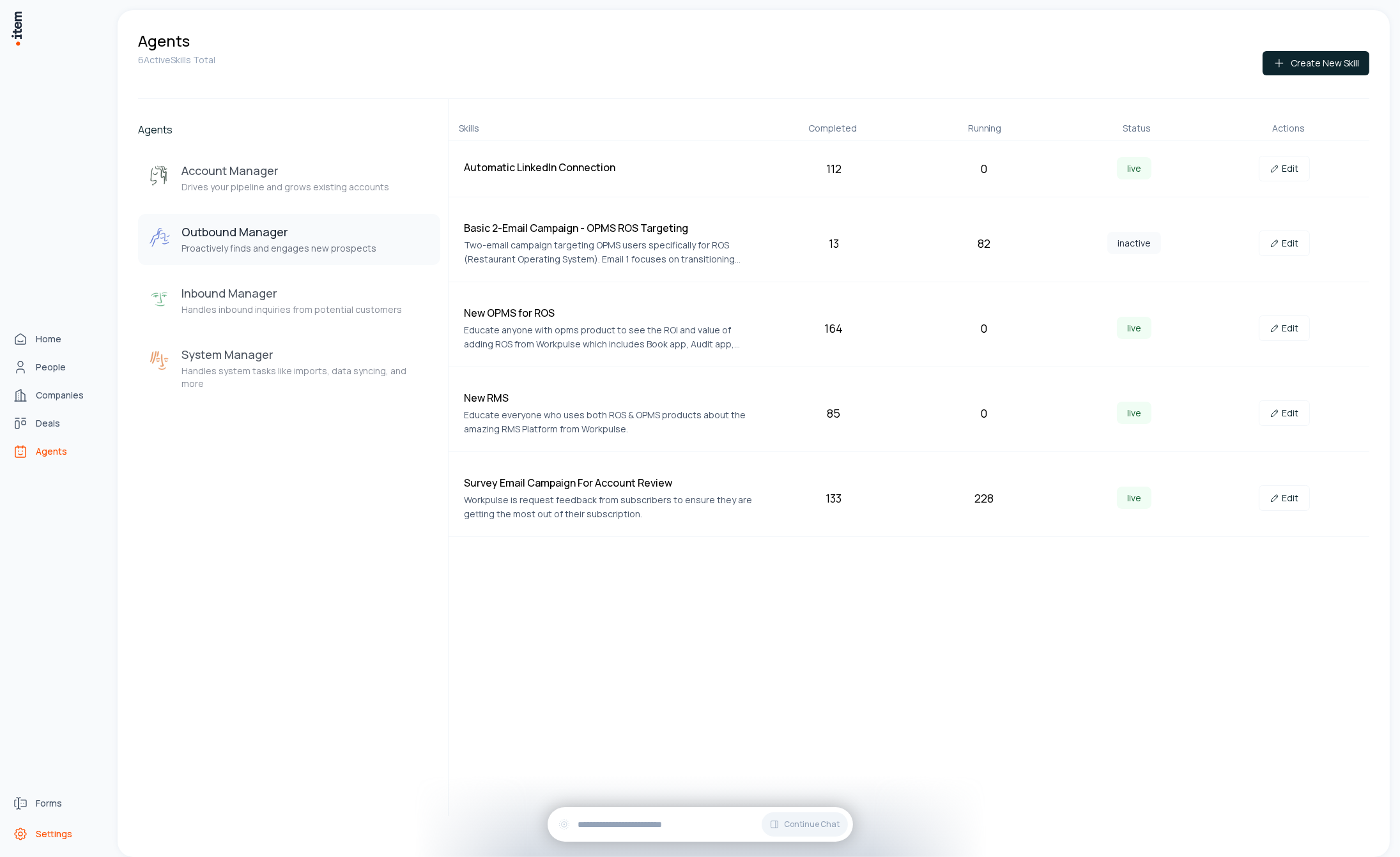
click at [58, 838] on span "Settings" at bounding box center [54, 834] width 36 height 13
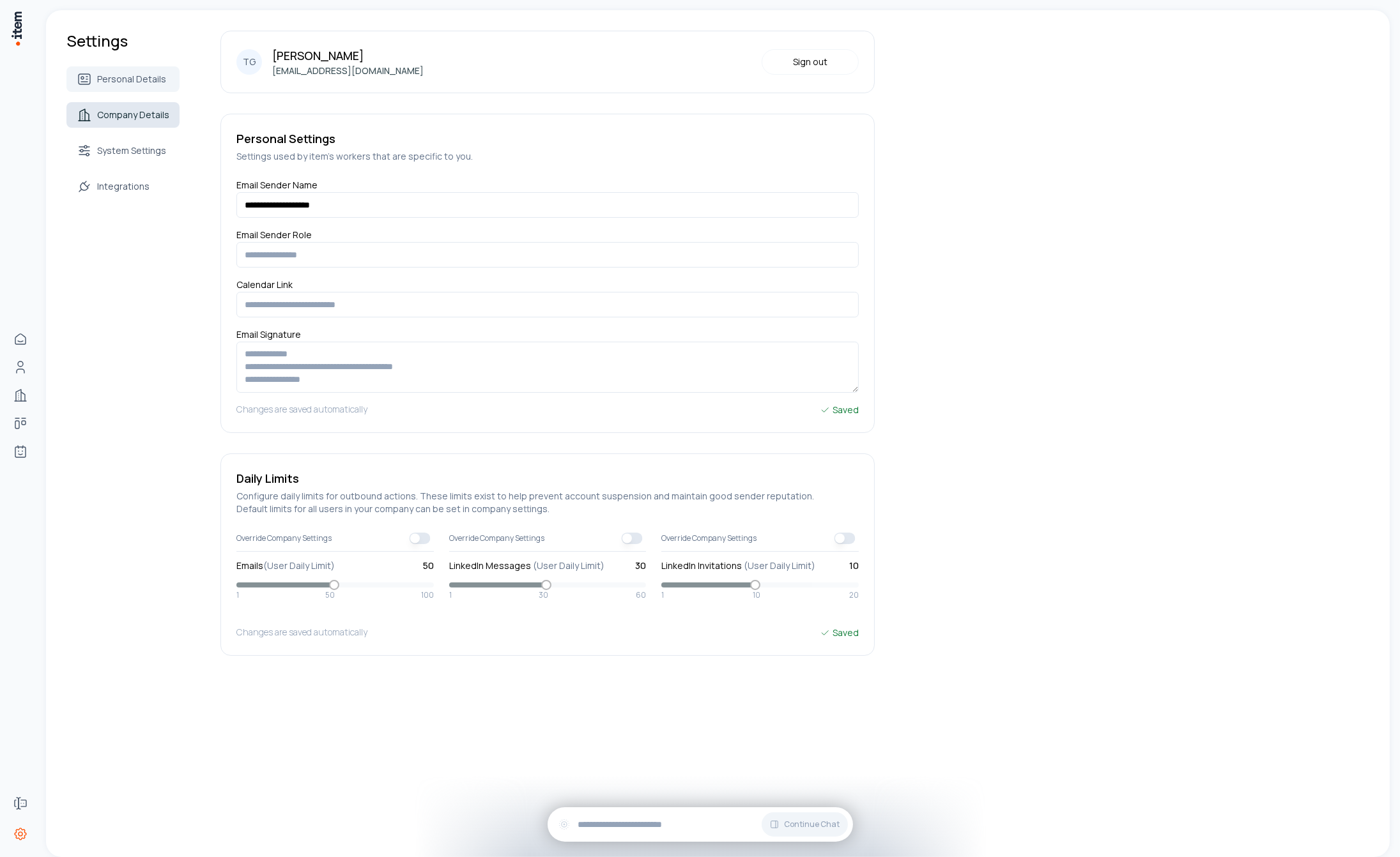
click at [142, 117] on span "Company Details" at bounding box center [134, 115] width 73 height 13
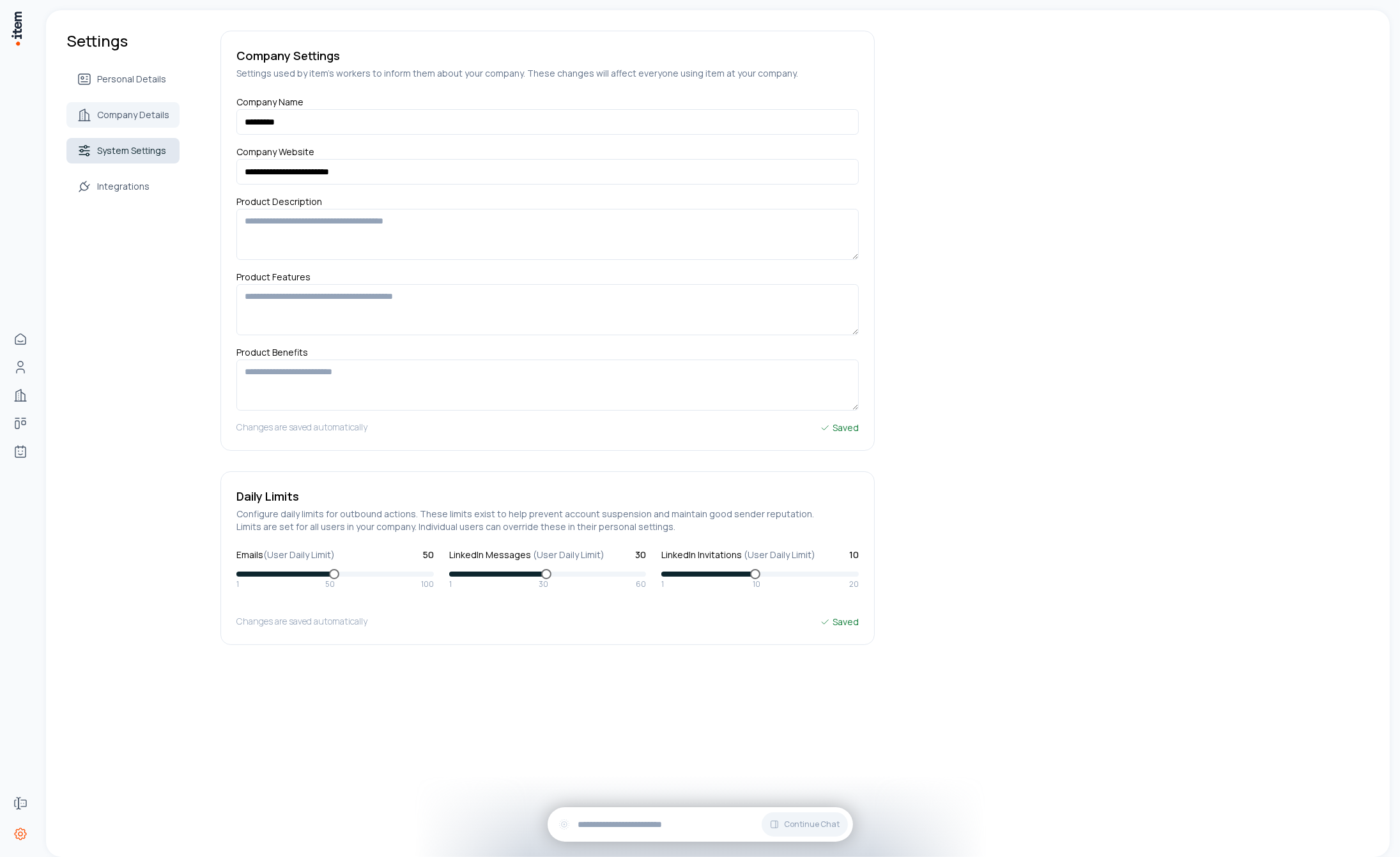
click at [128, 152] on span "System Settings" at bounding box center [132, 150] width 69 height 13
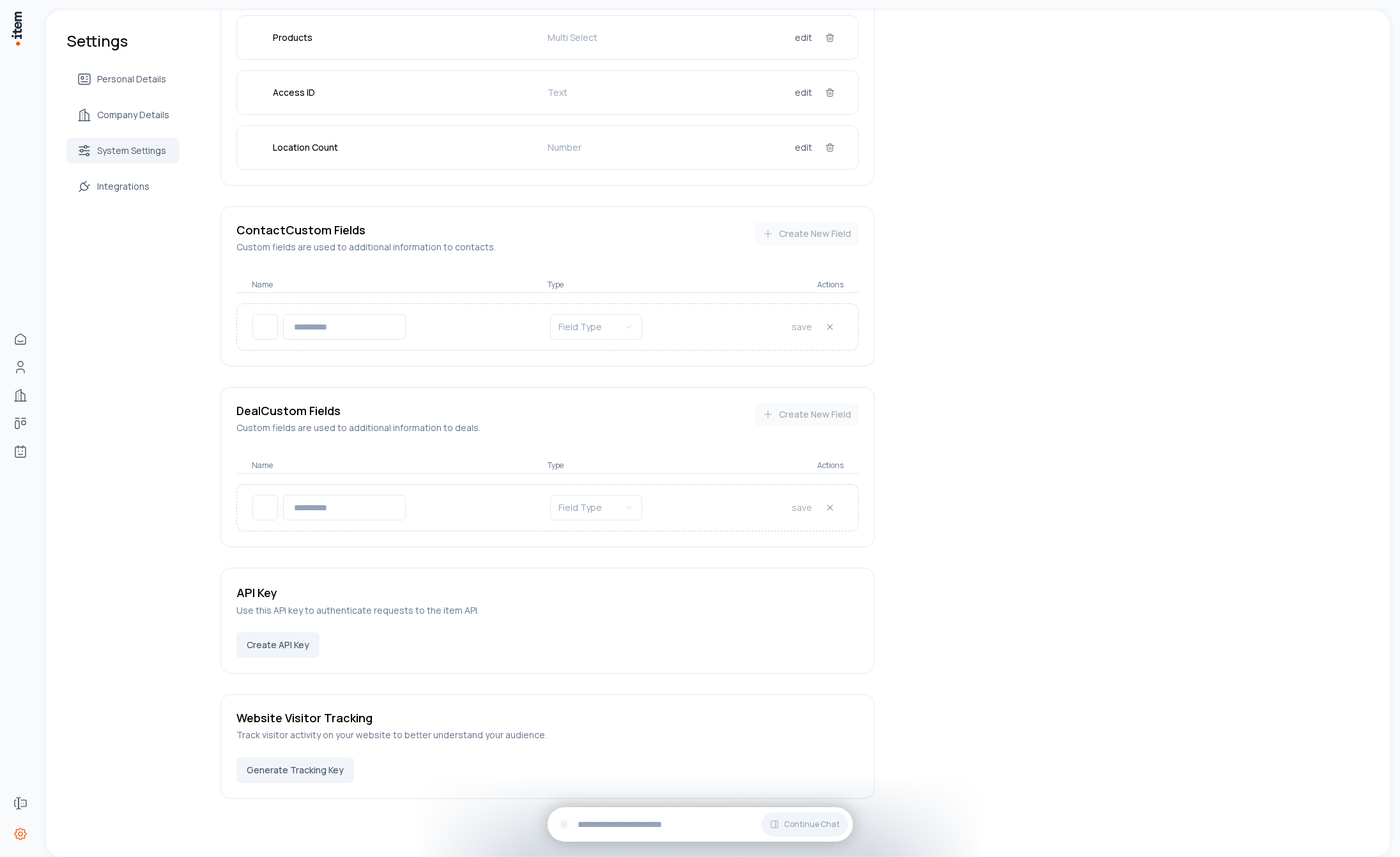
scroll to position [293, 0]
click at [136, 185] on span "Integrations" at bounding box center [124, 186] width 52 height 13
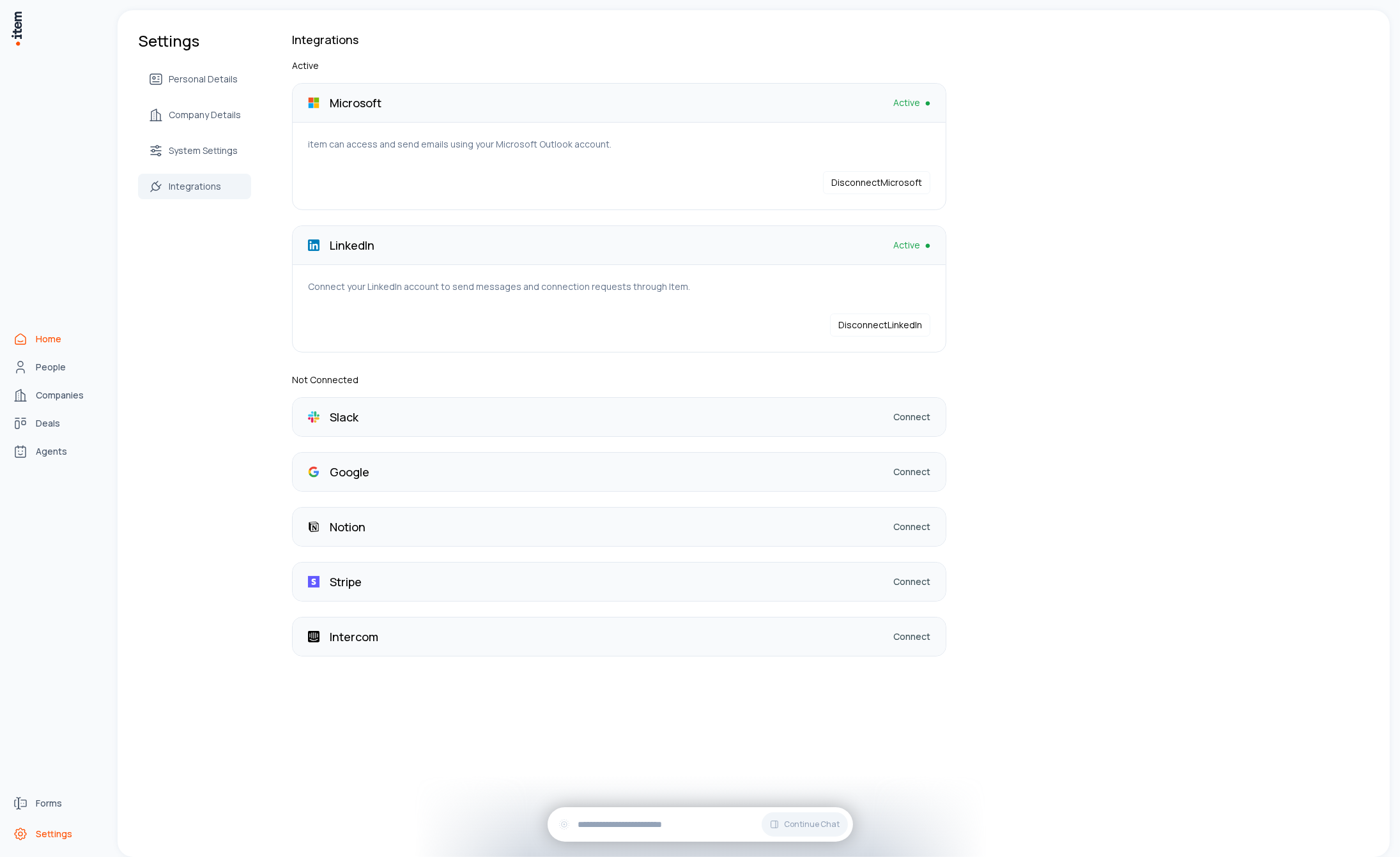
click at [52, 338] on span "Home" at bounding box center [48, 339] width 26 height 13
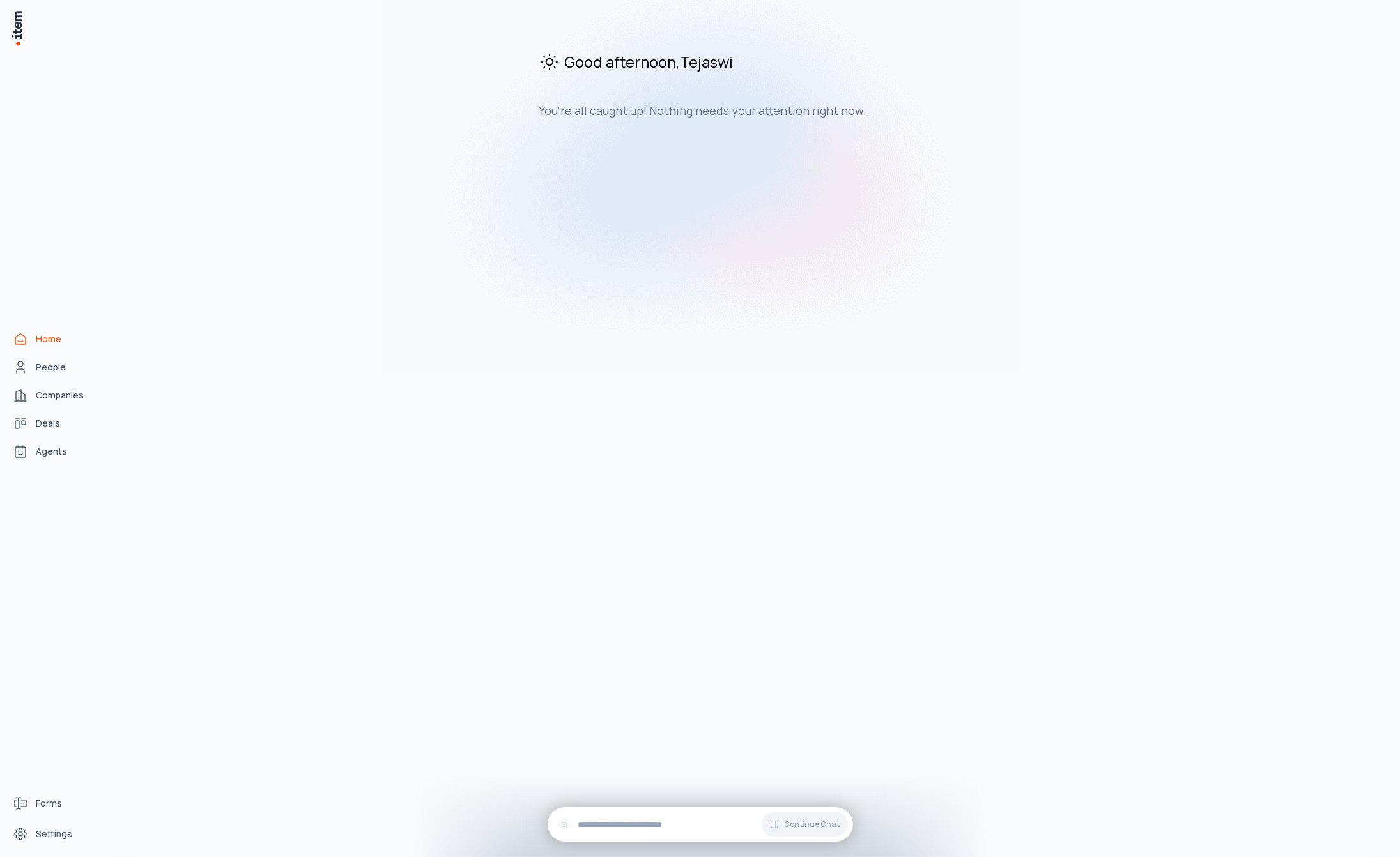
click at [17, 28] on img at bounding box center [16, 28] width 13 height 36
click at [43, 839] on span "Settings" at bounding box center [54, 834] width 36 height 13
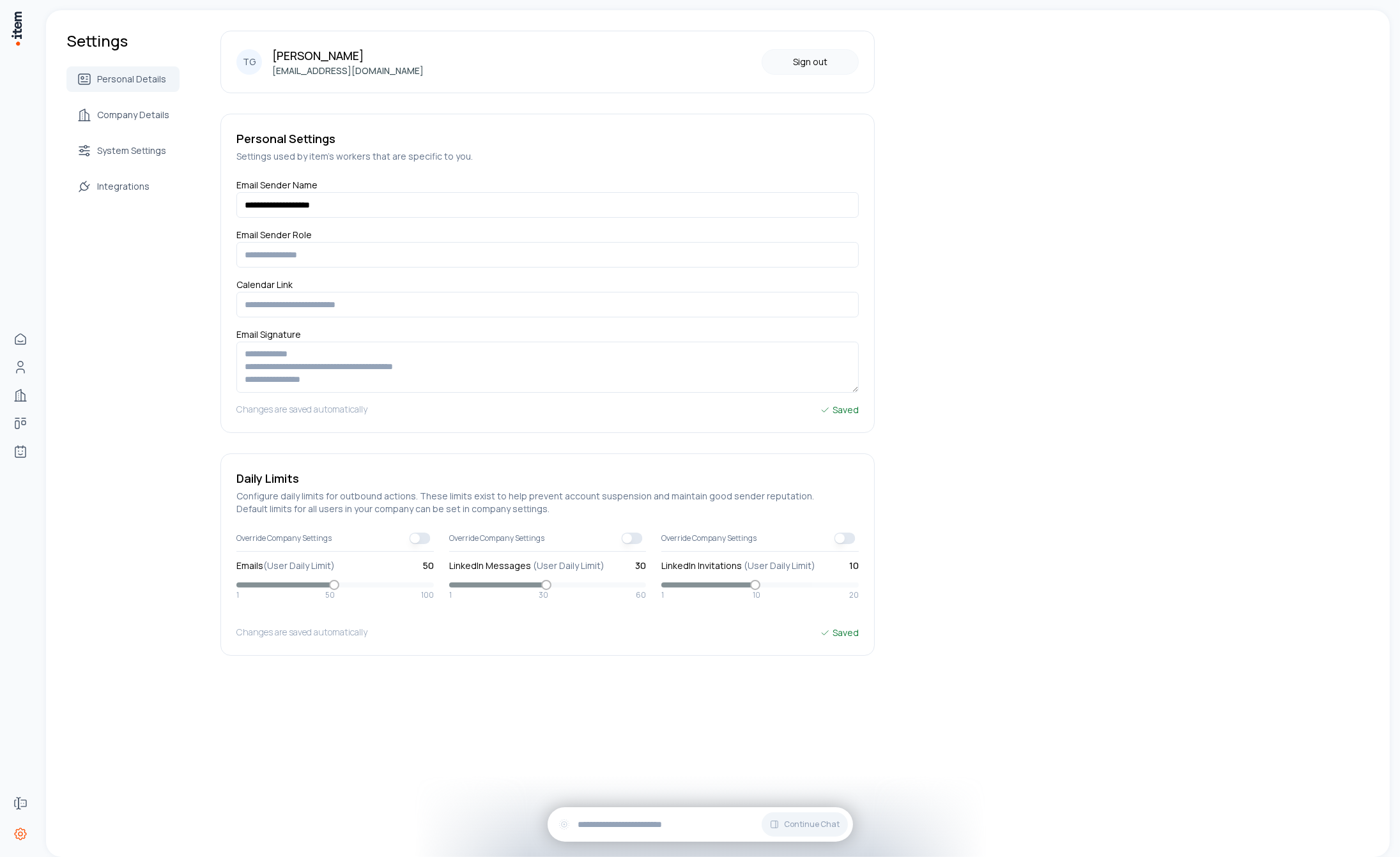
click at [806, 60] on button "Sign out" at bounding box center [810, 62] width 97 height 26
